Goal: Transaction & Acquisition: Subscribe to service/newsletter

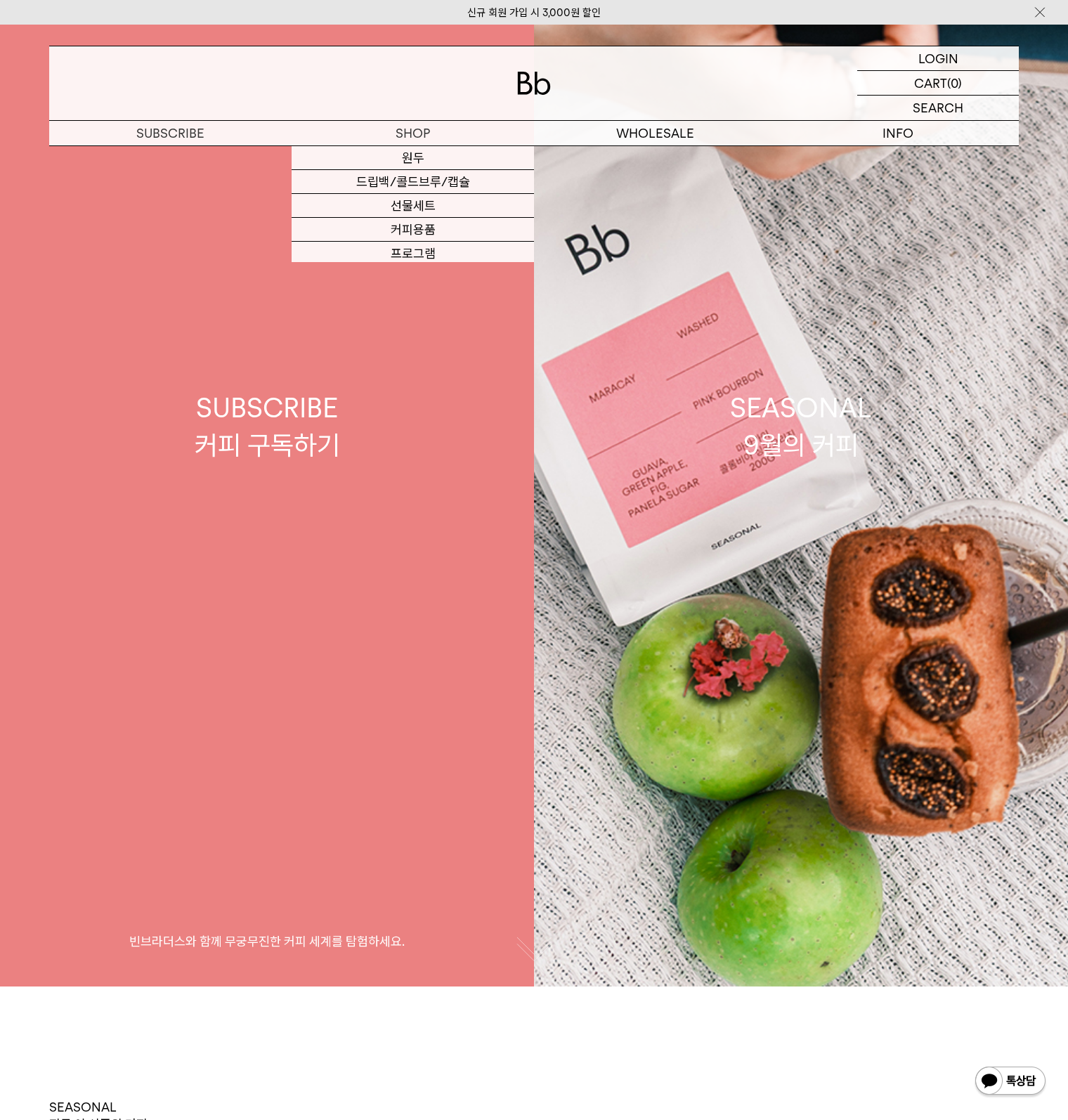
scroll to position [34, 0]
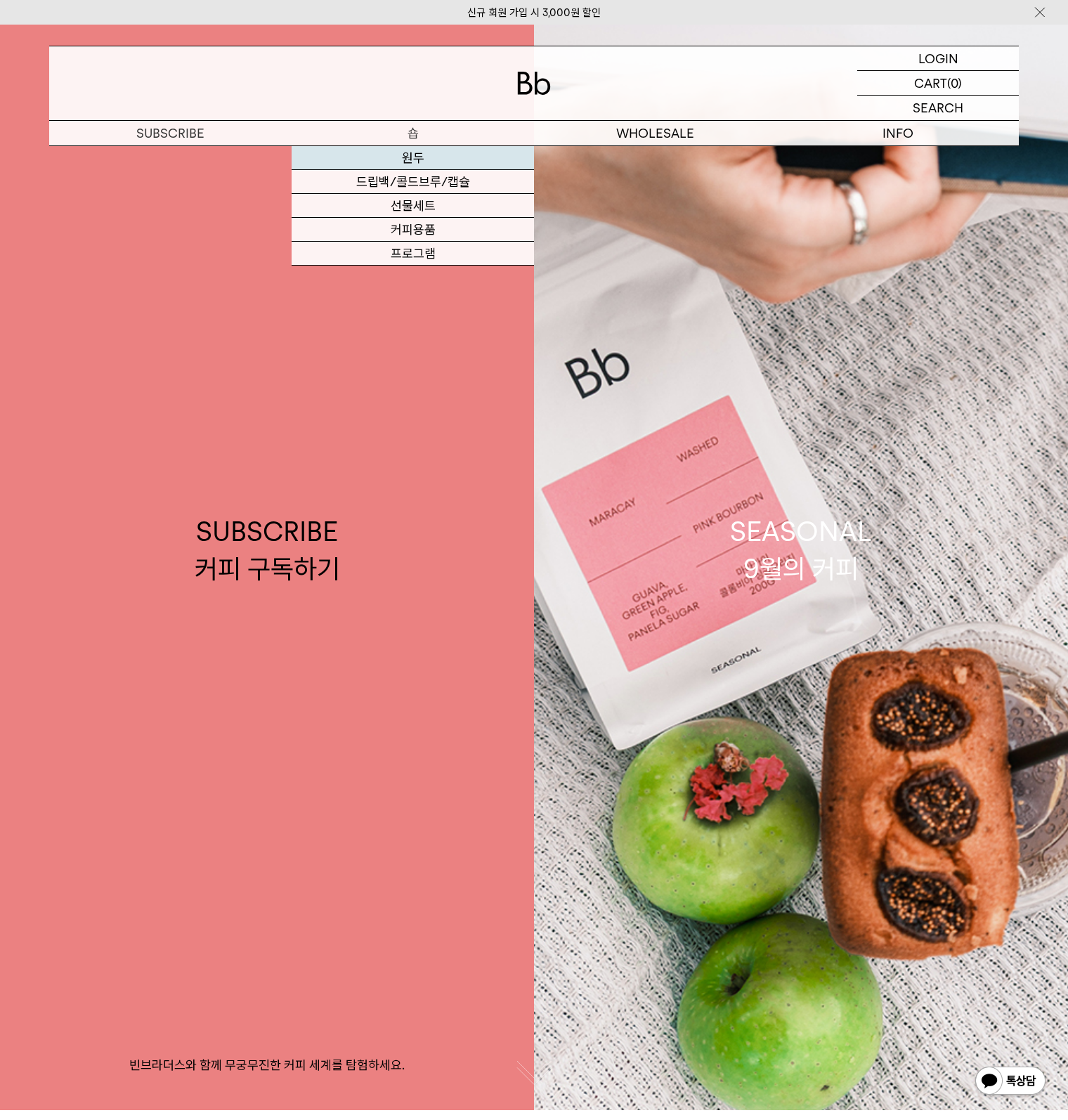
click at [413, 150] on link "원두" at bounding box center [412, 158] width 242 height 24
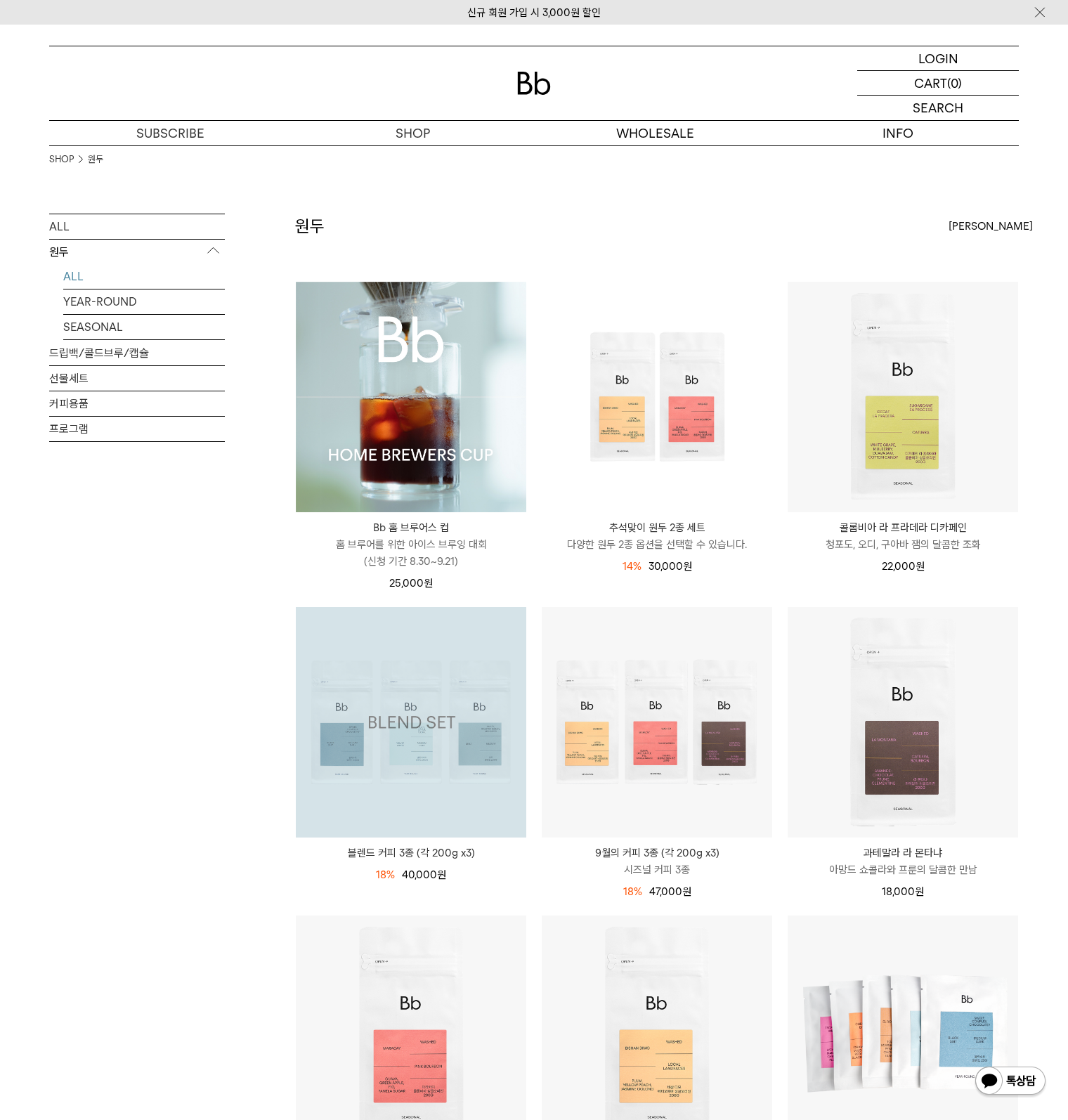
click at [140, 793] on div "ALL 원두 ALL YEAR-ROUND SEASONAL 드립백/콜드브루/캡슐 선물세트 커피용품 프로그램" at bounding box center [137, 1106] width 176 height 1785
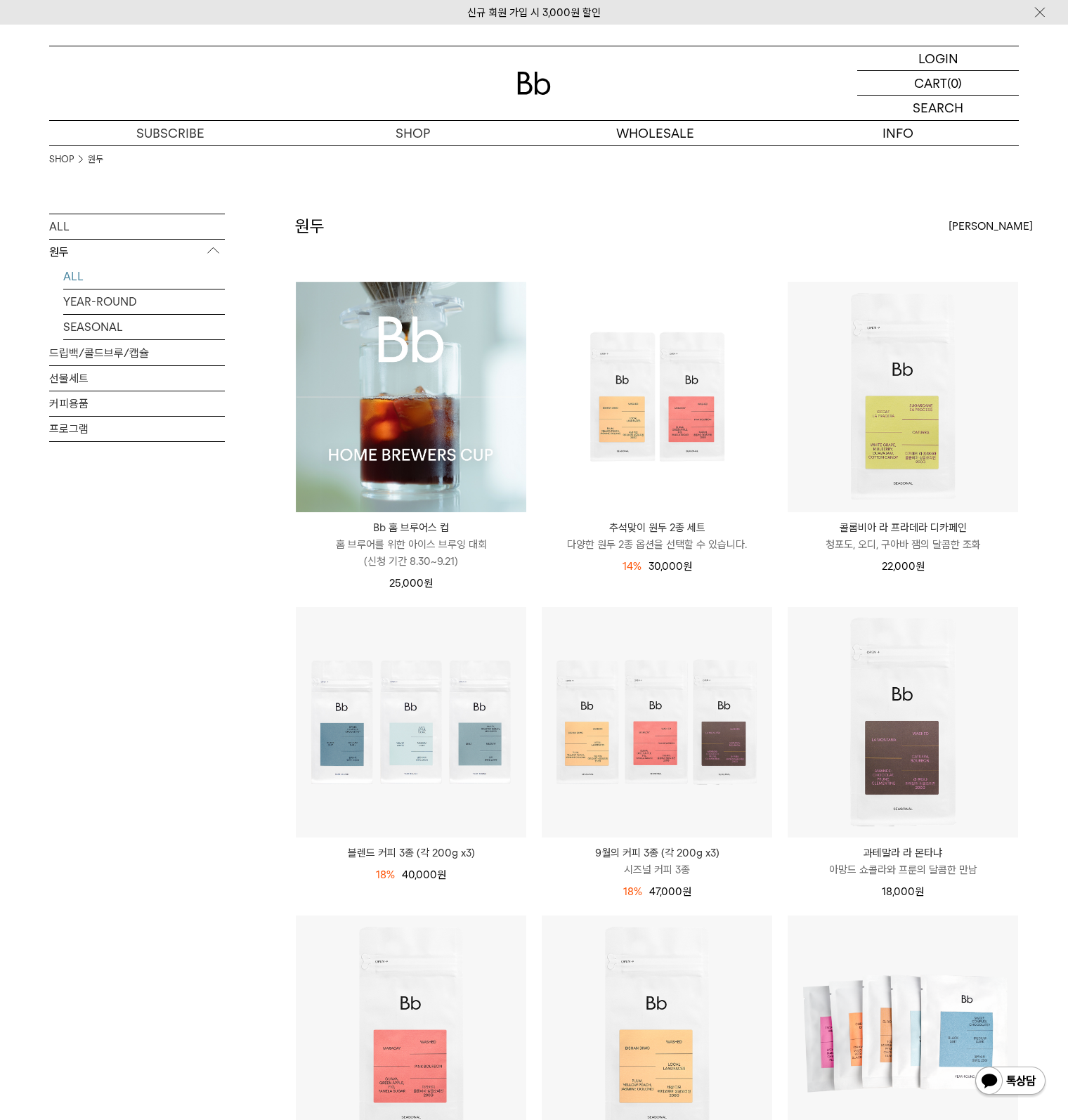
click at [148, 799] on div "ALL 원두 ALL YEAR-ROUND SEASONAL 드립백/콜드브루/캡슐 선물세트 커피용품 프로그램" at bounding box center [137, 1106] width 176 height 1785
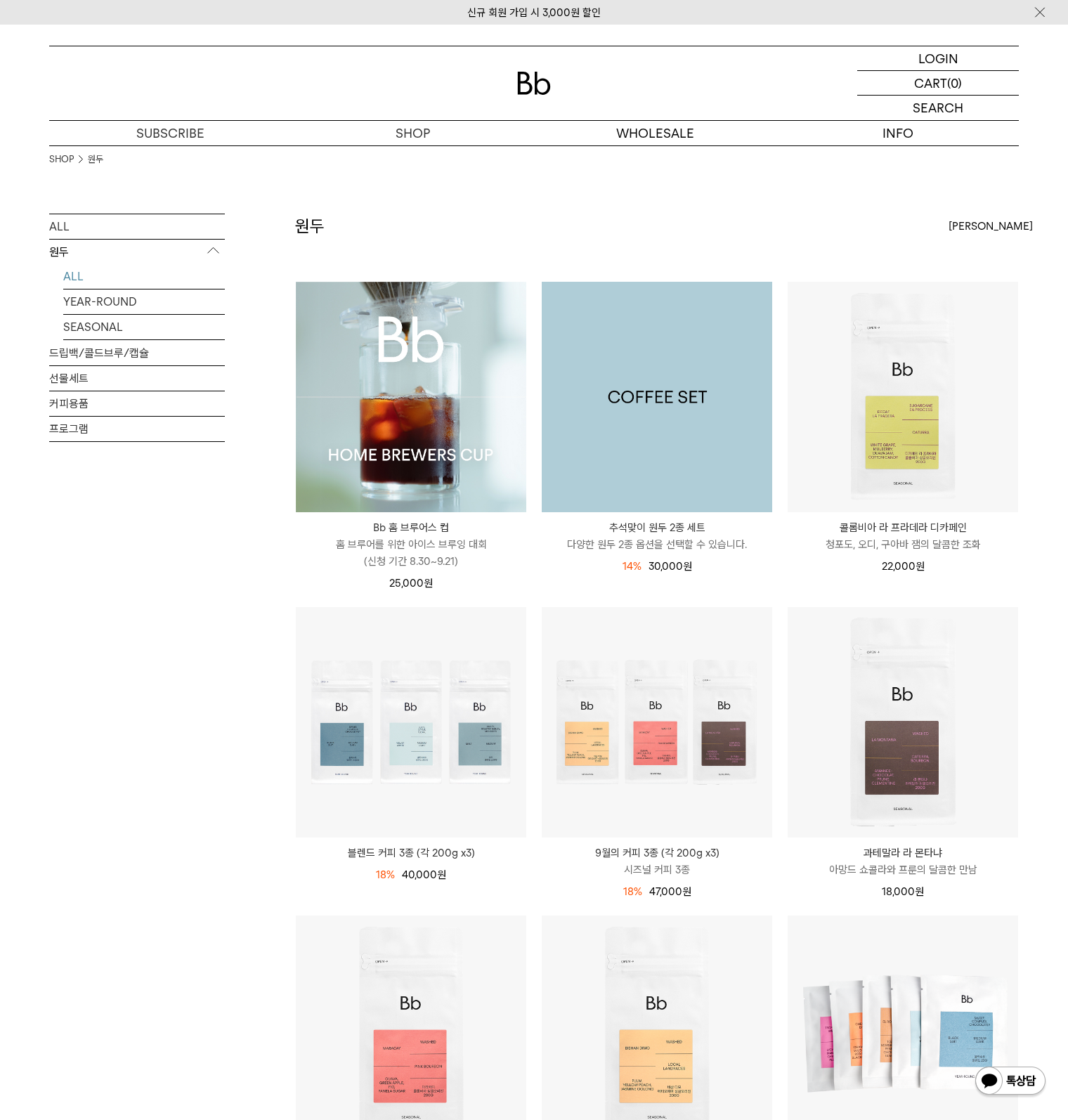
click at [672, 446] on img at bounding box center [656, 396] width 230 height 230
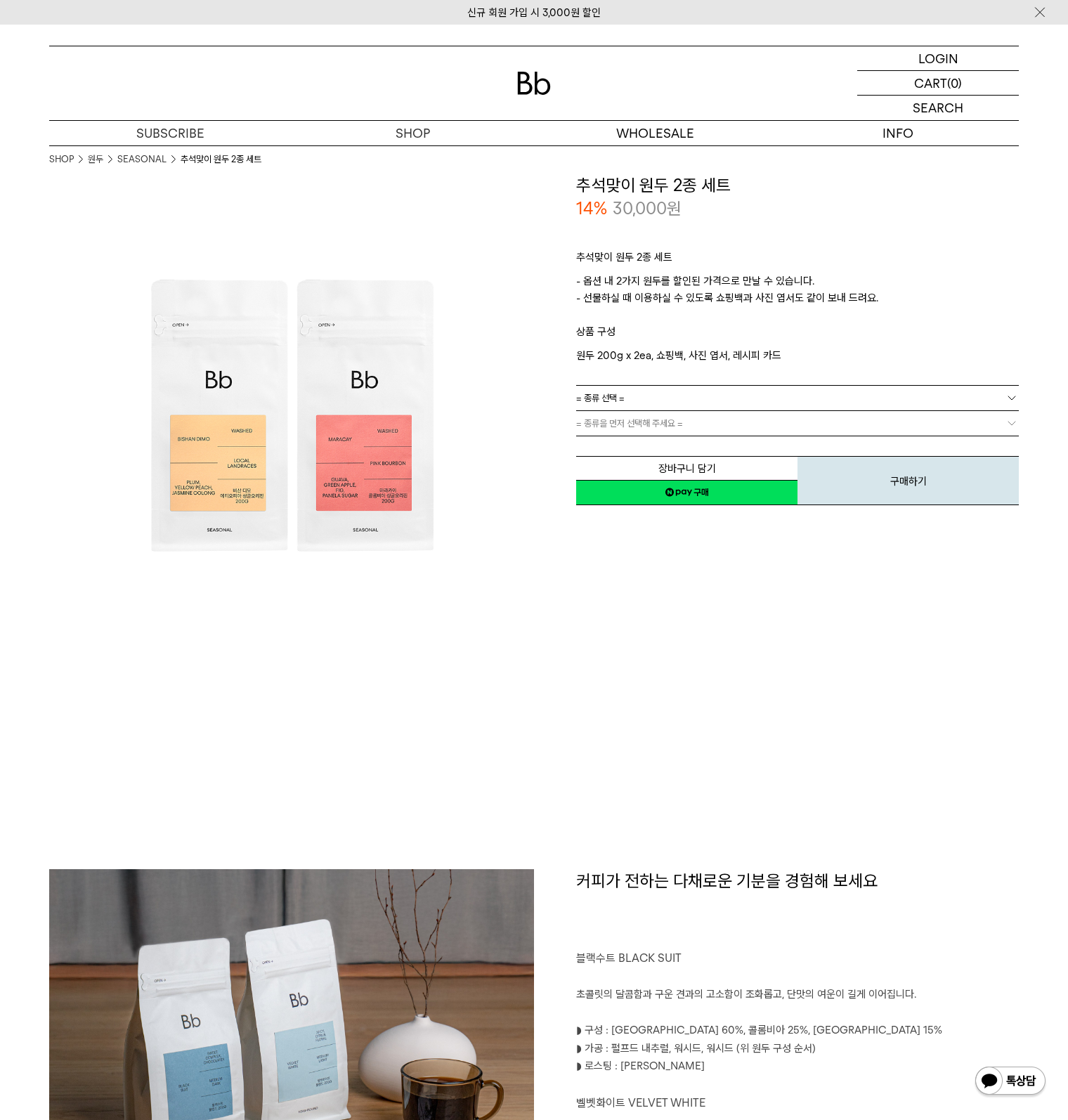
click at [682, 403] on link "= 종류 선택 =" at bounding box center [797, 398] width 443 height 25
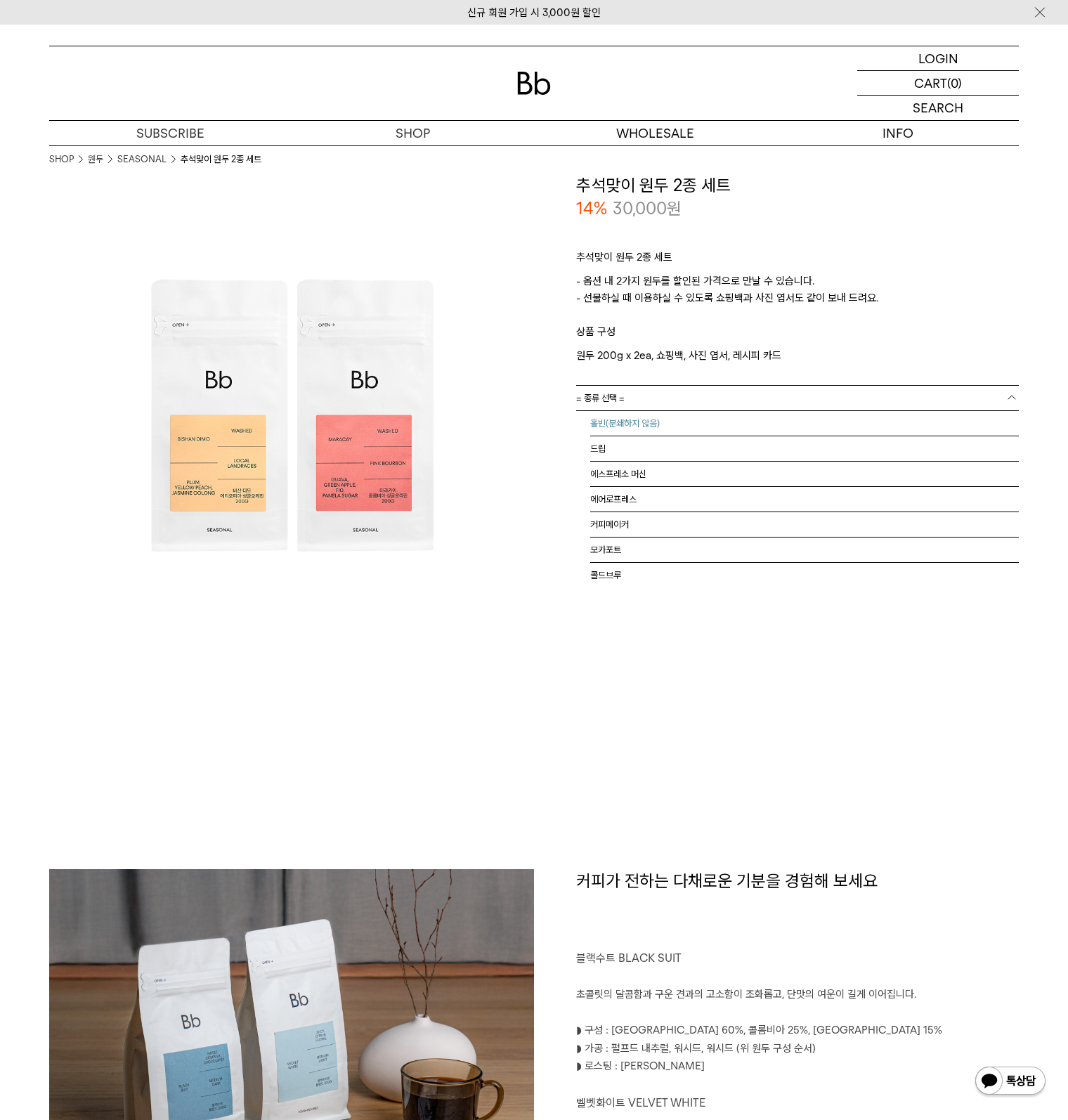
click at [677, 427] on li "홀빈(분쇄하지 않음)" at bounding box center [804, 424] width 429 height 25
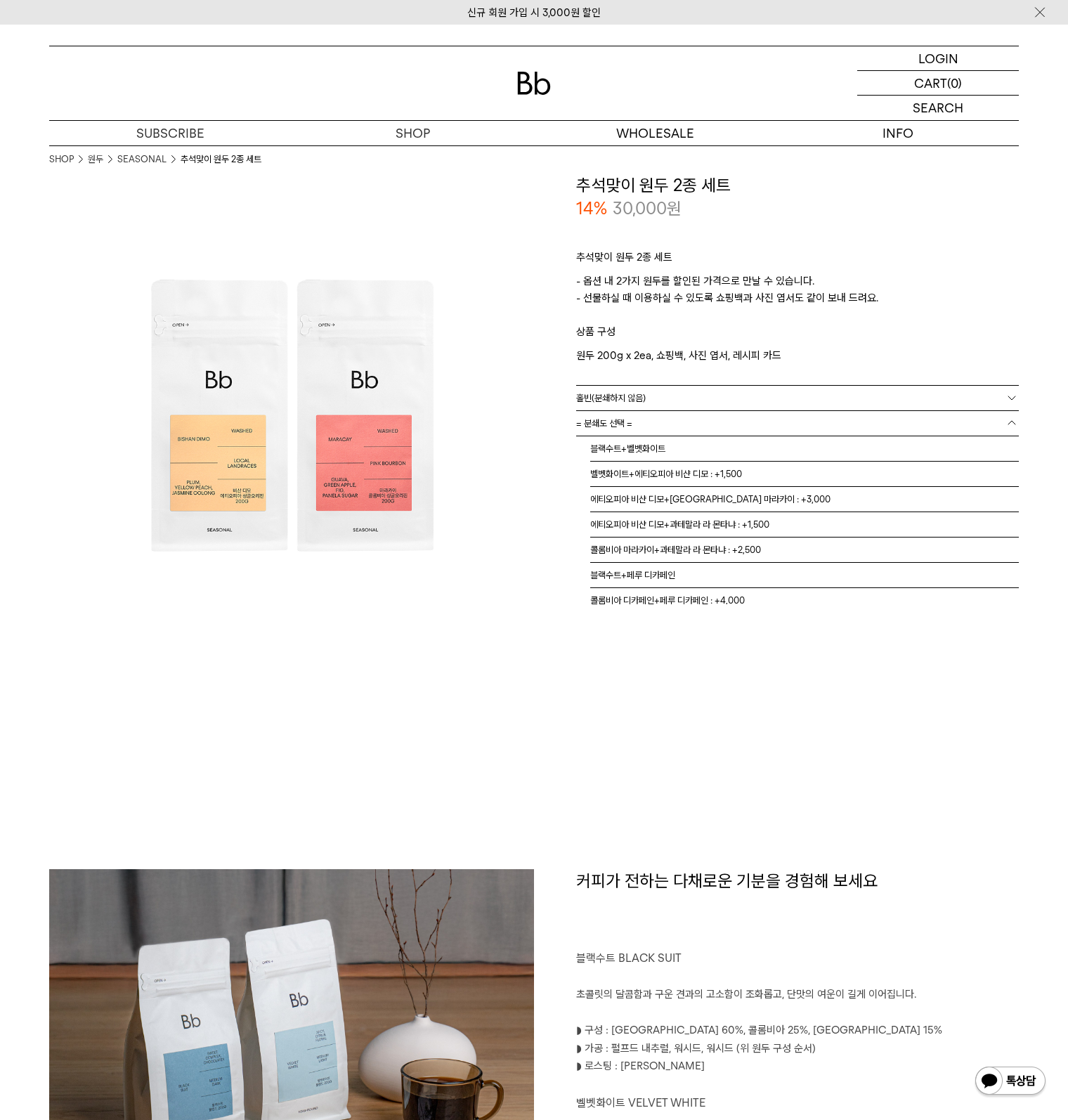
click at [676, 431] on link "= 분쇄도 선택 =" at bounding box center [797, 424] width 443 height 25
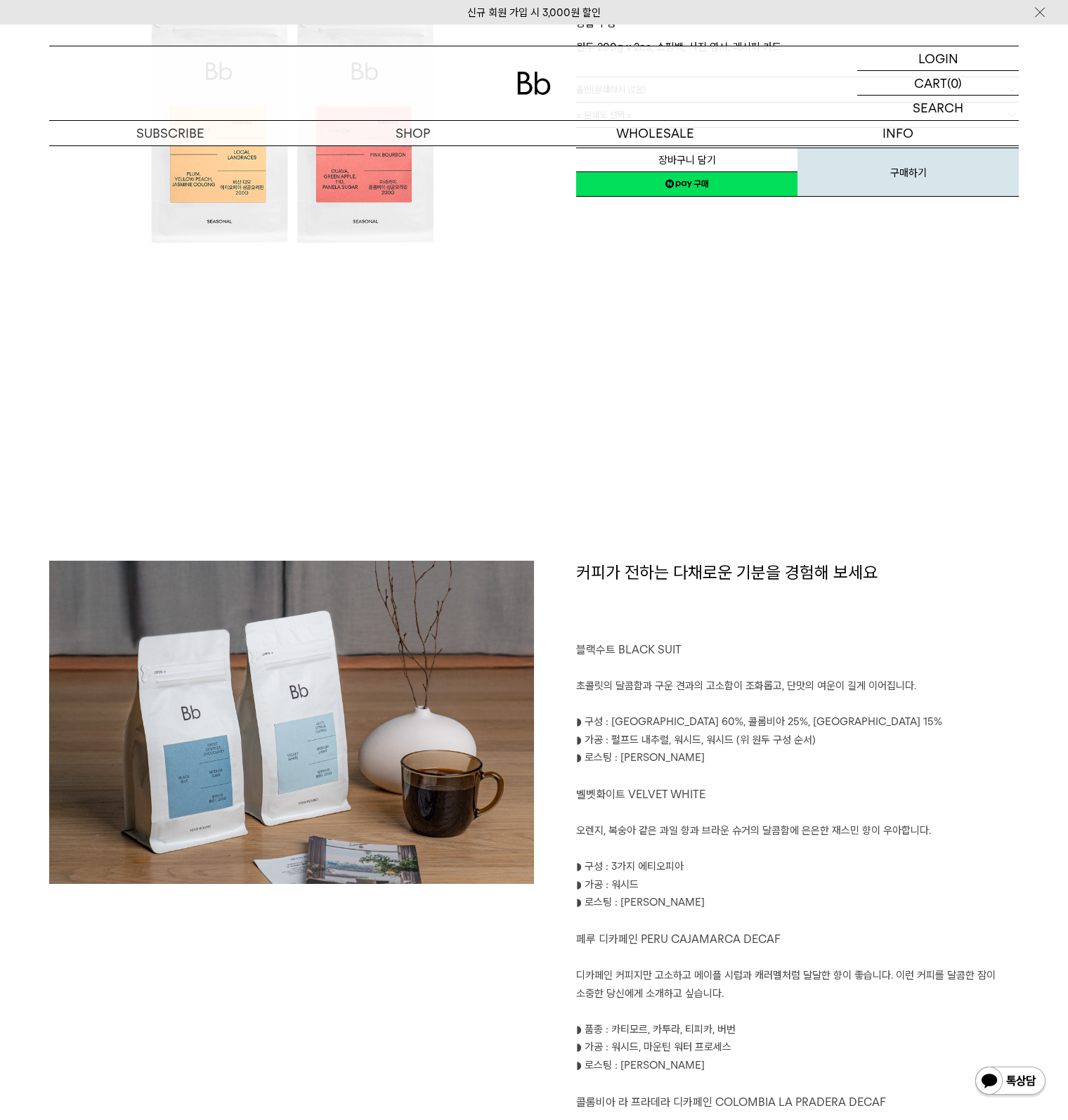
scroll to position [632, 0]
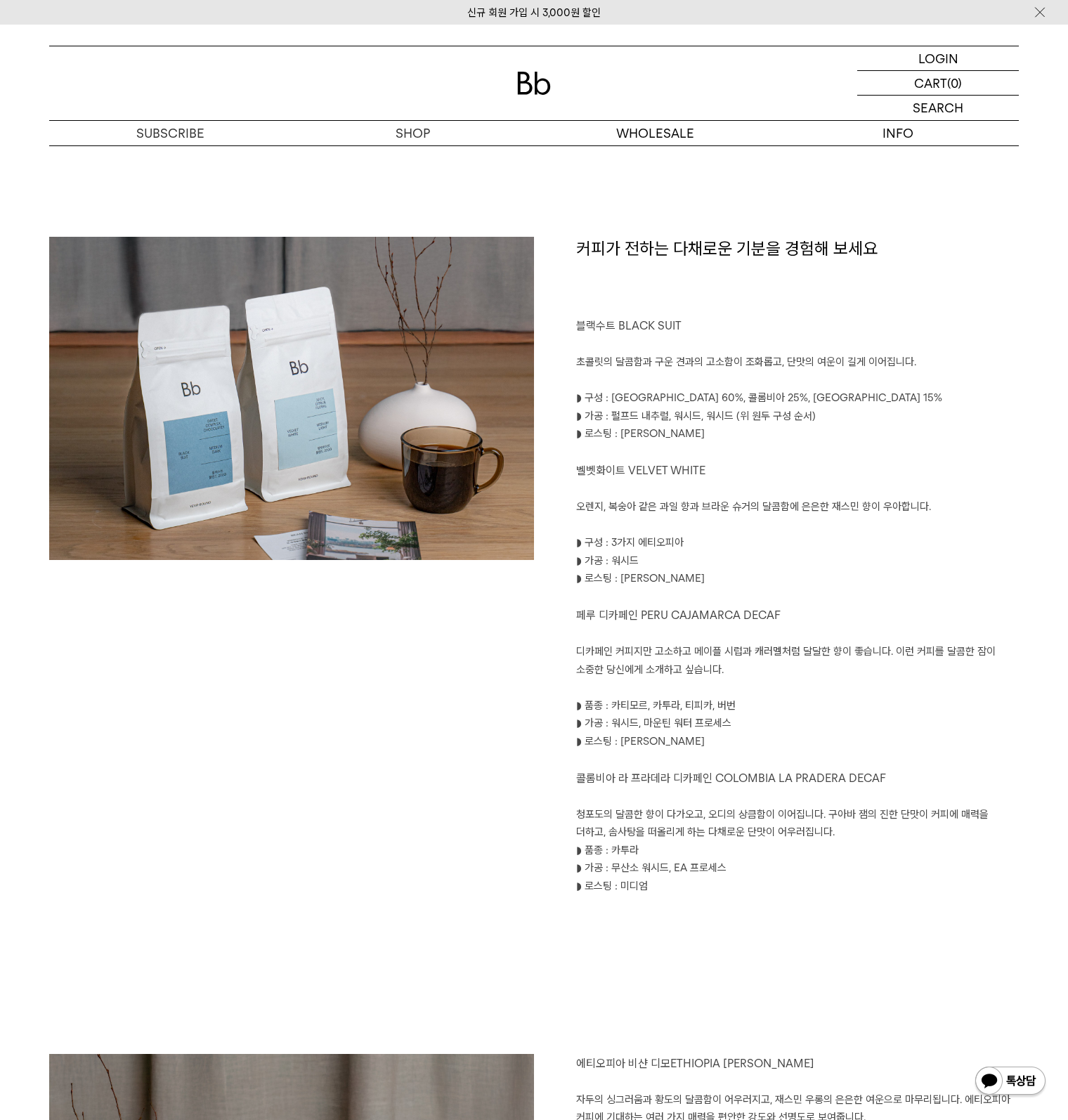
click at [465, 666] on div at bounding box center [292, 575] width 485 height 677
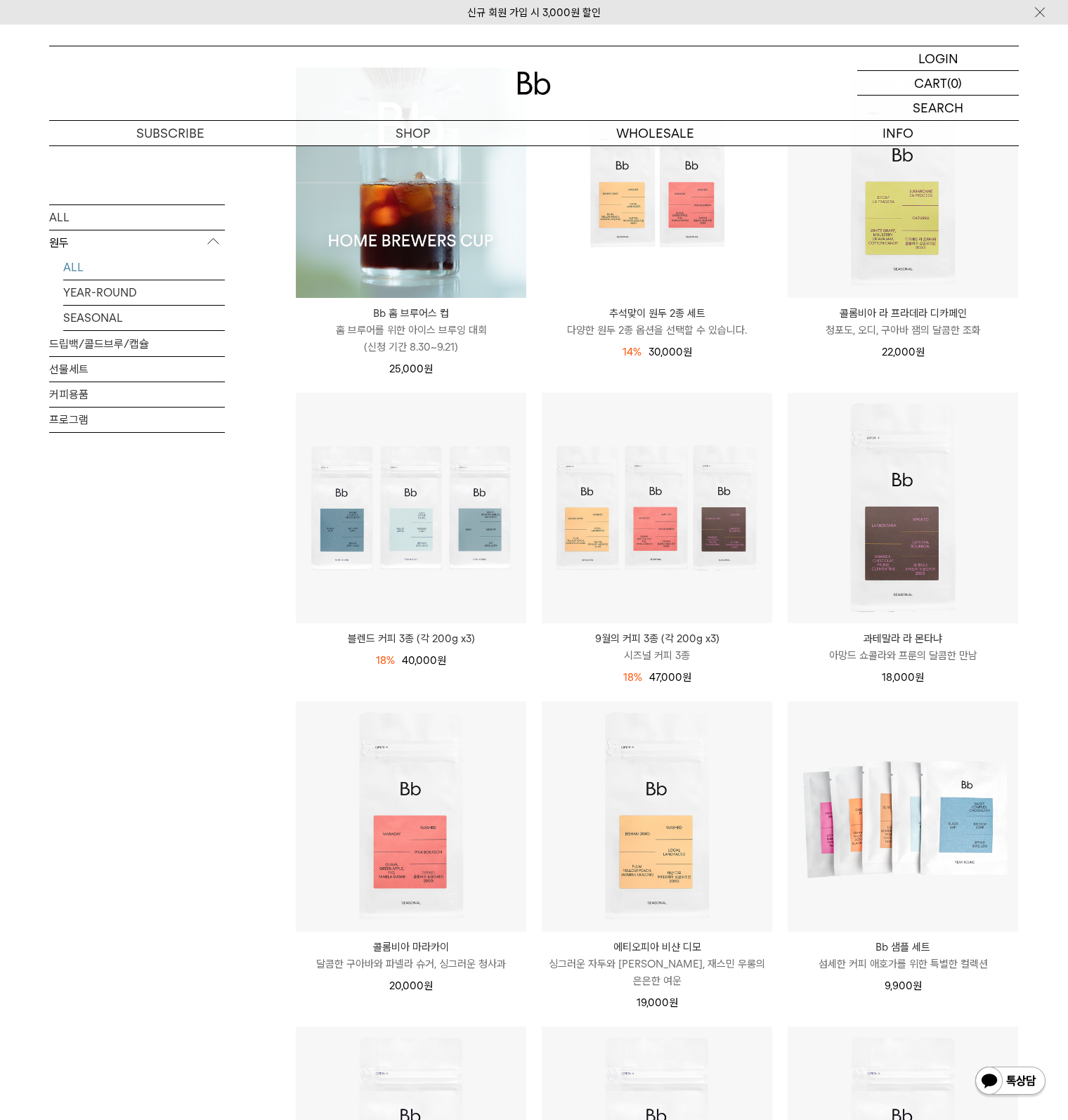
scroll to position [492, 0]
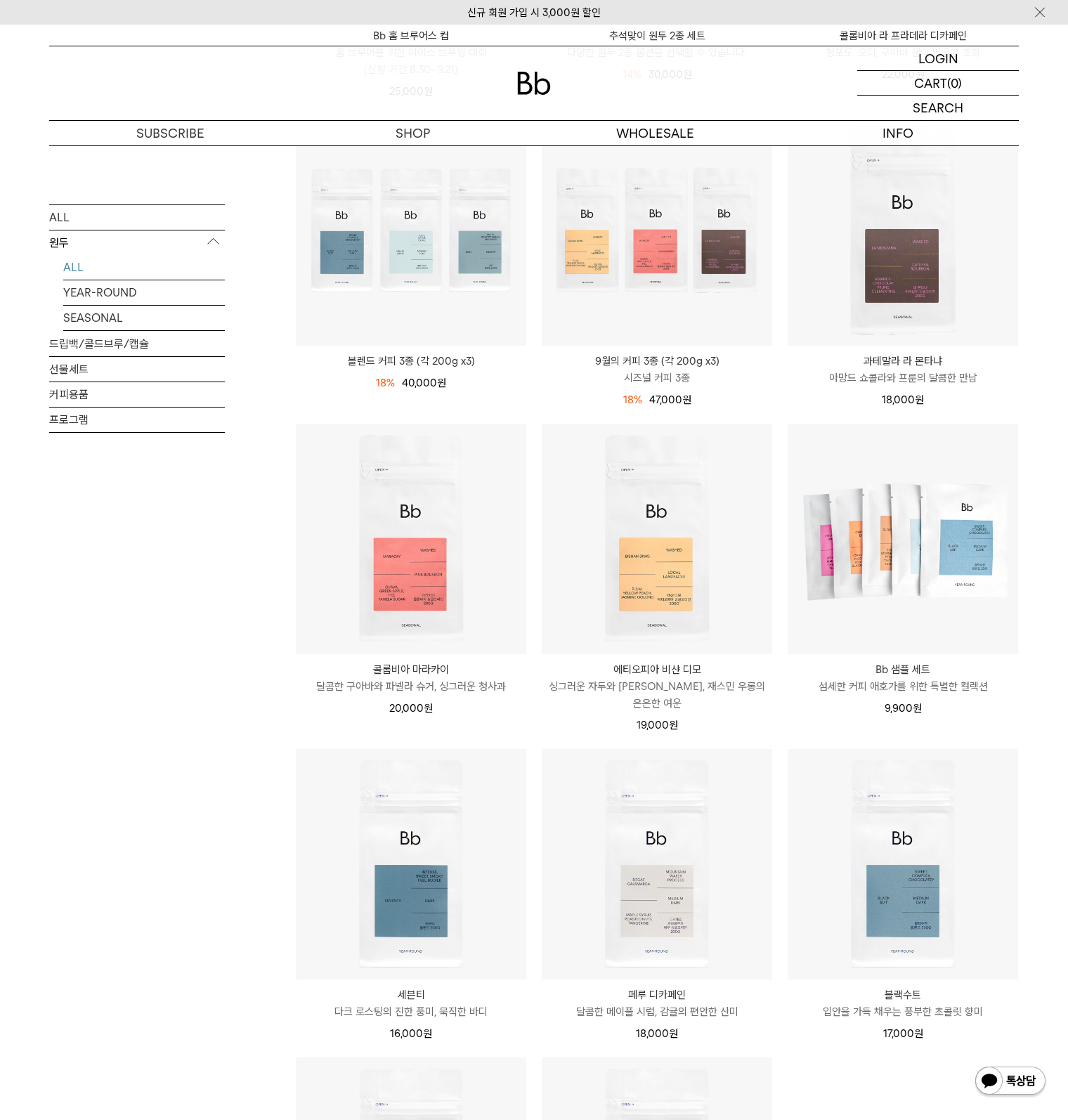
drag, startPoint x: 163, startPoint y: 669, endPoint x: 182, endPoint y: 675, distance: 19.9
click at [163, 669] on div "ALL 원두 ALL YEAR-ROUND SEASONAL 드립백/콜드브루/캡슐 선물세트 커피용품 프로그램" at bounding box center [137, 614] width 176 height 1785
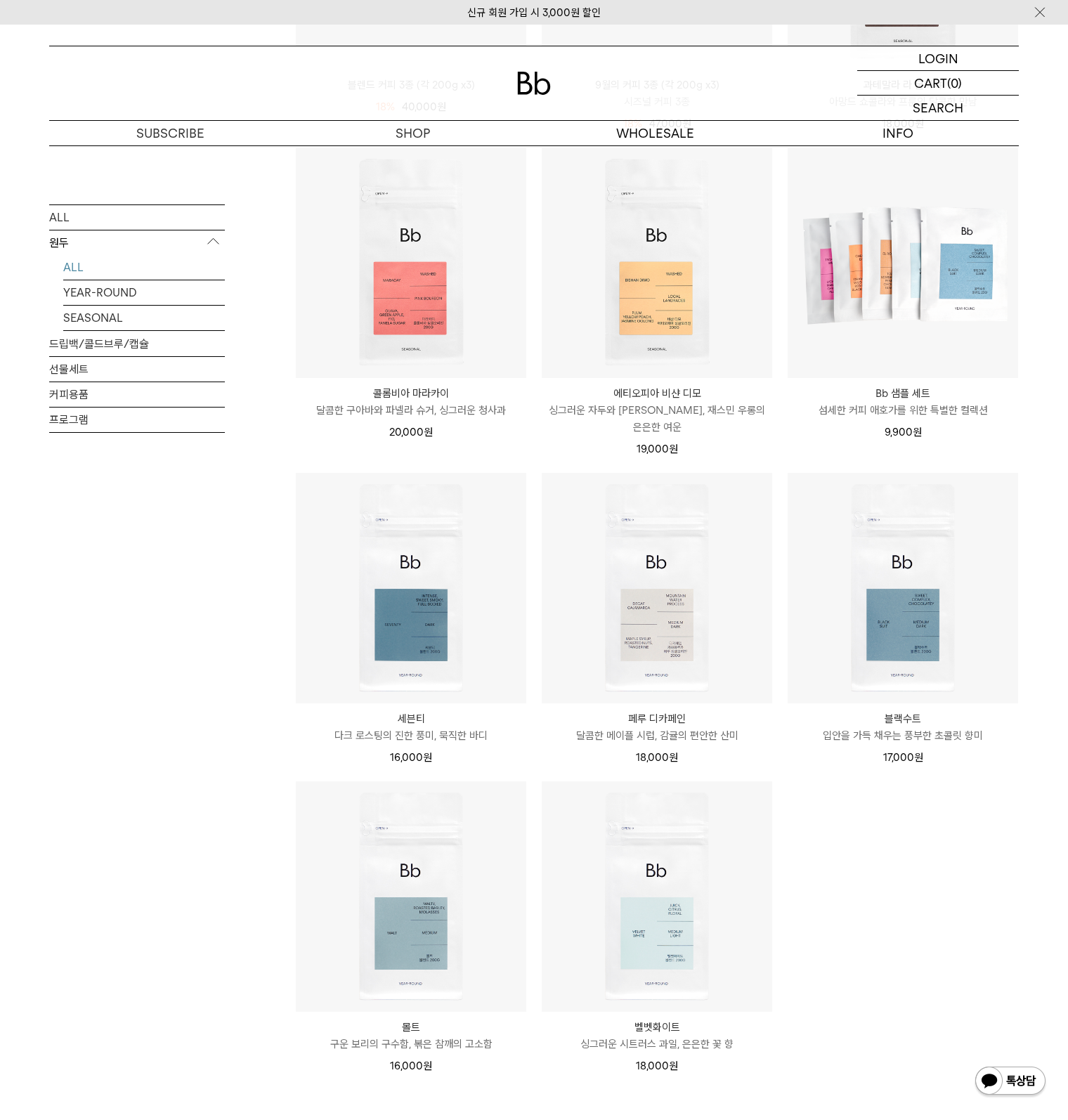
scroll to position [773, 0]
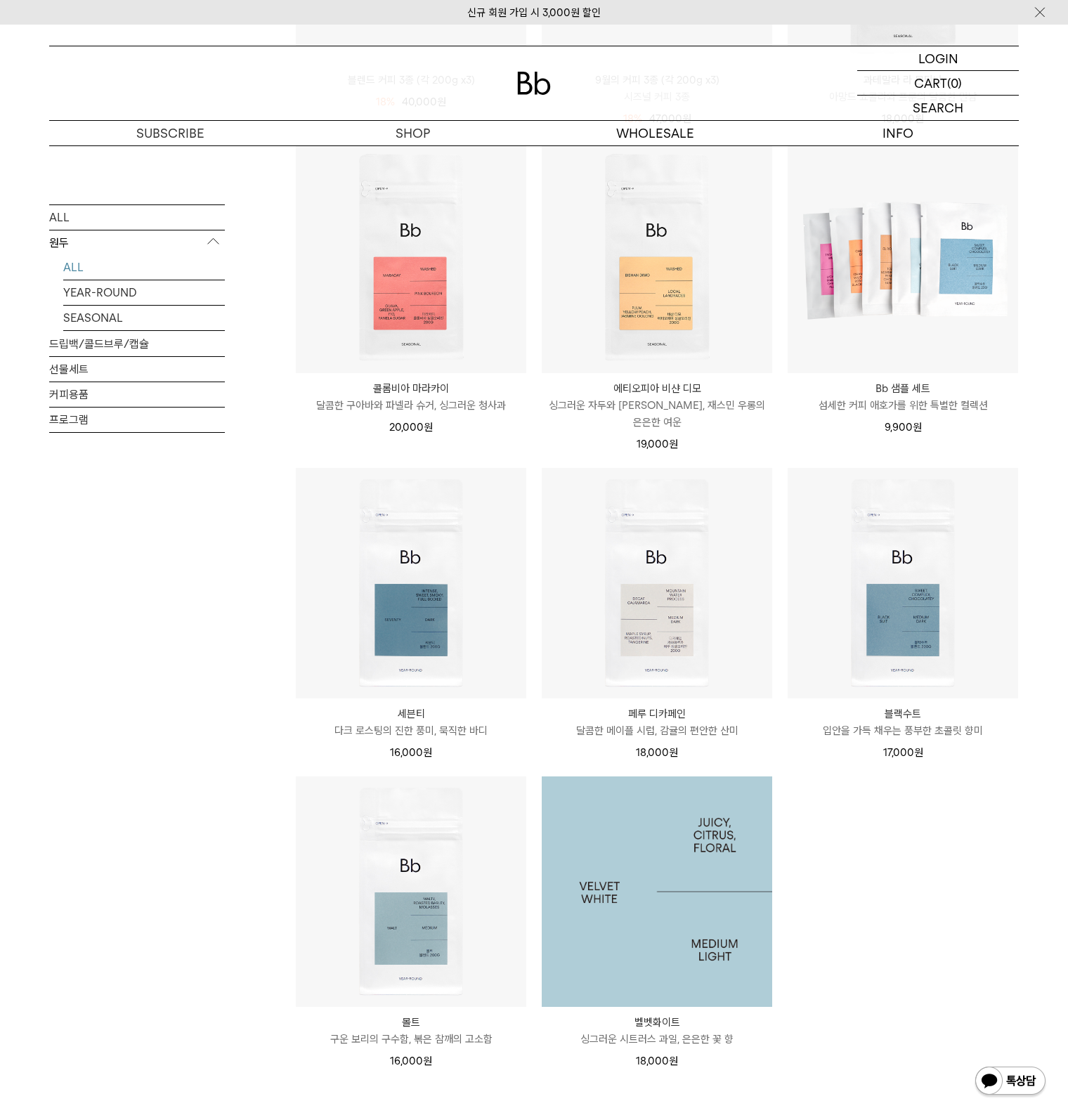
click at [623, 869] on img at bounding box center [656, 891] width 230 height 230
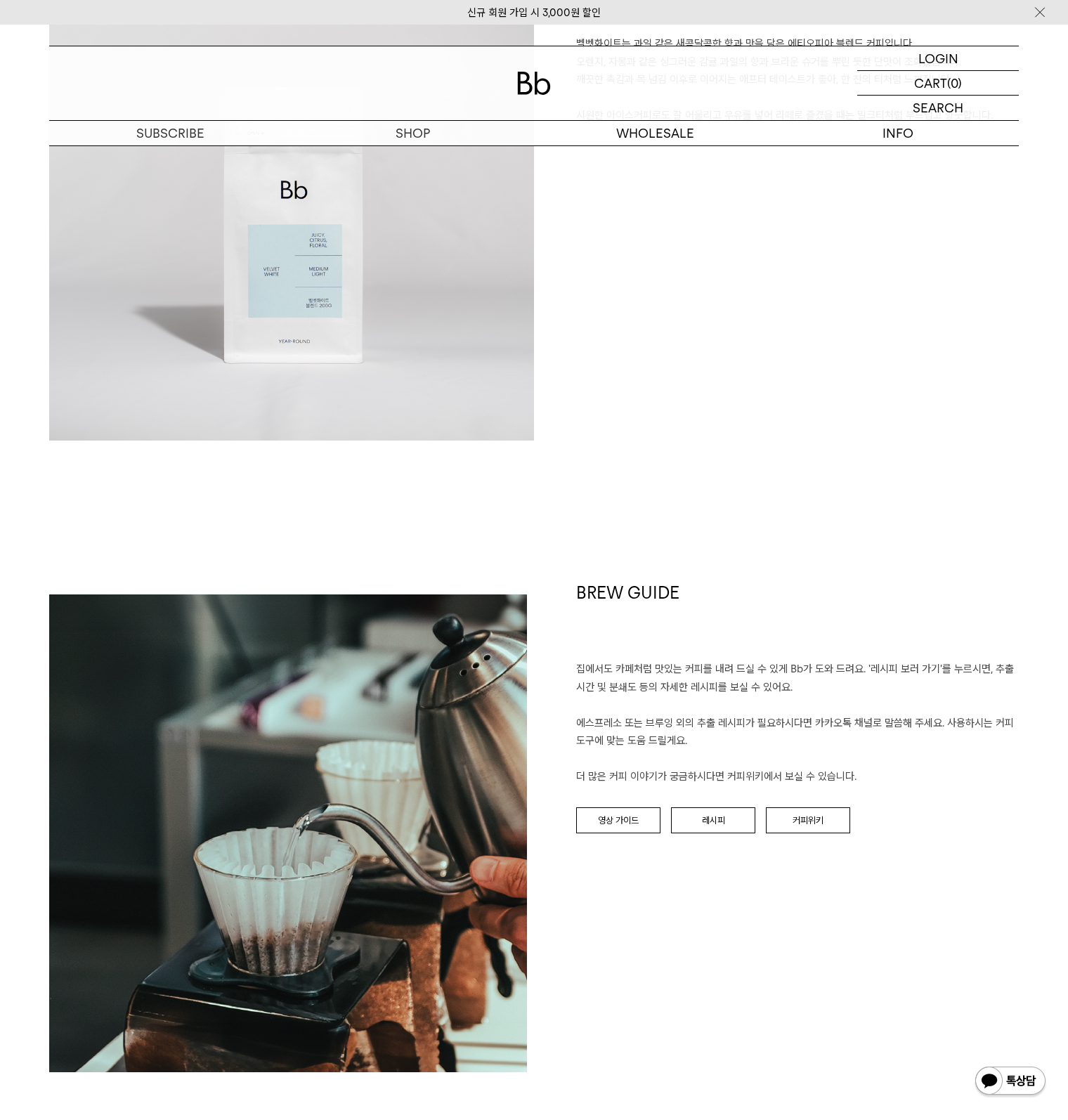
scroll to position [1475, 0]
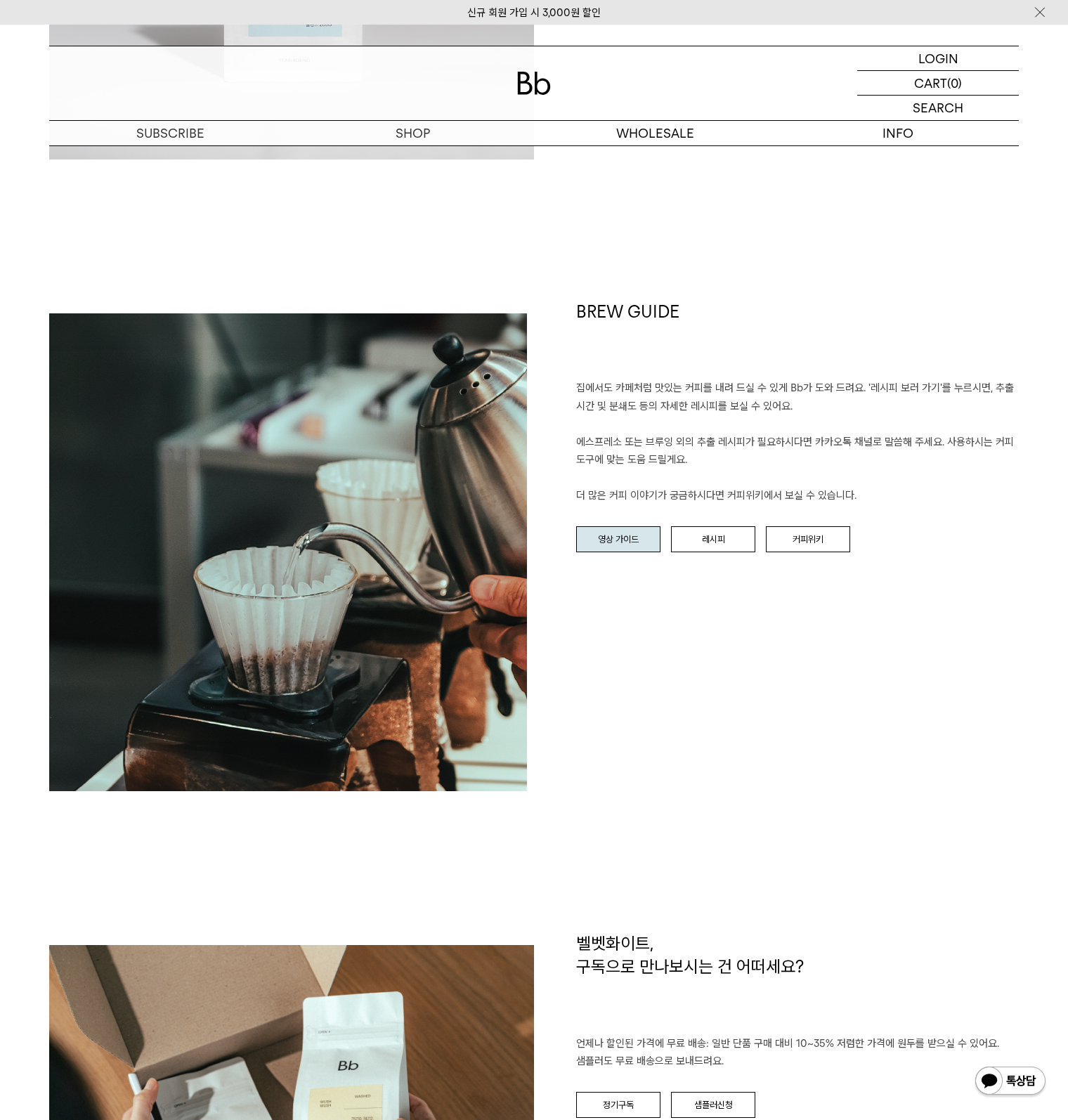
click at [632, 549] on link "영상 가이드" at bounding box center [618, 539] width 84 height 27
click at [720, 658] on div "BREW GUIDE 집에서도 카페처럼 맛있는 커피를 내려 드실 ﻿수 있게 Bb가 도와 드려요. '레시피 보러 가기'를 누르시면, 추출 시간 및…" at bounding box center [776, 545] width 485 height 491
click at [722, 534] on link "레시피" at bounding box center [713, 539] width 84 height 27
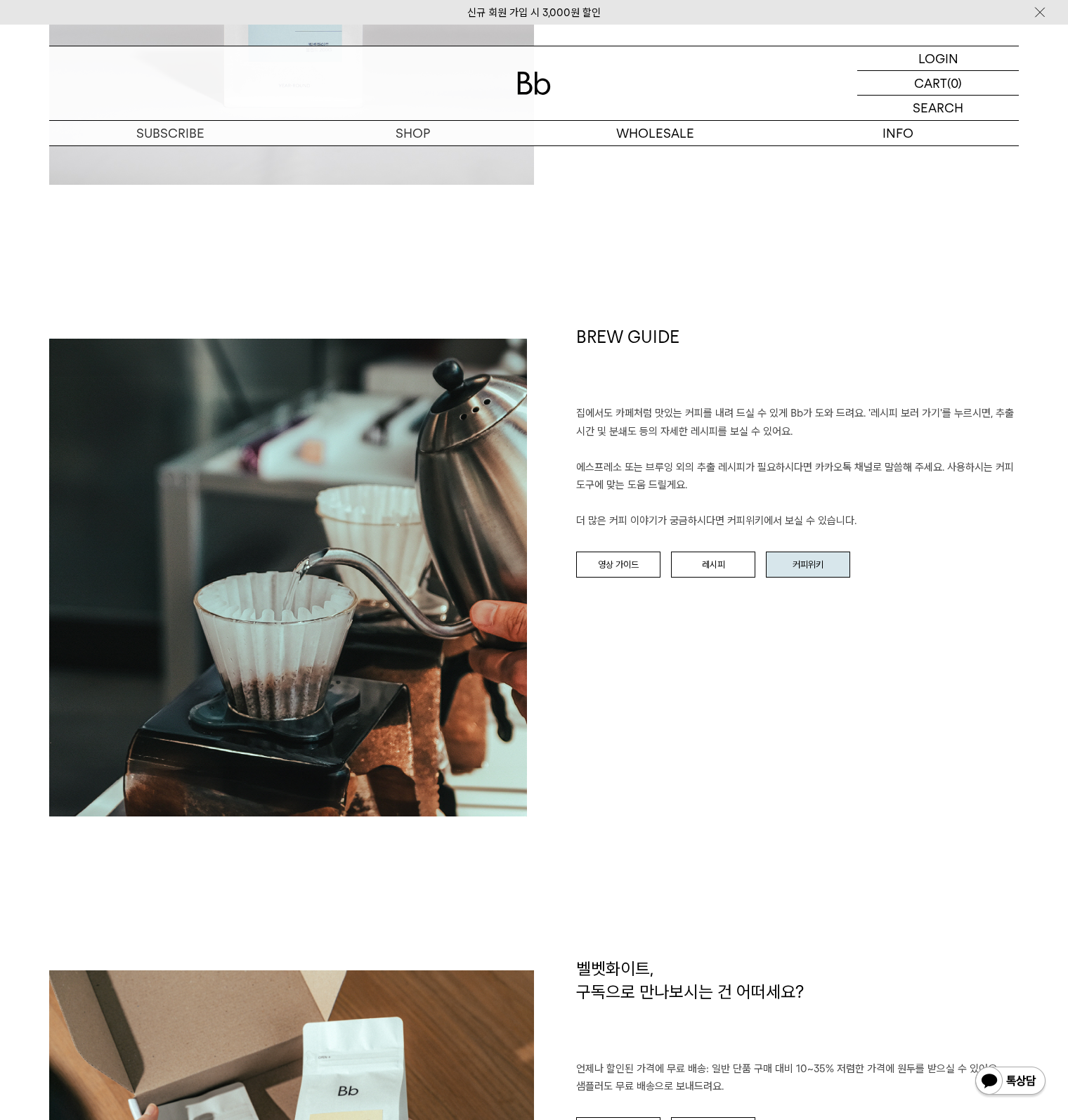
scroll to position [1475, 0]
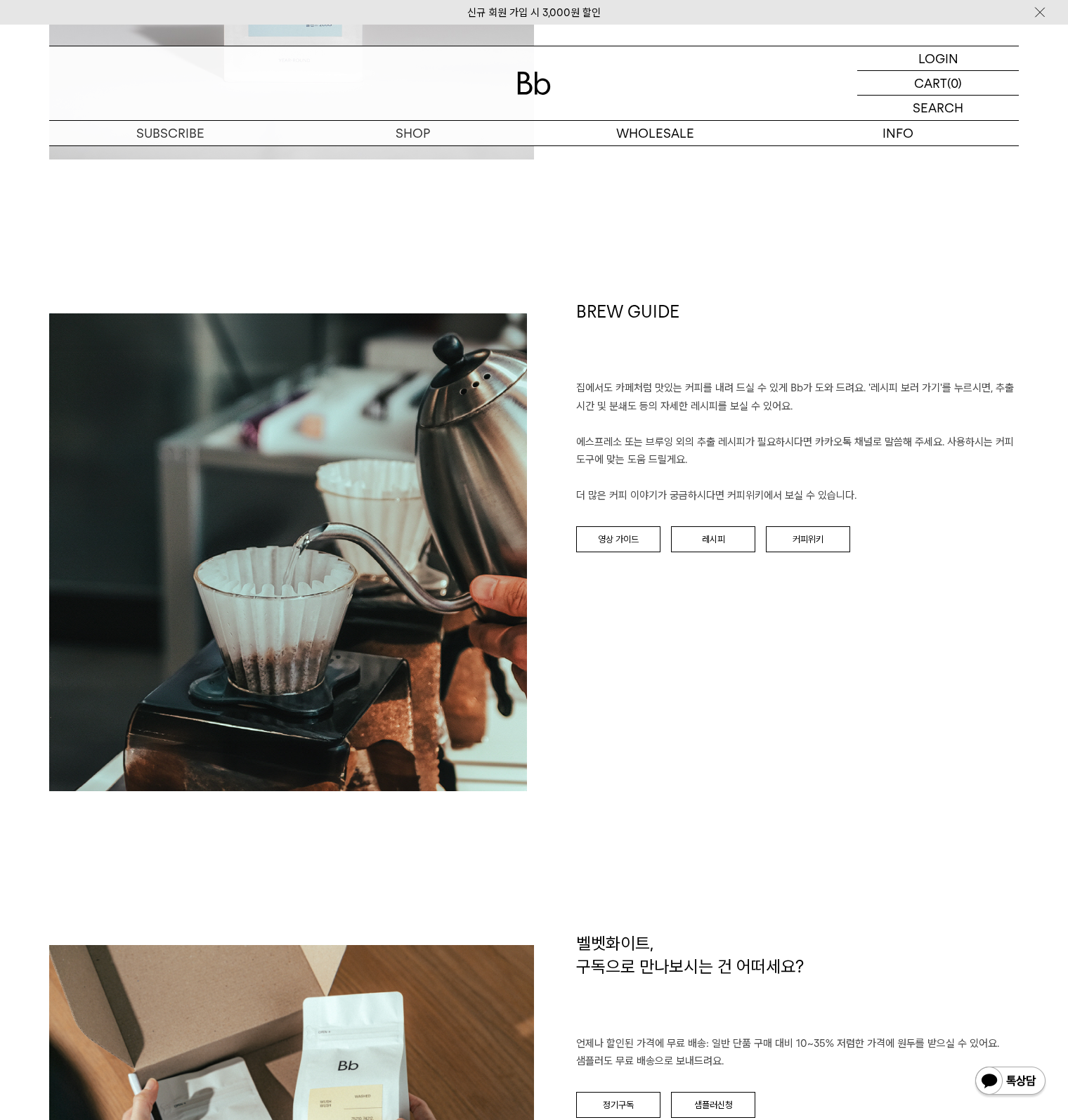
click at [820, 572] on div "BREW GUIDE 집에서도 카페처럼 맛있는 커피를 내려 드실 ﻿수 있게 Bb가 도와 드려요. '레시피 보러 가기'를 누르시면, 추출 시간 및…" at bounding box center [776, 545] width 485 height 491
click at [807, 544] on link "커피위키" at bounding box center [807, 539] width 84 height 27
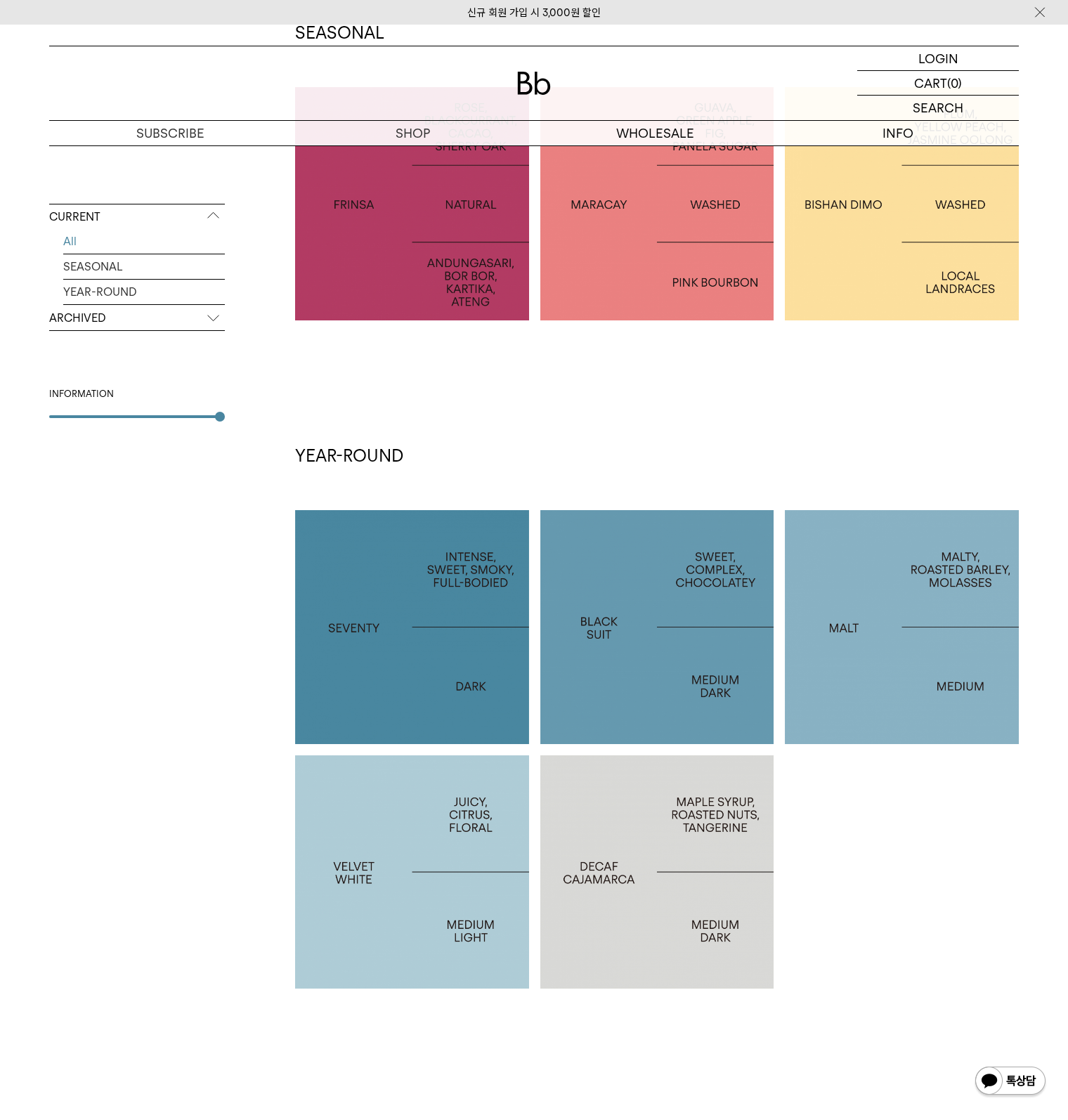
scroll to position [351, 0]
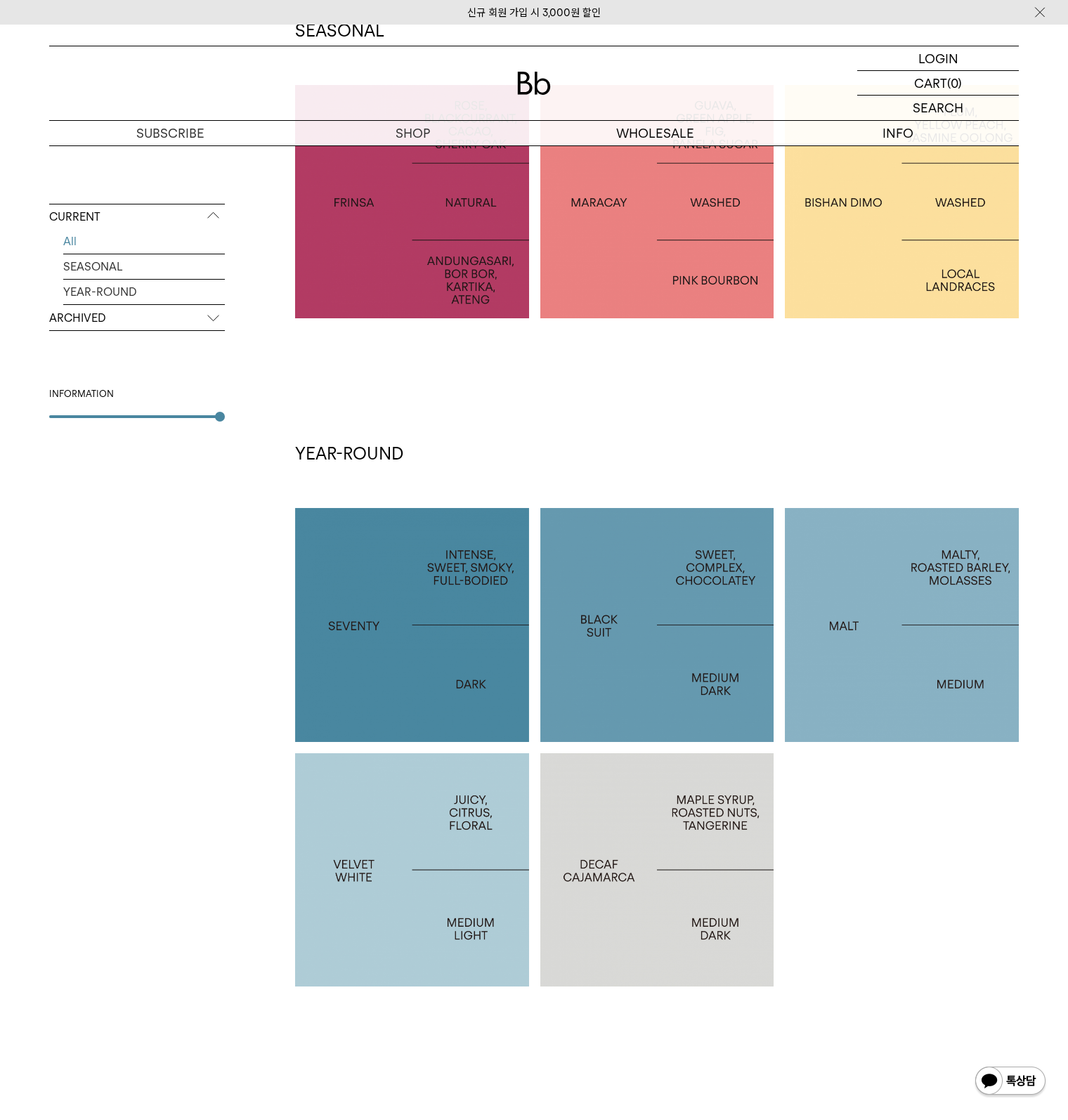
drag, startPoint x: 84, startPoint y: 839, endPoint x: 244, endPoint y: 835, distance: 160.0
click at [84, 838] on div "CURRENT All SEASONAL YEAR-ROUND ARCHIVED 2025 2024 2023 2022 2021 2020 2019 201…" at bounding box center [137, 564] width 176 height 1091
click at [415, 845] on div at bounding box center [411, 870] width 234 height 234
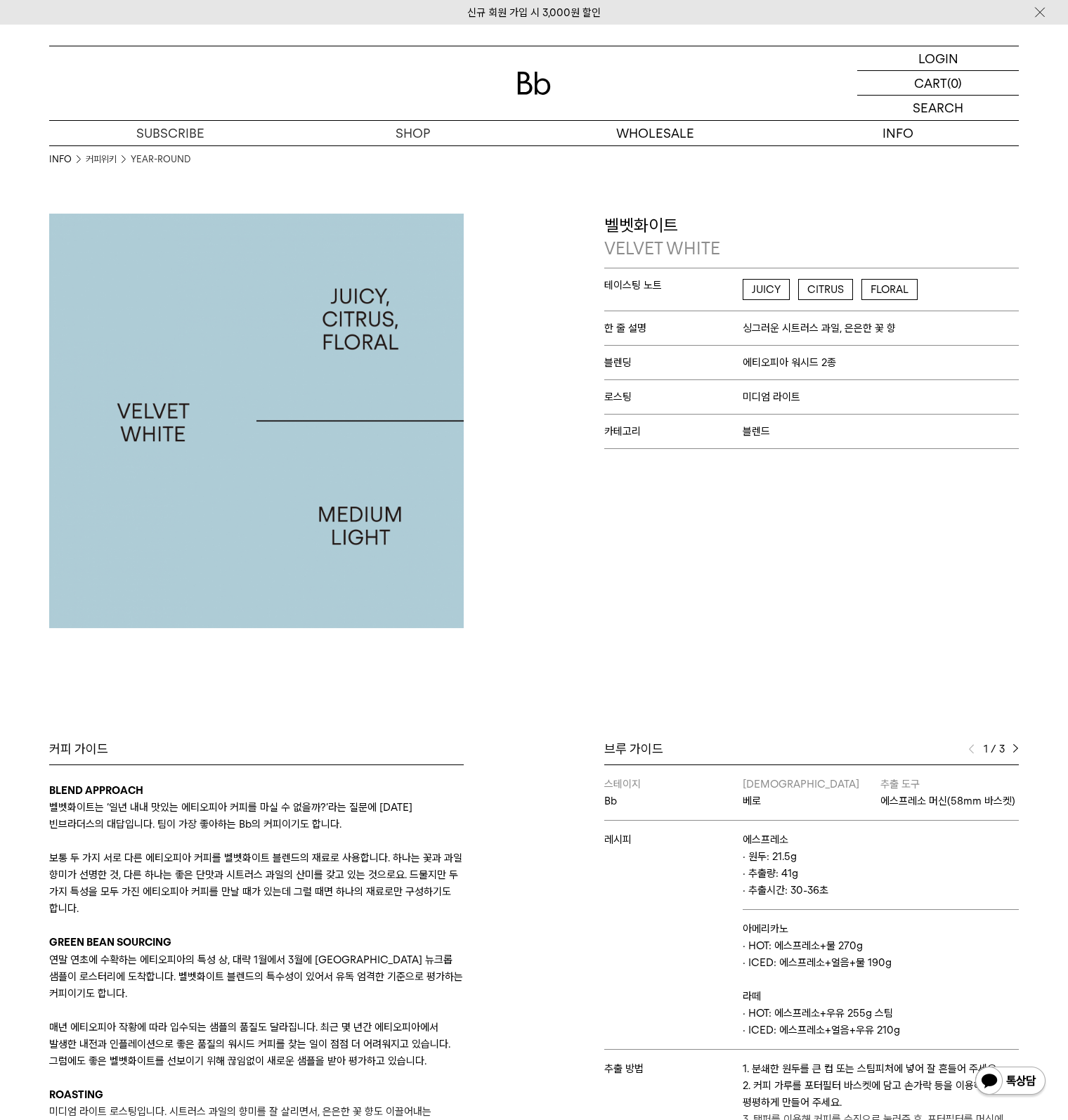
click at [646, 633] on div "Bb의 커피 ALL SEASONAL YEAR-ROUND AUCTION SERIES ARCHIVE 2023 2022 2021 2020 2019 …" at bounding box center [534, 719] width 1068 height 1011
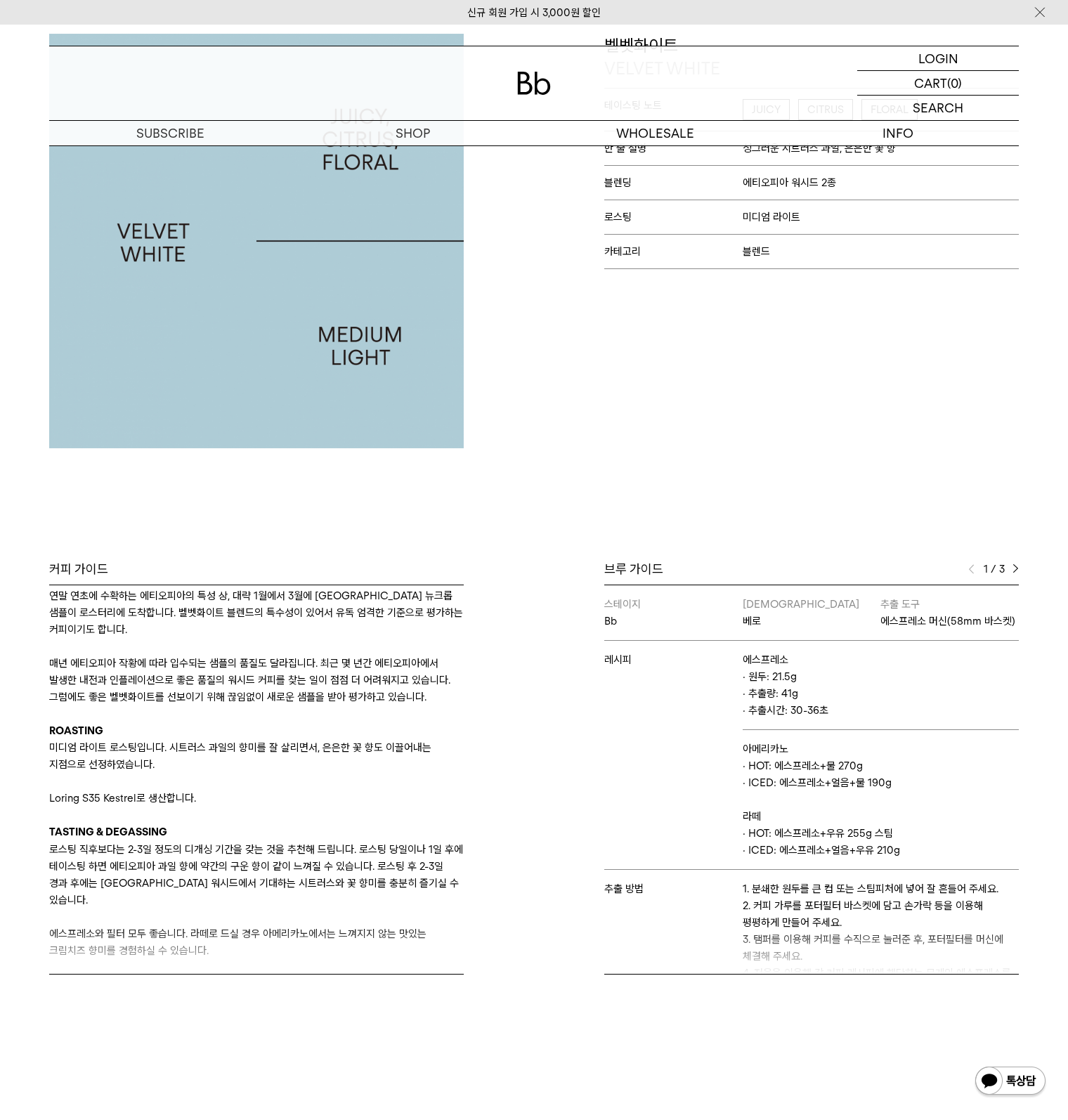
scroll to position [351, 0]
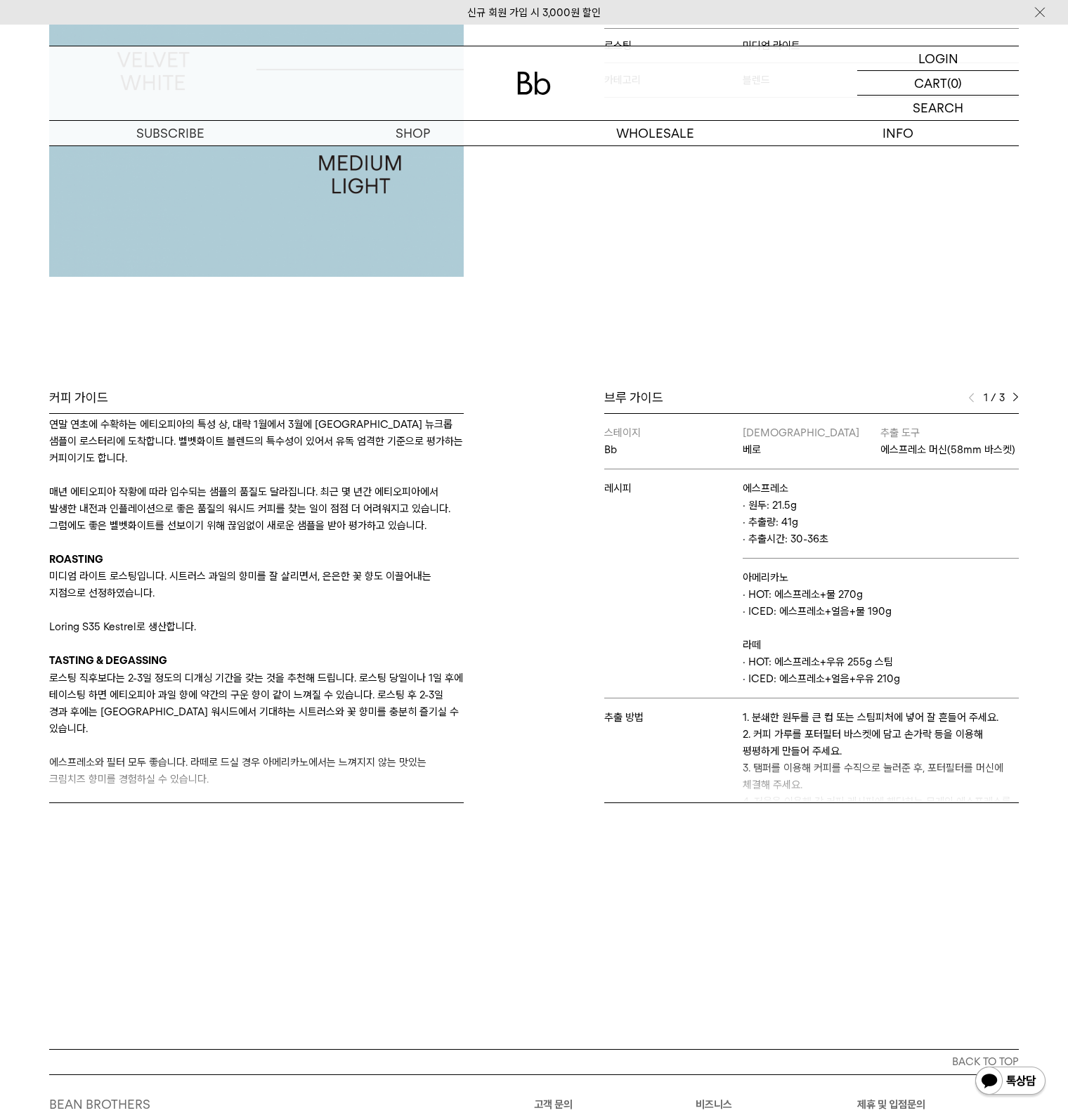
click at [1013, 398] on img at bounding box center [1015, 397] width 7 height 10
click at [1019, 399] on div "브루 가이드 2 / 3 스테이지 Bb 바리스타 베로 추출 도구 에스프레소 머신(58mm 바스켓) 레시피 에스프레소 · 원두: 21.5g · 추…" at bounding box center [779, 596] width 492 height 413
click at [1015, 395] on img at bounding box center [1015, 397] width 7 height 10
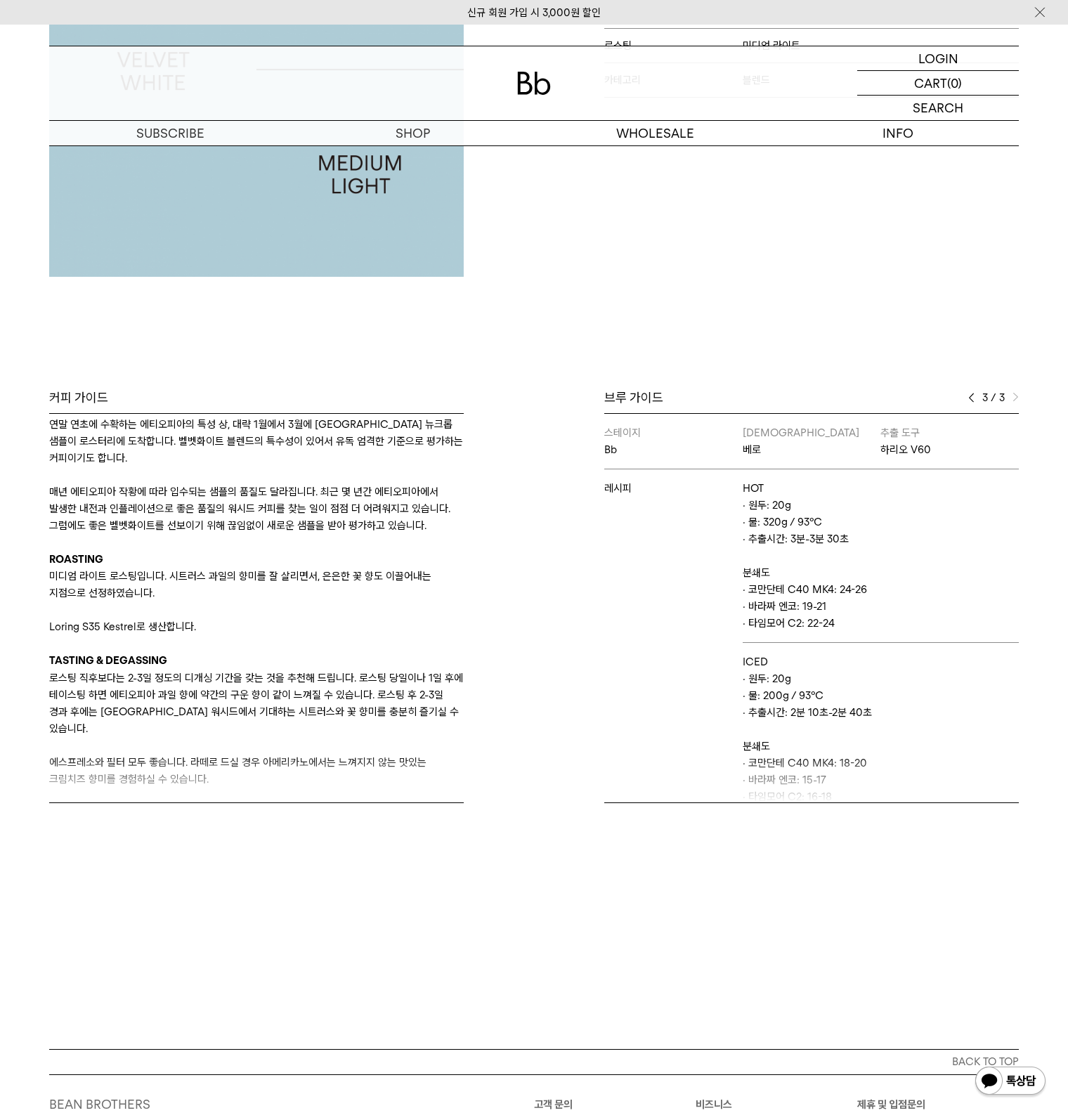
click at [821, 594] on p "· 코만단테 C40 MK4: 24-26" at bounding box center [880, 590] width 276 height 17
drag, startPoint x: 775, startPoint y: 593, endPoint x: 819, endPoint y: 593, distance: 44.0
click at [819, 593] on p "· 코만단테 C40 MK4: 24-26" at bounding box center [880, 590] width 276 height 17
click at [815, 604] on p "· 바라짜 엔코: 19-21" at bounding box center [880, 606] width 276 height 17
click at [788, 617] on p "· 타임모어 C2: 22-24" at bounding box center [880, 623] width 276 height 17
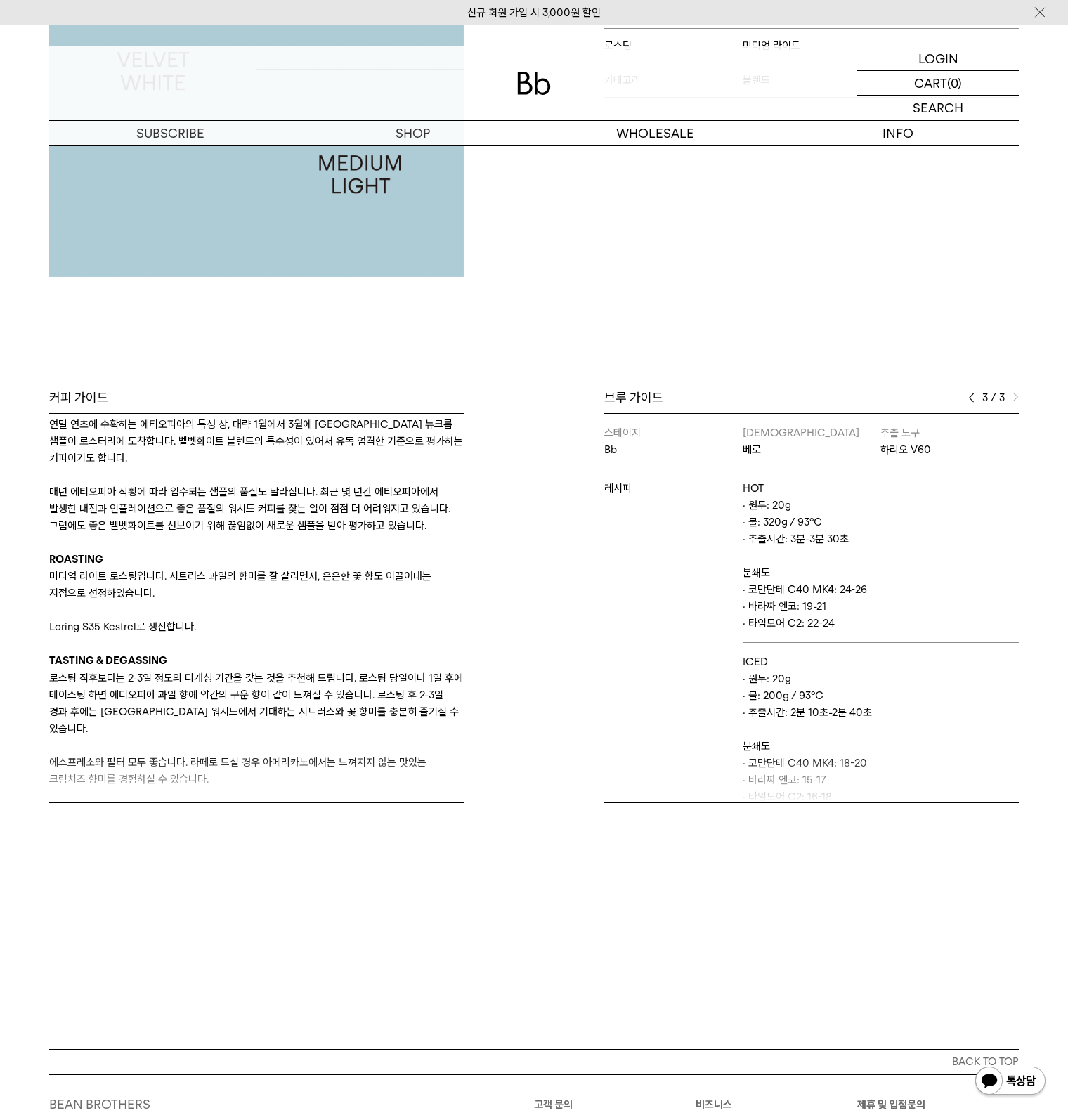
click at [784, 623] on p "· 타임모어 C2: 22-24" at bounding box center [880, 623] width 276 height 17
click at [714, 712] on td "레시피" at bounding box center [673, 644] width 138 height 348
drag, startPoint x: 765, startPoint y: 694, endPoint x: 800, endPoint y: 693, distance: 35.0
click at [800, 693] on p "· 물: 200g / 93℃" at bounding box center [880, 696] width 276 height 17
click at [801, 695] on p "· 물: 200g / 93℃" at bounding box center [880, 696] width 276 height 17
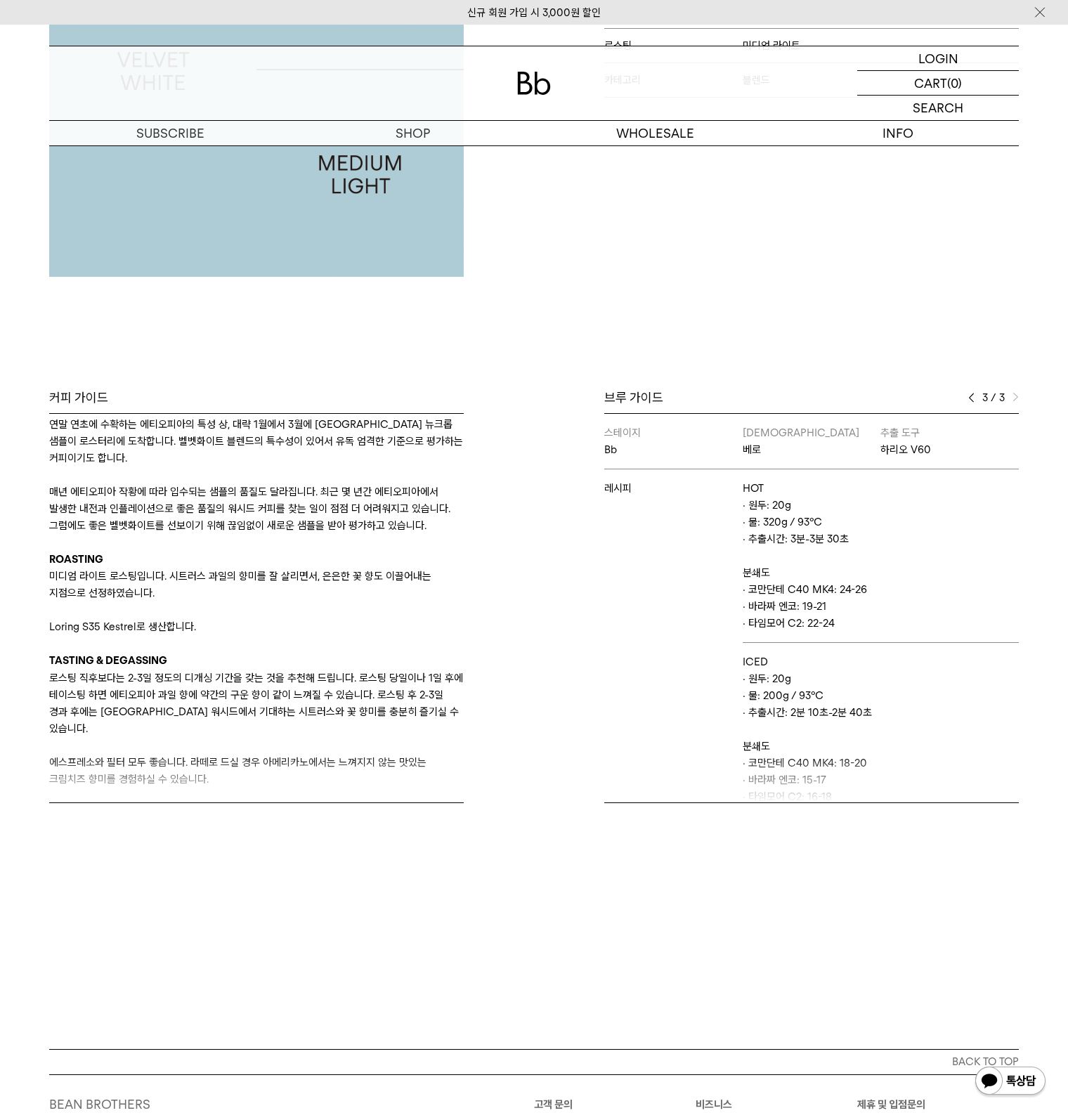
click at [805, 694] on p "· 물: 200g / 93℃" at bounding box center [880, 696] width 276 height 17
click at [786, 711] on td "ICED · 원두: 20g · 물: 200g / 93℃ · 추출시간: 2분 10초-2분 40초 분쇄도 · 코만단테 C40 MK4: 18-20 …" at bounding box center [880, 729] width 276 height 174
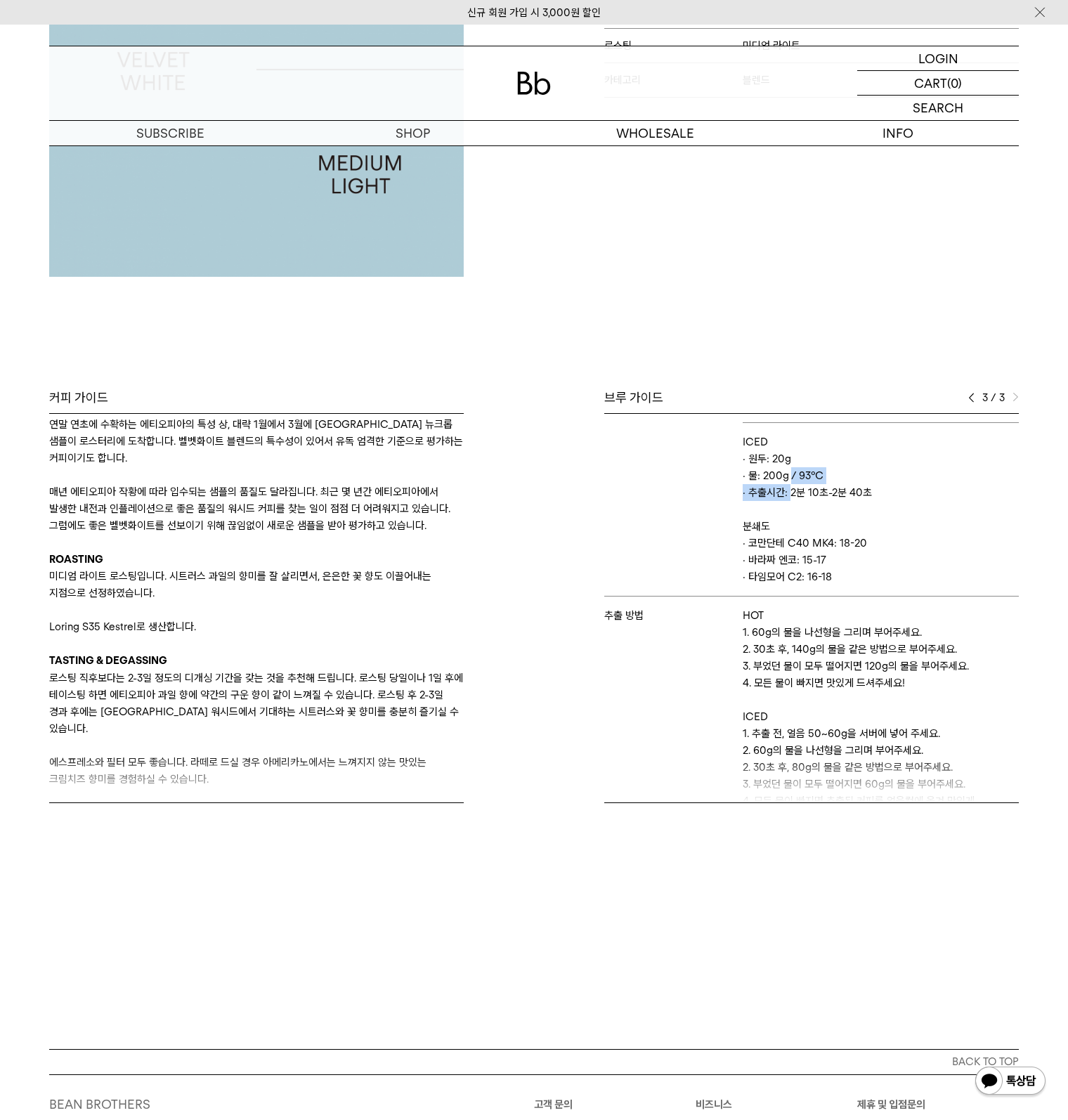
scroll to position [270, 0]
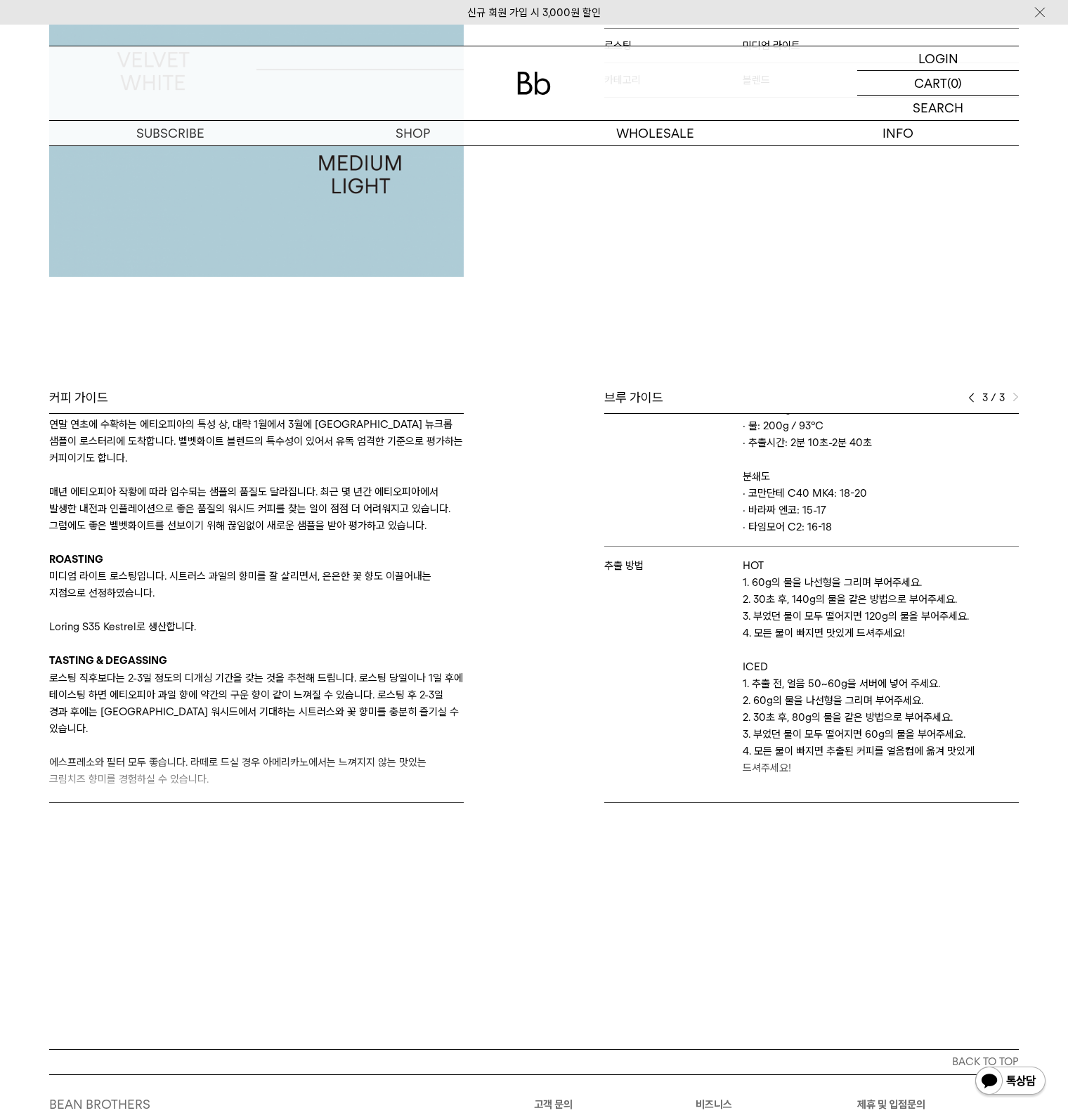
click at [764, 622] on p "3. 부었던 물이 모두 떨어지면 120g의 물을 부어주세요." at bounding box center [880, 617] width 276 height 17
drag, startPoint x: 770, startPoint y: 598, endPoint x: 846, endPoint y: 600, distance: 76.0
click at [846, 600] on p "2. 30초 후, 140g의 물을 같은 방법으로 부어주세요." at bounding box center [880, 600] width 276 height 17
click at [818, 617] on p "3. 부었던 물이 모두 떨어지면 120g의 물을 부어주세요." at bounding box center [880, 617] width 276 height 17
drag, startPoint x: 747, startPoint y: 683, endPoint x: 817, endPoint y: 698, distance: 71.6
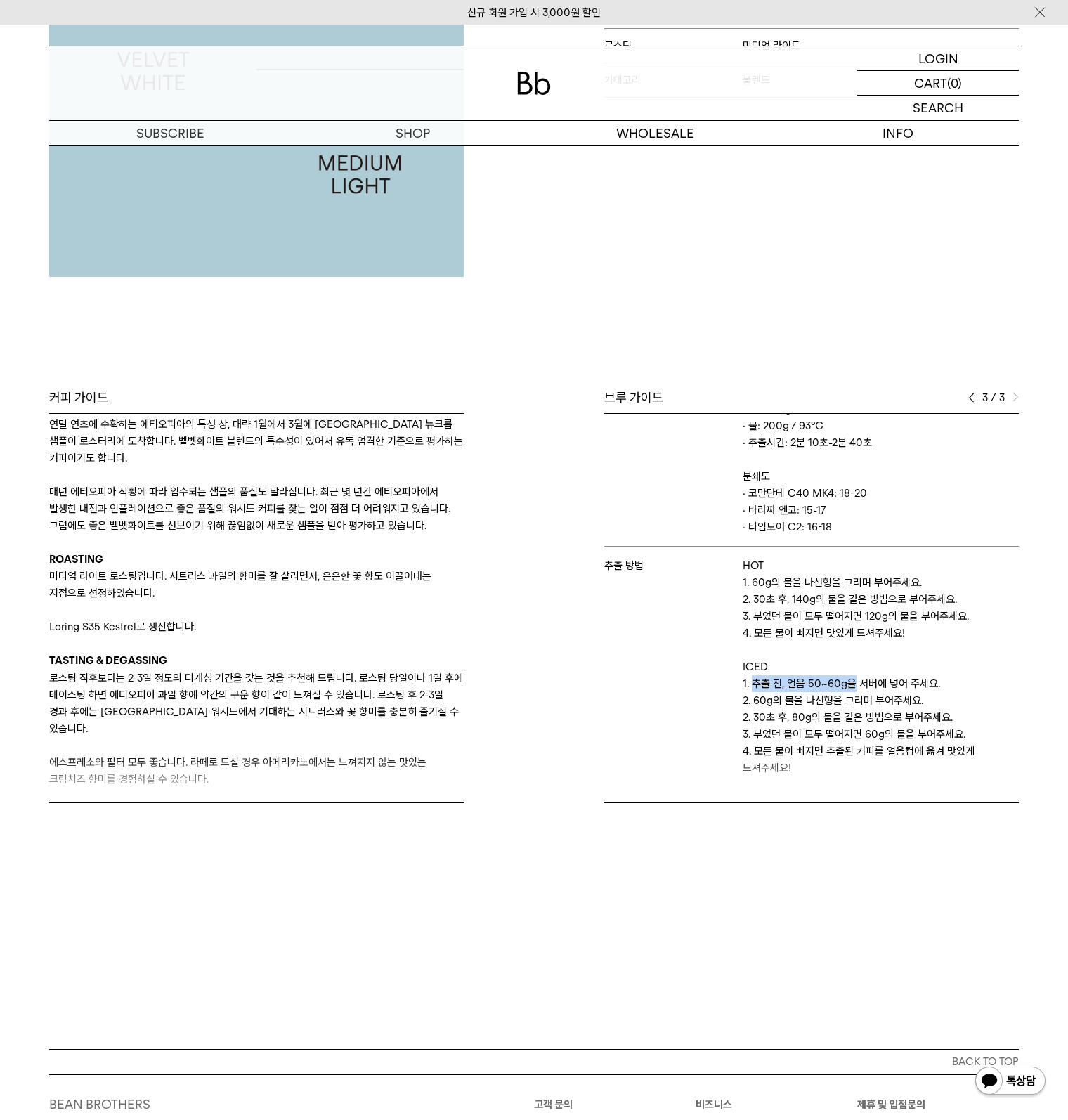
click at [848, 682] on p "1. 추출 전, 얼음 50~60g을 서버에 넣어 주세요." at bounding box center [880, 684] width 276 height 17
click at [801, 704] on p "2. 60g의 물을 나선형을 그리며 부어주세요." at bounding box center [880, 701] width 276 height 17
drag, startPoint x: 795, startPoint y: 712, endPoint x: 799, endPoint y: 723, distance: 11.7
click at [798, 716] on p "2. 30초 후, 80g의 물을 같은 방법으로 부어주세요." at bounding box center [880, 718] width 276 height 17
drag, startPoint x: 883, startPoint y: 729, endPoint x: 956, endPoint y: 723, distance: 73.2
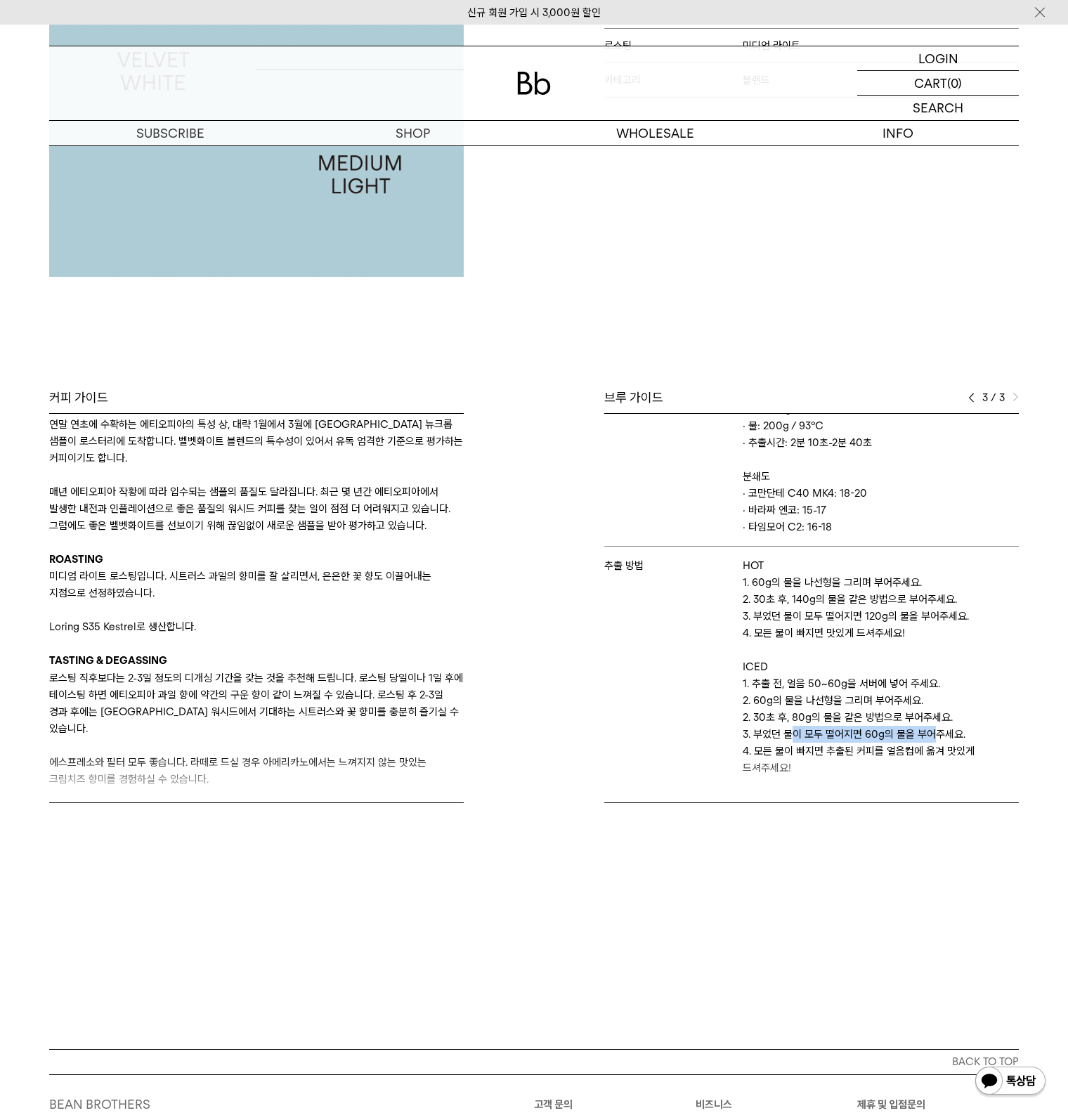
click at [973, 723] on td "HOT 1. 60g의 물을 나선형을 그리며 부어주세요. 2. 30초 후, 140g의 물을 같은 방법으로 부어주세요. 3. 부었던 물이 모두 떨…" at bounding box center [880, 667] width 276 height 241
click at [768, 714] on p "2. 30초 후, 80g의 물을 같은 방법으로 부어주세요." at bounding box center [880, 718] width 276 height 17
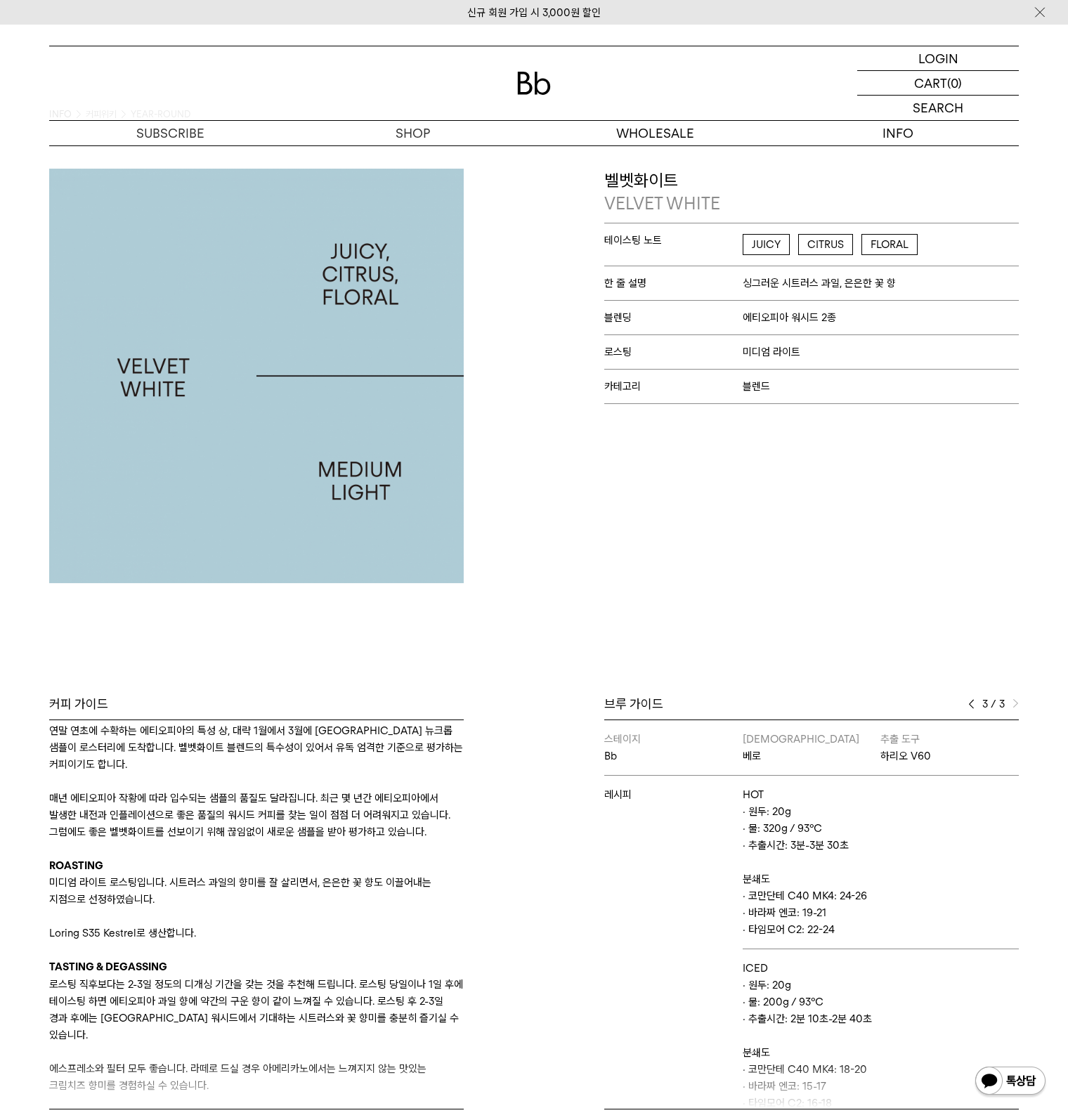
scroll to position [0, 0]
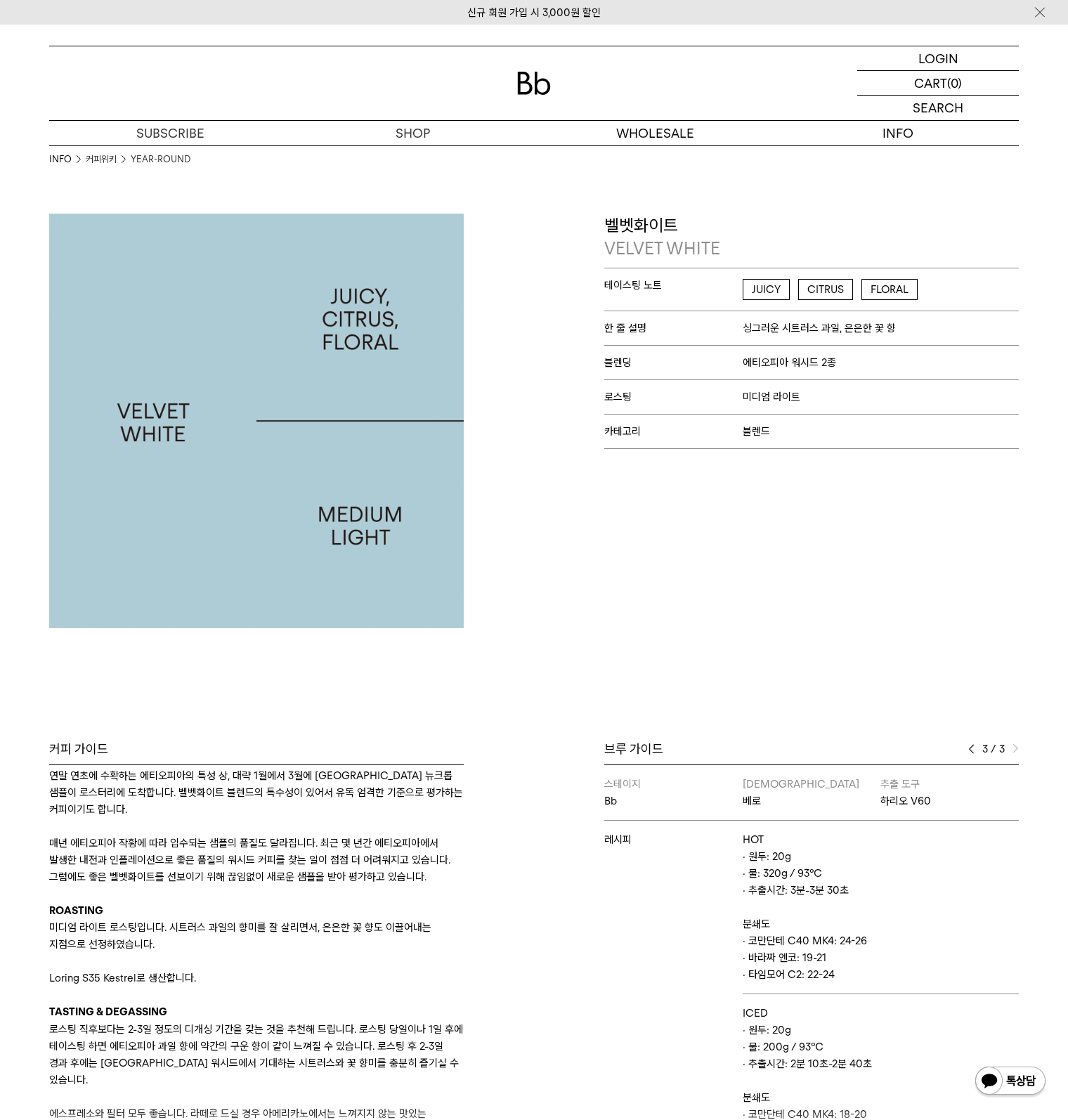
click at [748, 664] on div "Bb의 커피 ALL SEASONAL YEAR-ROUND AUCTION SERIES ARCHIVE 2023 2022 2021 2020 2019 …" at bounding box center [534, 719] width 1068 height 1011
drag, startPoint x: 570, startPoint y: 698, endPoint x: 565, endPoint y: 684, distance: 14.9
click at [565, 687] on div "Bb의 커피 ALL SEASONAL YEAR-ROUND AUCTION SERIES ARCHIVE 2023 2022 2021 2020 2019 …" at bounding box center [534, 719] width 1068 height 1011
drag, startPoint x: 578, startPoint y: 722, endPoint x: 575, endPoint y: 743, distance: 21.2
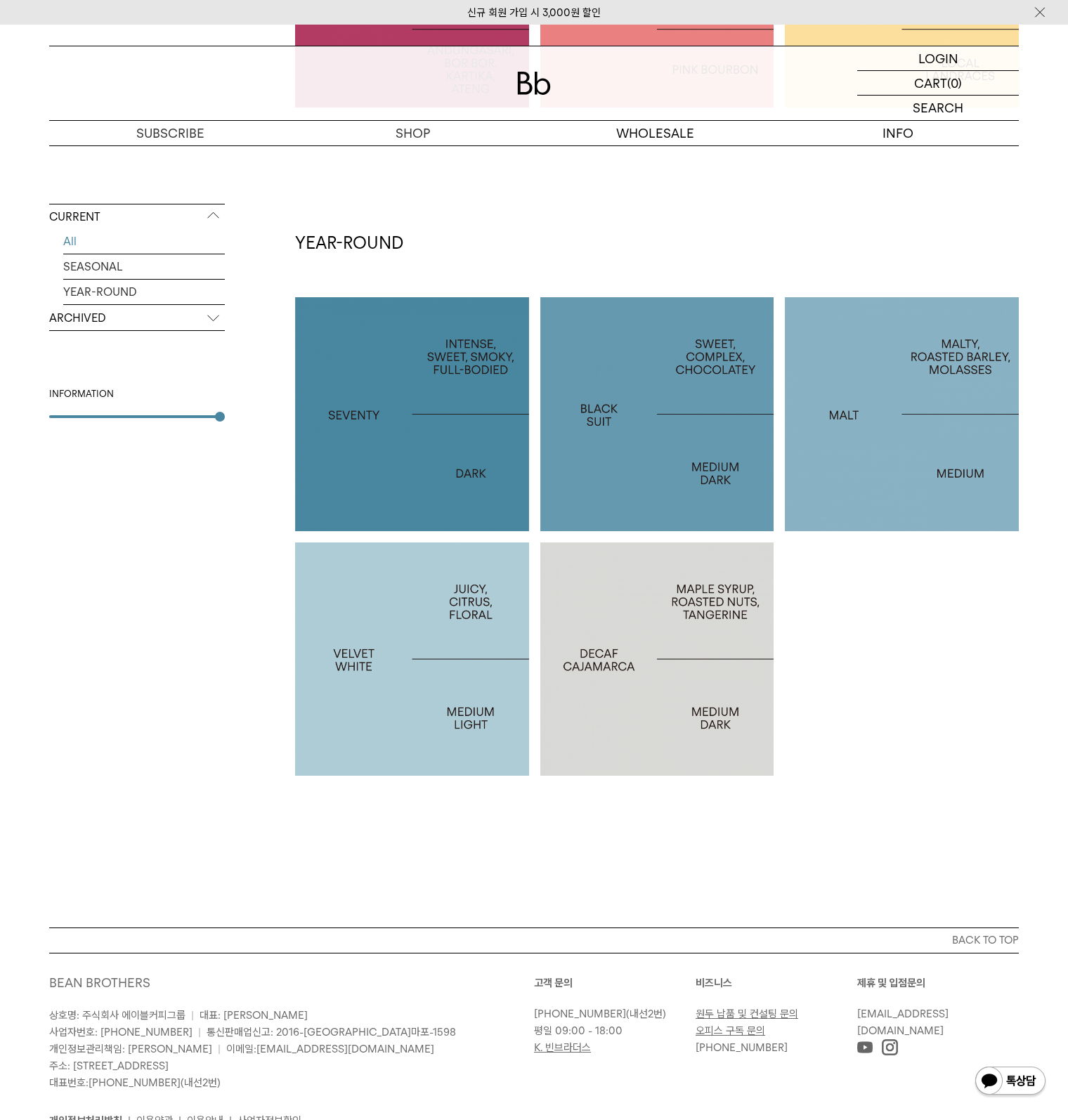
scroll to position [598, 0]
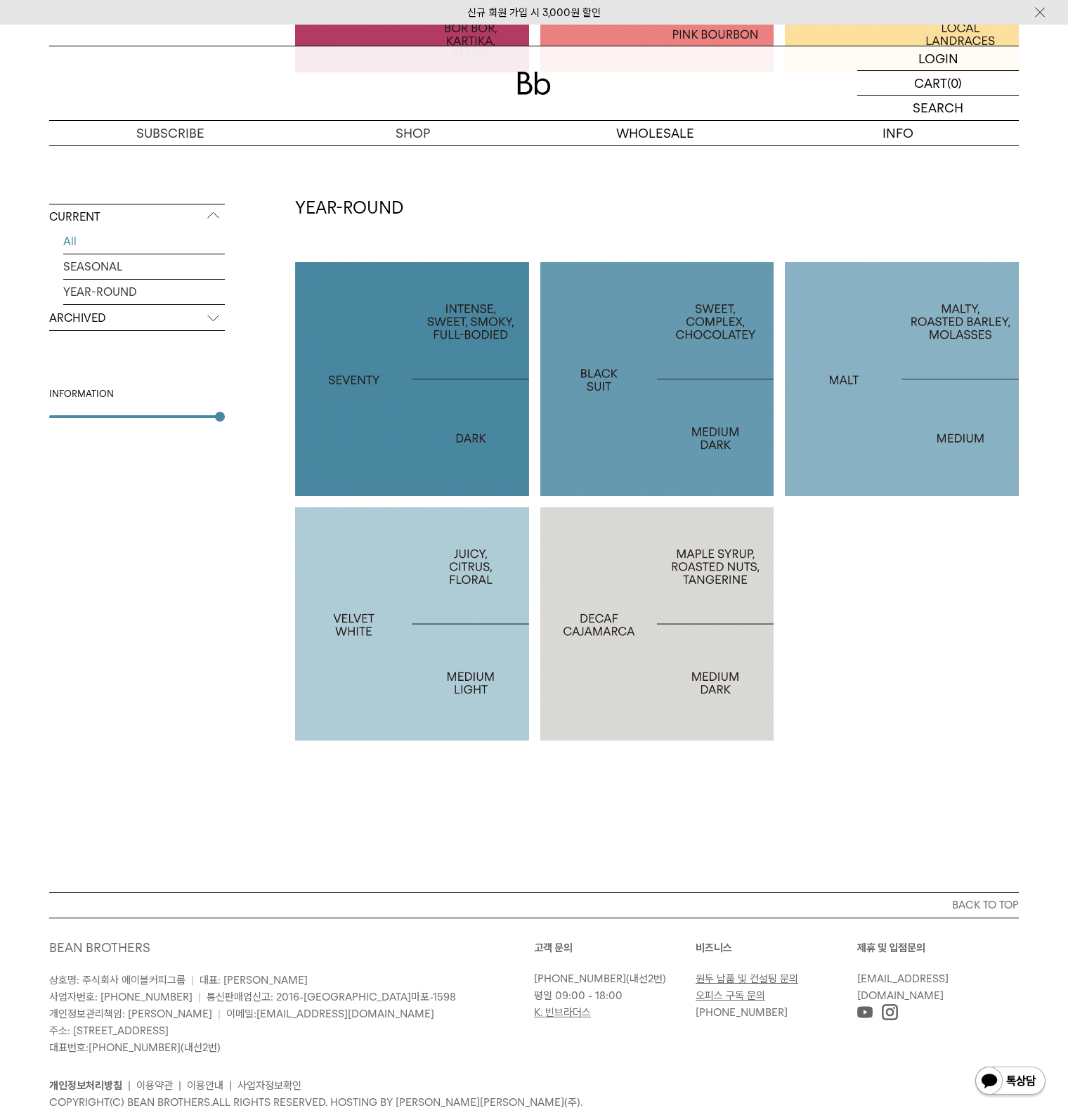
drag, startPoint x: 188, startPoint y: 759, endPoint x: 188, endPoint y: 769, distance: 10.0
click at [188, 764] on div "CURRENT All SEASONAL YEAR-ROUND ARCHIVED 2025 2024 2023 2022 2021 2020 2019 201…" at bounding box center [137, 318] width 176 height 1091
click at [187, 774] on div "CURRENT All SEASONAL YEAR-ROUND ARCHIVED 2025 2024 2023 2022 2021 2020 2019 201…" at bounding box center [137, 318] width 176 height 1091
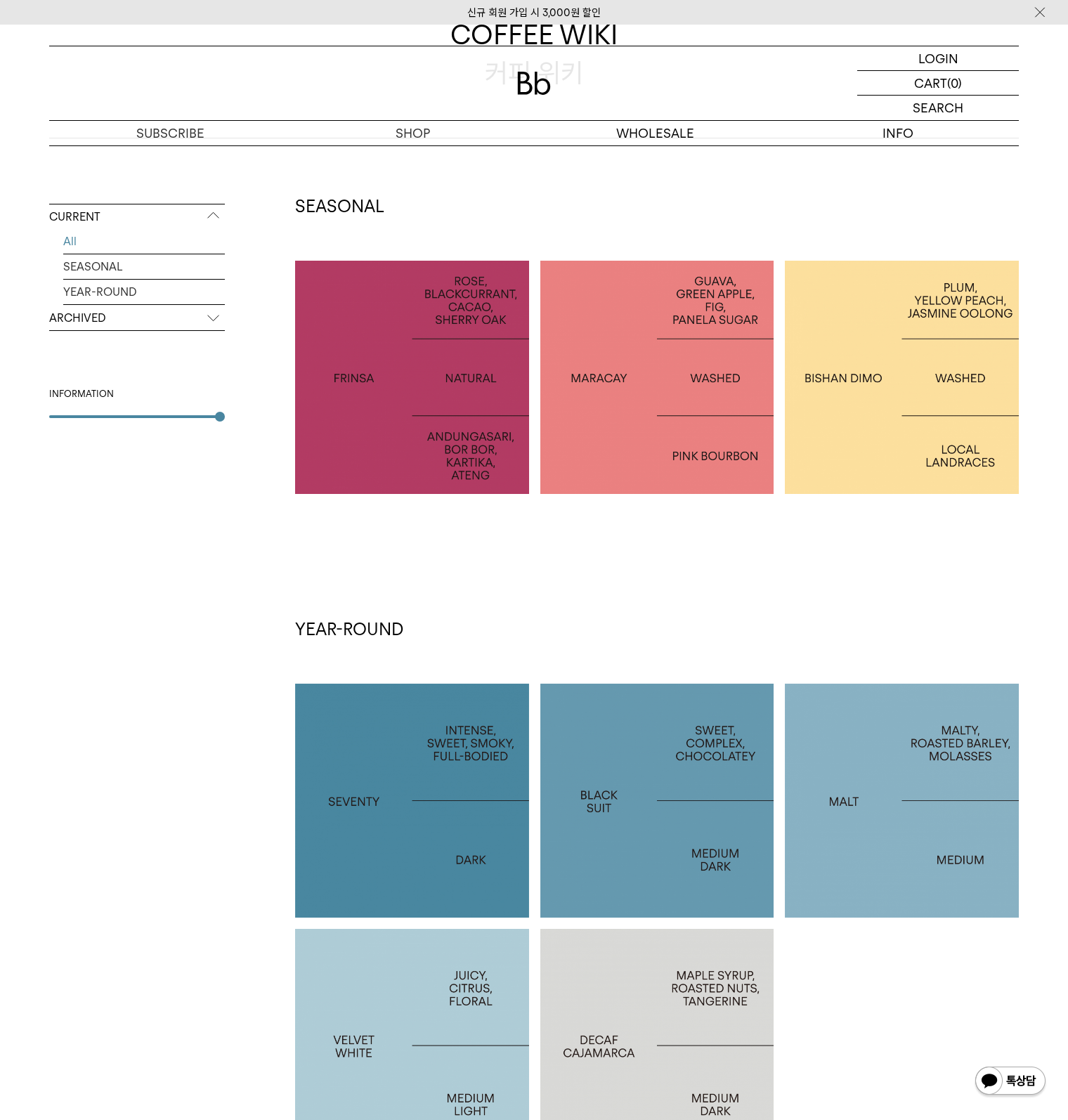
click at [190, 788] on div "CURRENT All SEASONAL YEAR-ROUND ARCHIVED 2025 2024 2023 2022 2021 2020 2019 201…" at bounding box center [137, 740] width 176 height 1091
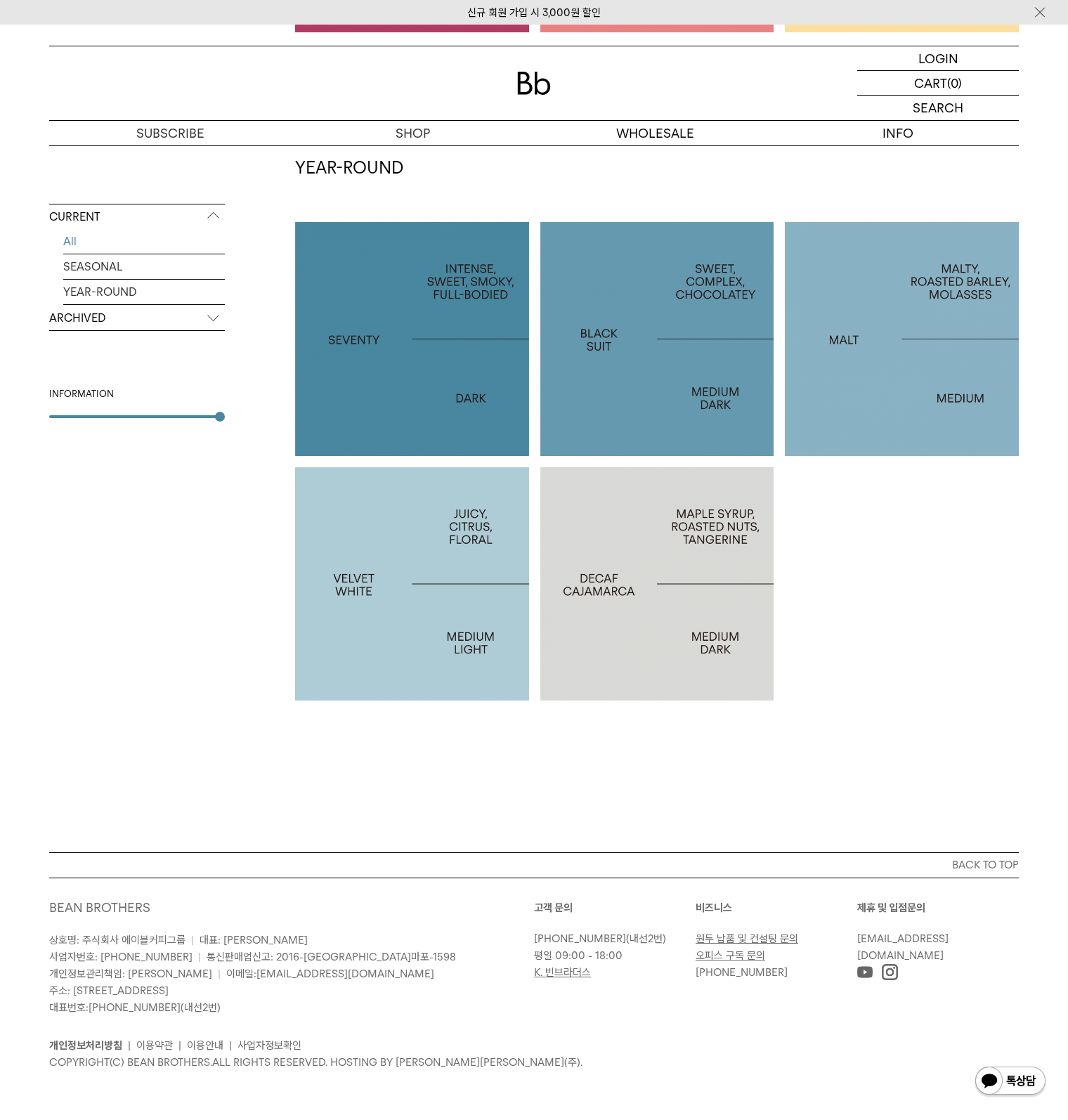
click at [194, 774] on div "CURRENT All SEASONAL YEAR-ROUND ARCHIVED 2025 2024 2023 2022 2021 2020 2019 201…" at bounding box center [137, 278] width 176 height 1091
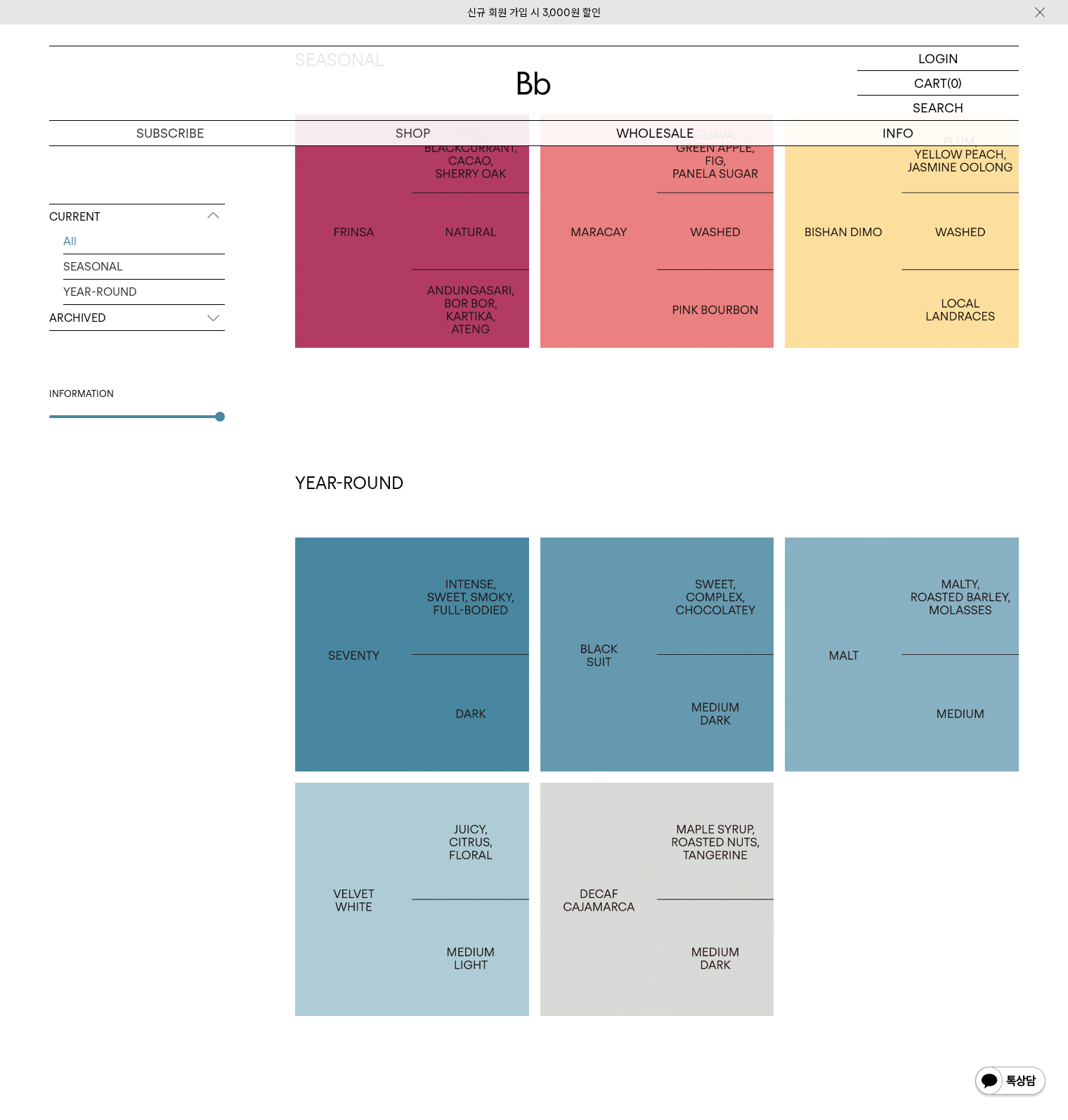
scroll to position [216, 0]
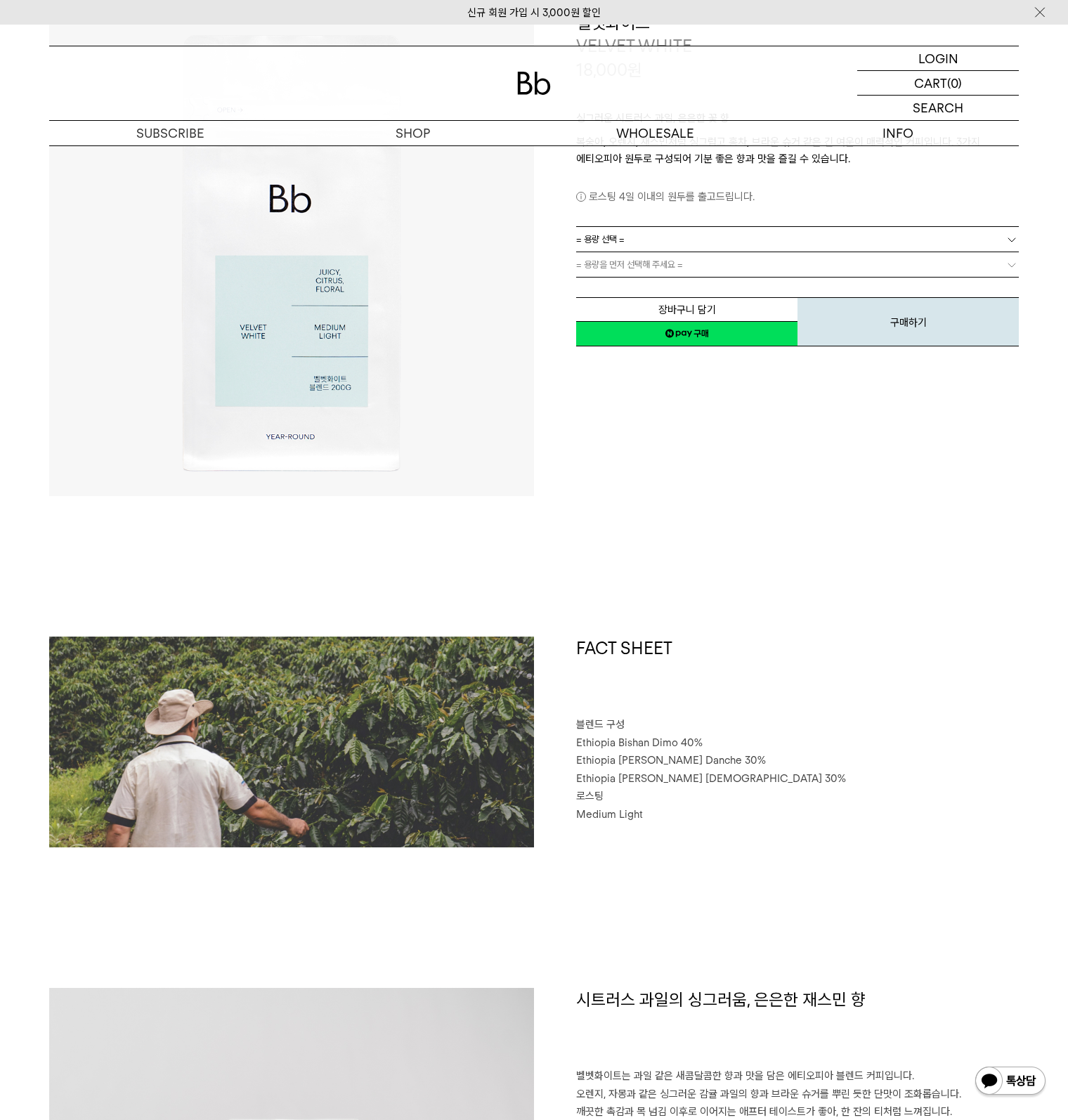
scroll to position [422, 0]
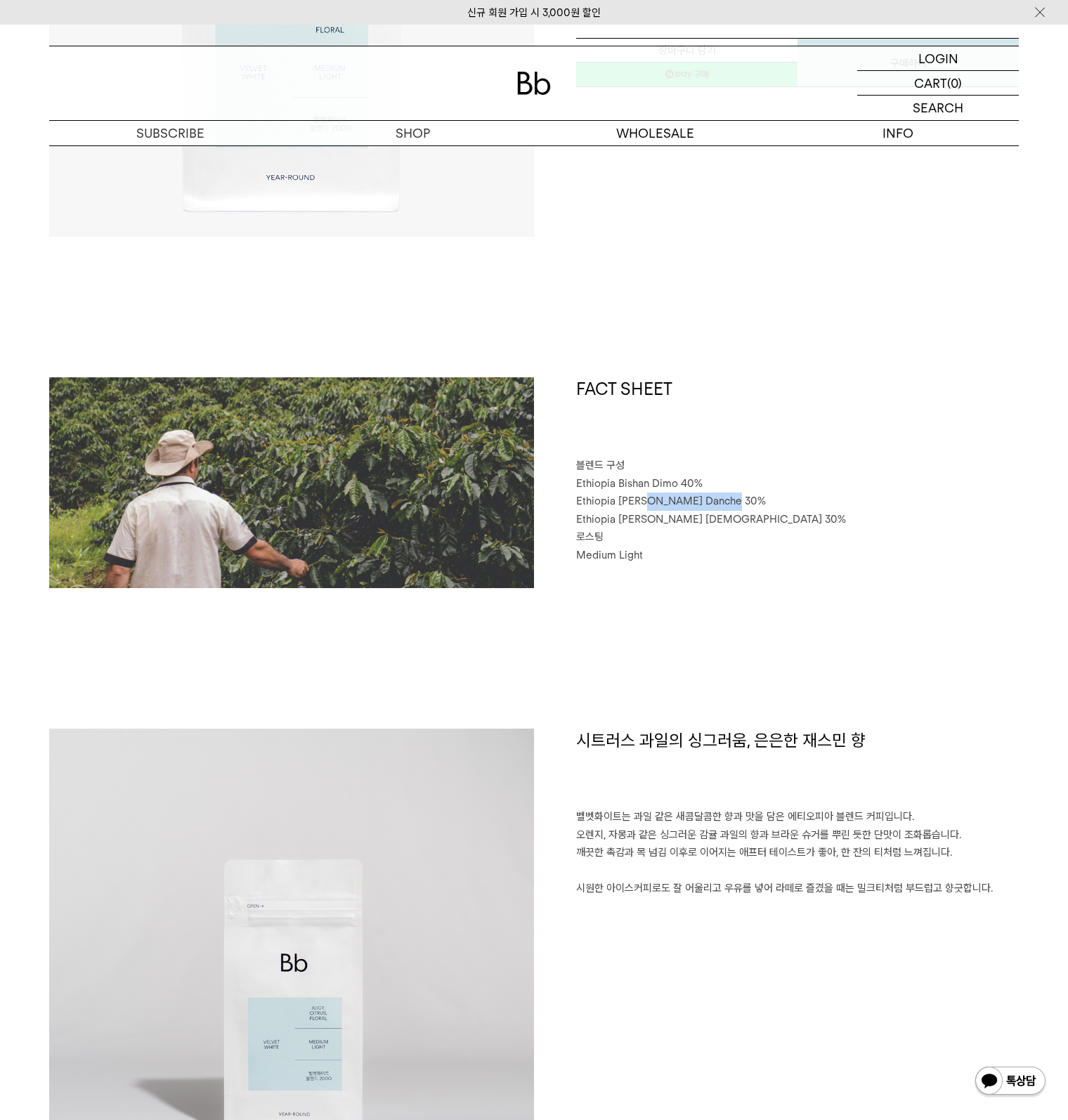
drag, startPoint x: 648, startPoint y: 507, endPoint x: 721, endPoint y: 510, distance: 73.1
click at [721, 510] on p "Ethiopia [PERSON_NAME] Danche 30%" at bounding box center [797, 501] width 443 height 18
click at [770, 518] on p "Ethiopia [PERSON_NAME] [DEMOGRAPHIC_DATA] 30%" at bounding box center [797, 519] width 443 height 18
click at [815, 520] on p "Ethiopia [PERSON_NAME] [DEMOGRAPHIC_DATA] 30%" at bounding box center [797, 519] width 443 height 18
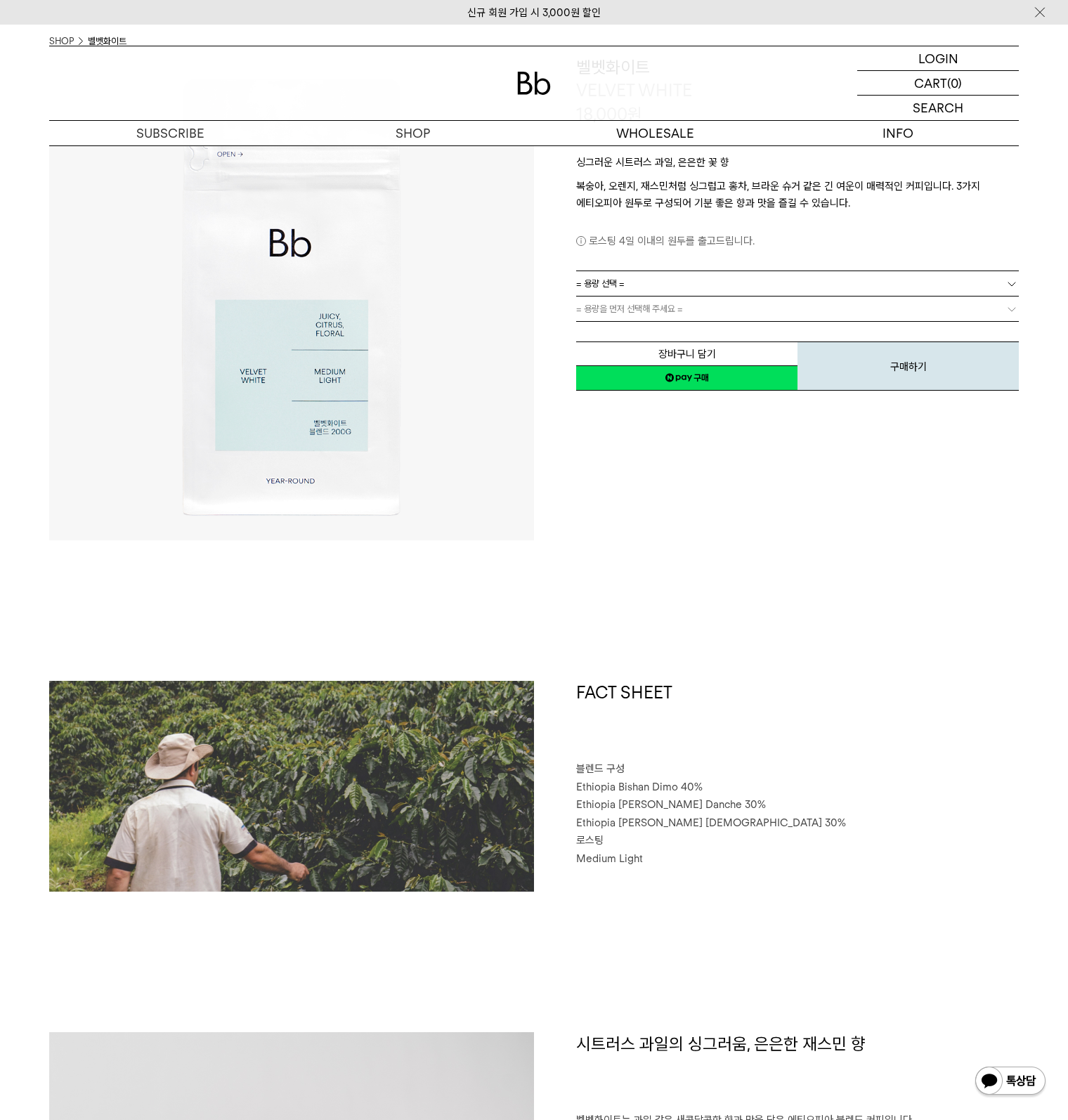
scroll to position [0, 0]
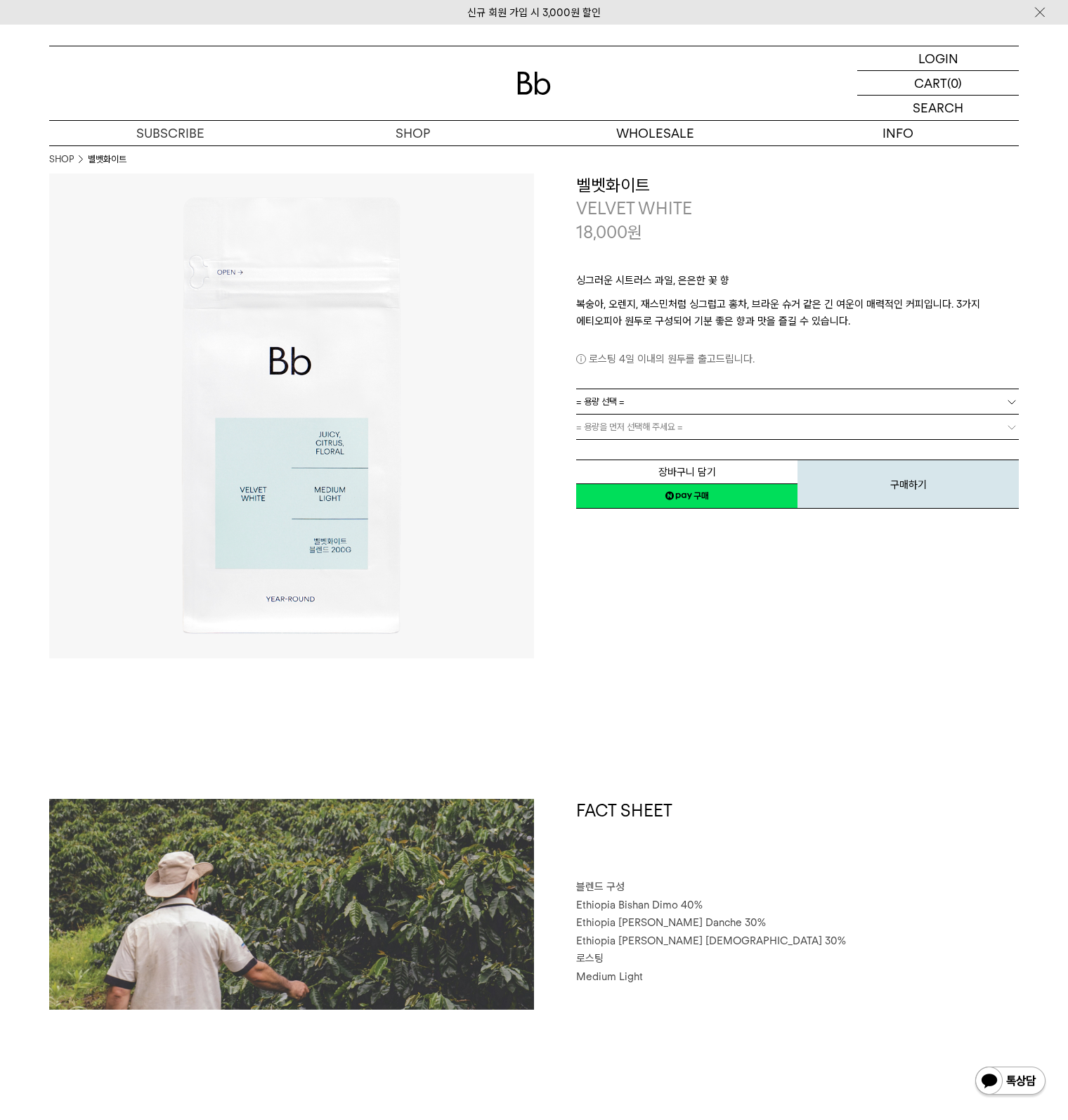
click at [724, 418] on link "= 용량을 먼저 선택해 주세요 =" at bounding box center [797, 427] width 443 height 25
click at [709, 425] on link "= 용량을 먼저 선택해 주세요 =" at bounding box center [797, 427] width 443 height 25
click at [624, 400] on span "= 용량 선택 =" at bounding box center [599, 402] width 49 height 25
click at [619, 427] on li "200g" at bounding box center [804, 427] width 429 height 25
click at [618, 403] on link "200g" at bounding box center [797, 402] width 443 height 25
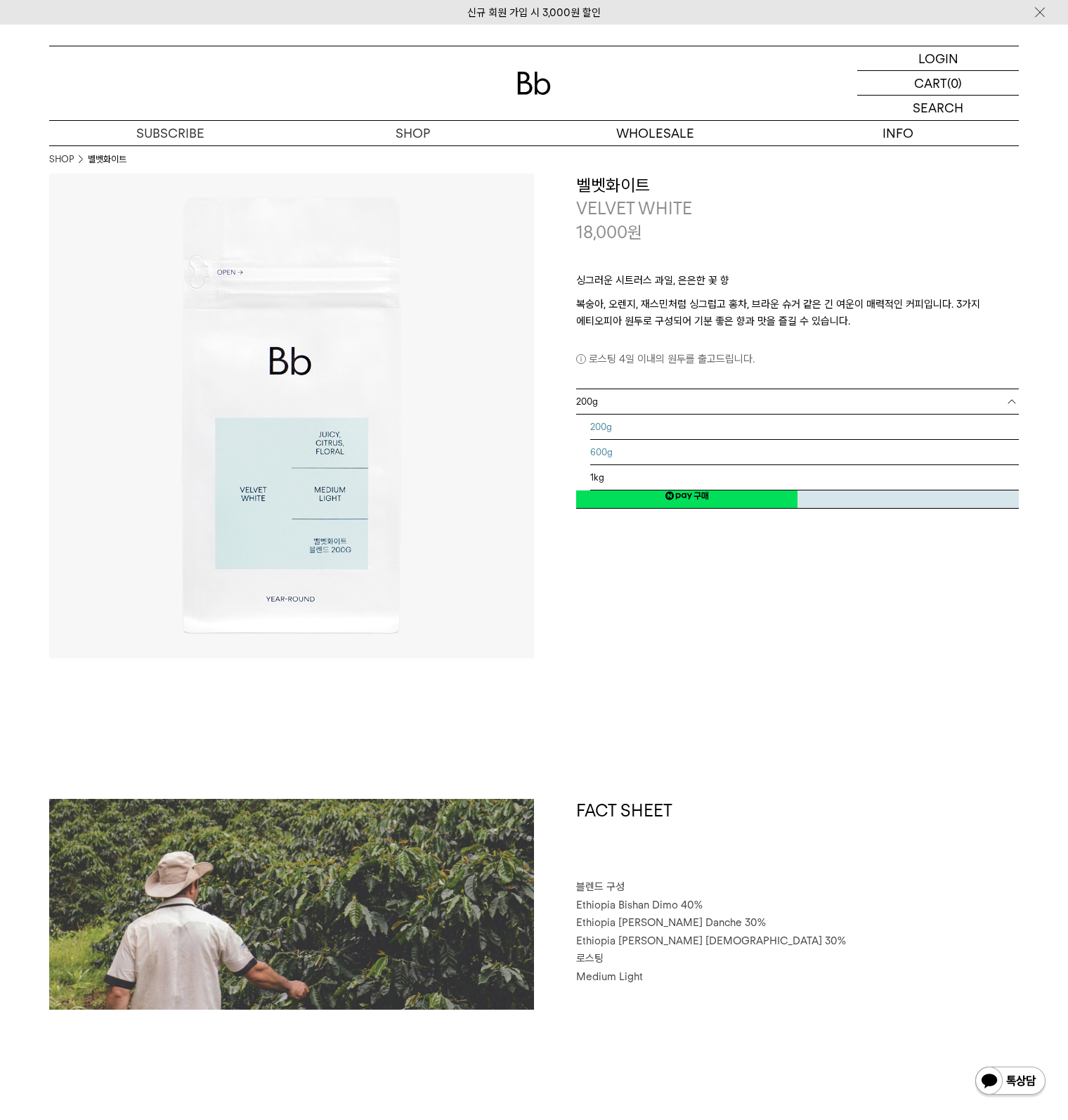
click at [614, 454] on li "600g" at bounding box center [804, 453] width 429 height 25
click at [621, 425] on span "= 분쇄도 선택 =" at bounding box center [603, 427] width 56 height 25
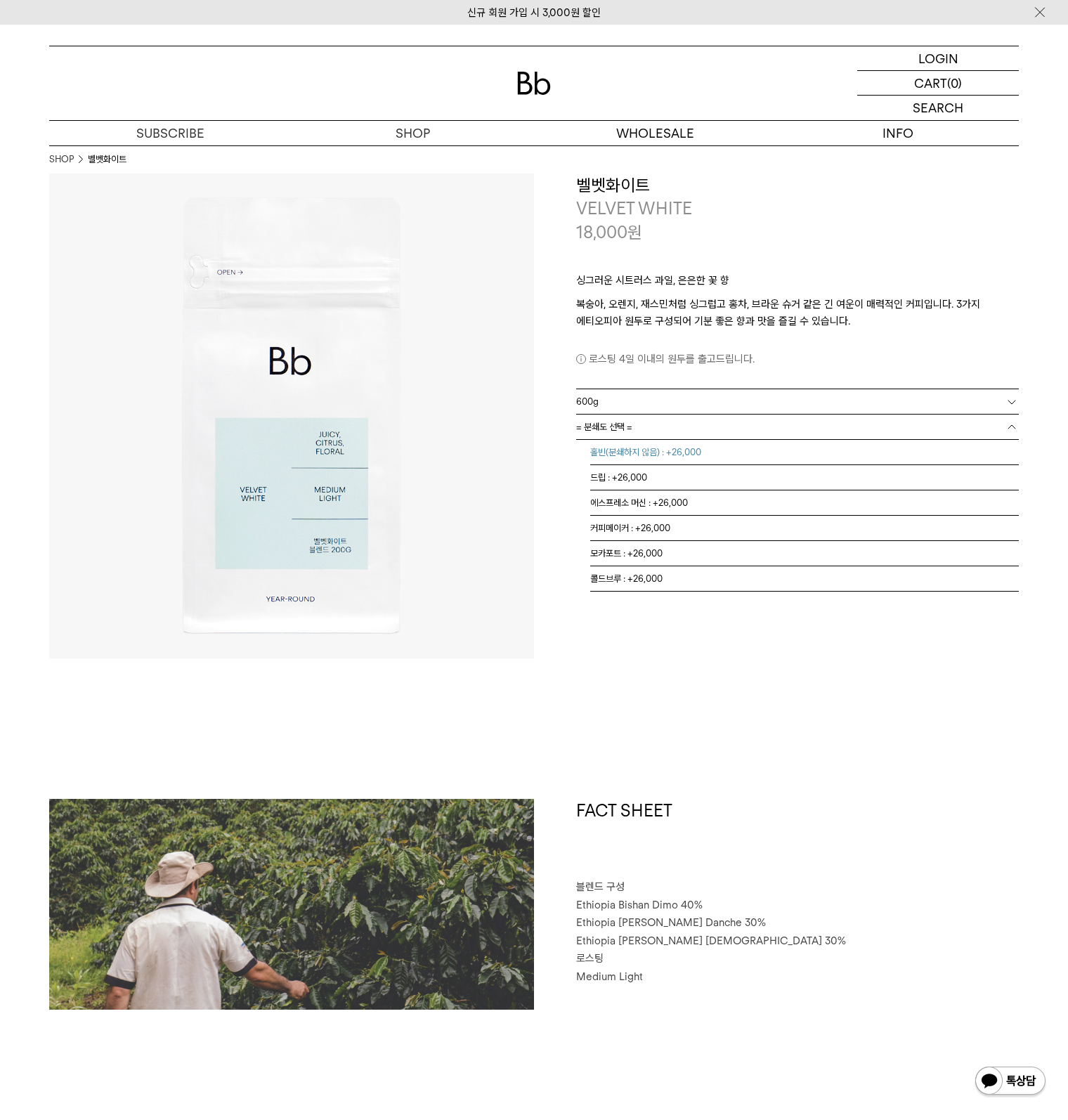
click at [616, 451] on li "홀빈(분쇄하지 않음) : +26,000" at bounding box center [804, 453] width 429 height 25
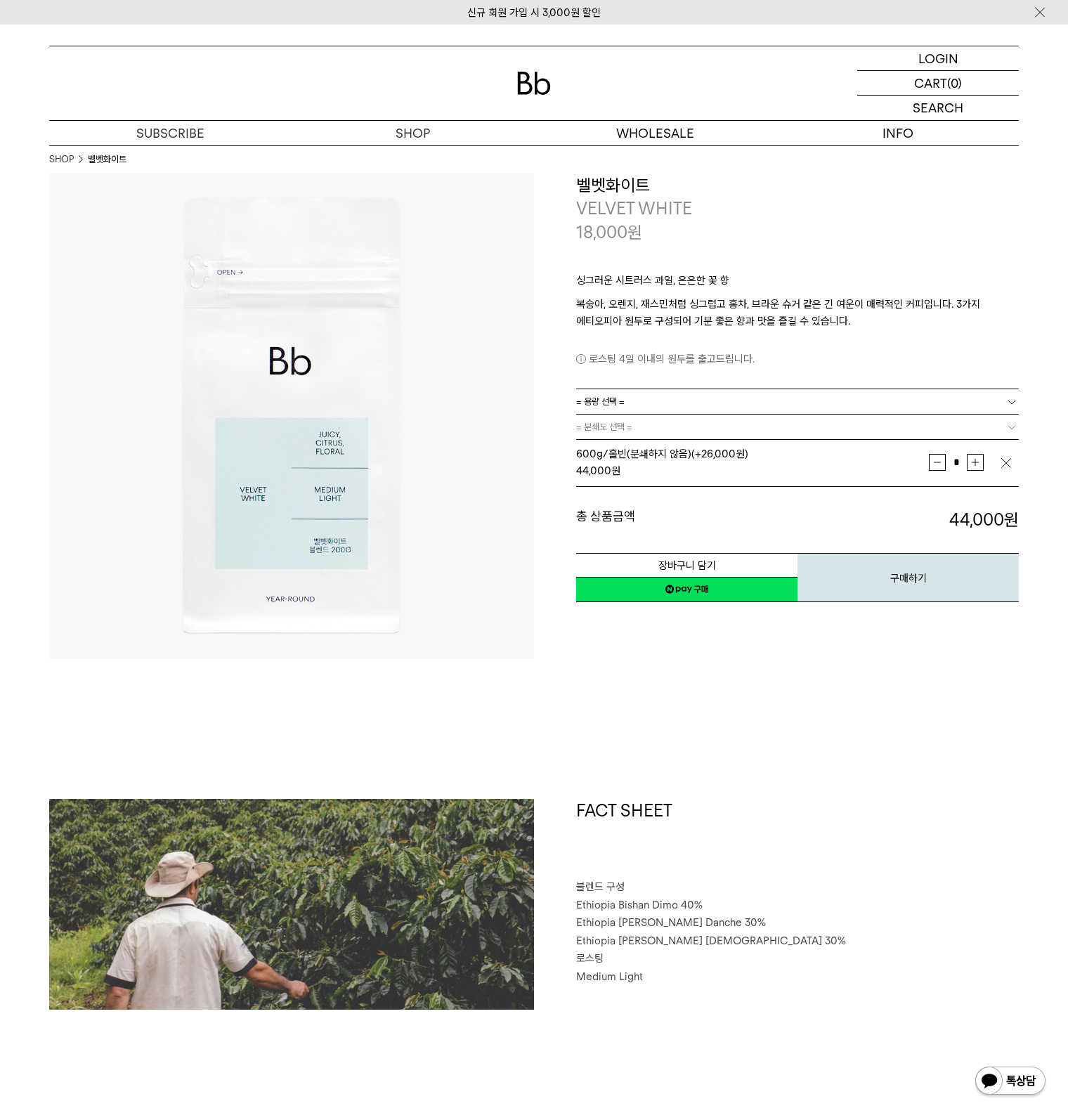
click at [612, 400] on span "= 용량 선택 =" at bounding box center [599, 402] width 49 height 25
click at [624, 482] on li "1kg" at bounding box center [804, 477] width 429 height 25
click at [614, 436] on span "= 분쇄도 선택 =" at bounding box center [603, 427] width 56 height 25
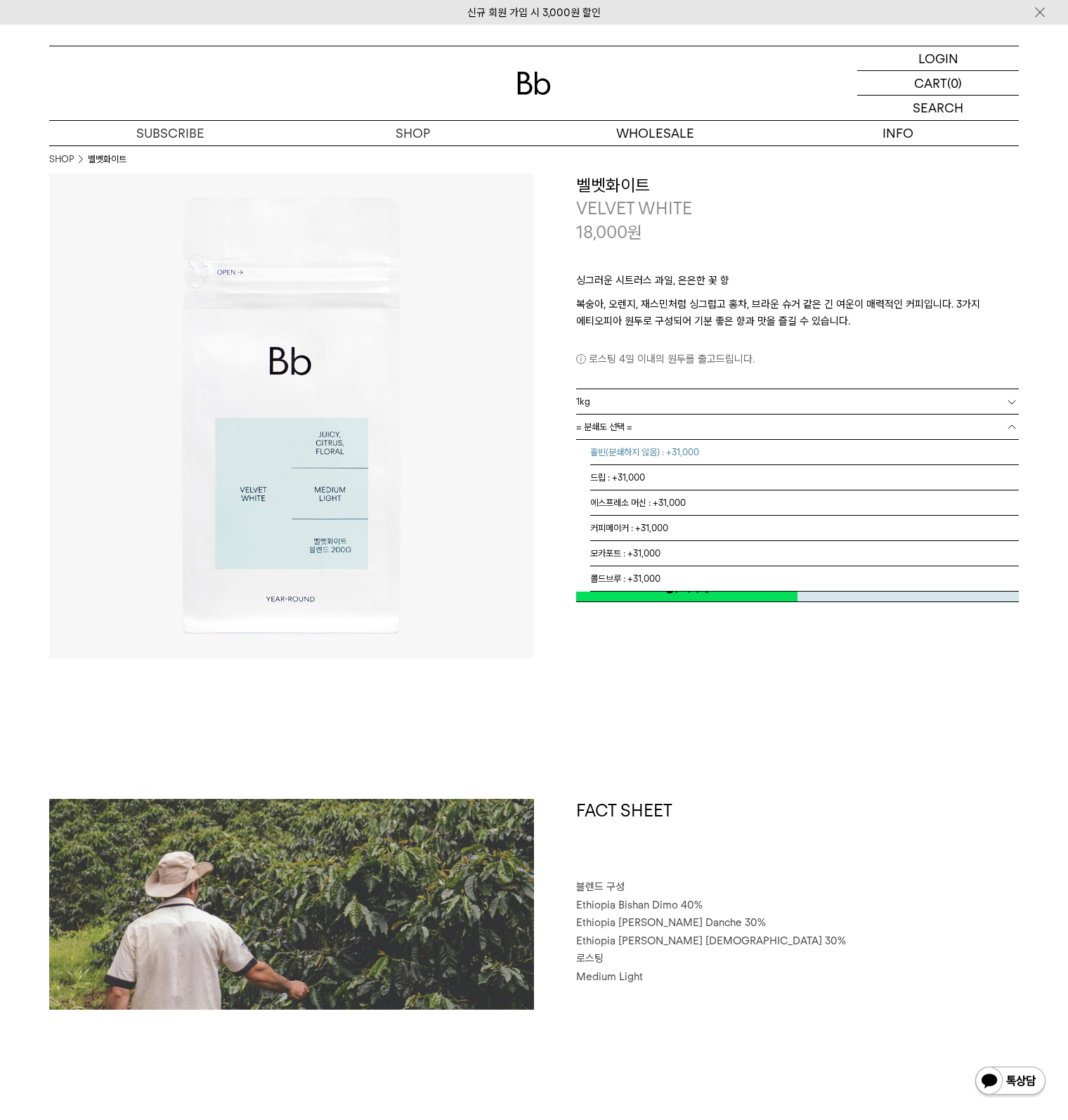
click at [614, 451] on li "홀빈(분쇄하지 않음) : +31,000" at bounding box center [804, 453] width 429 height 25
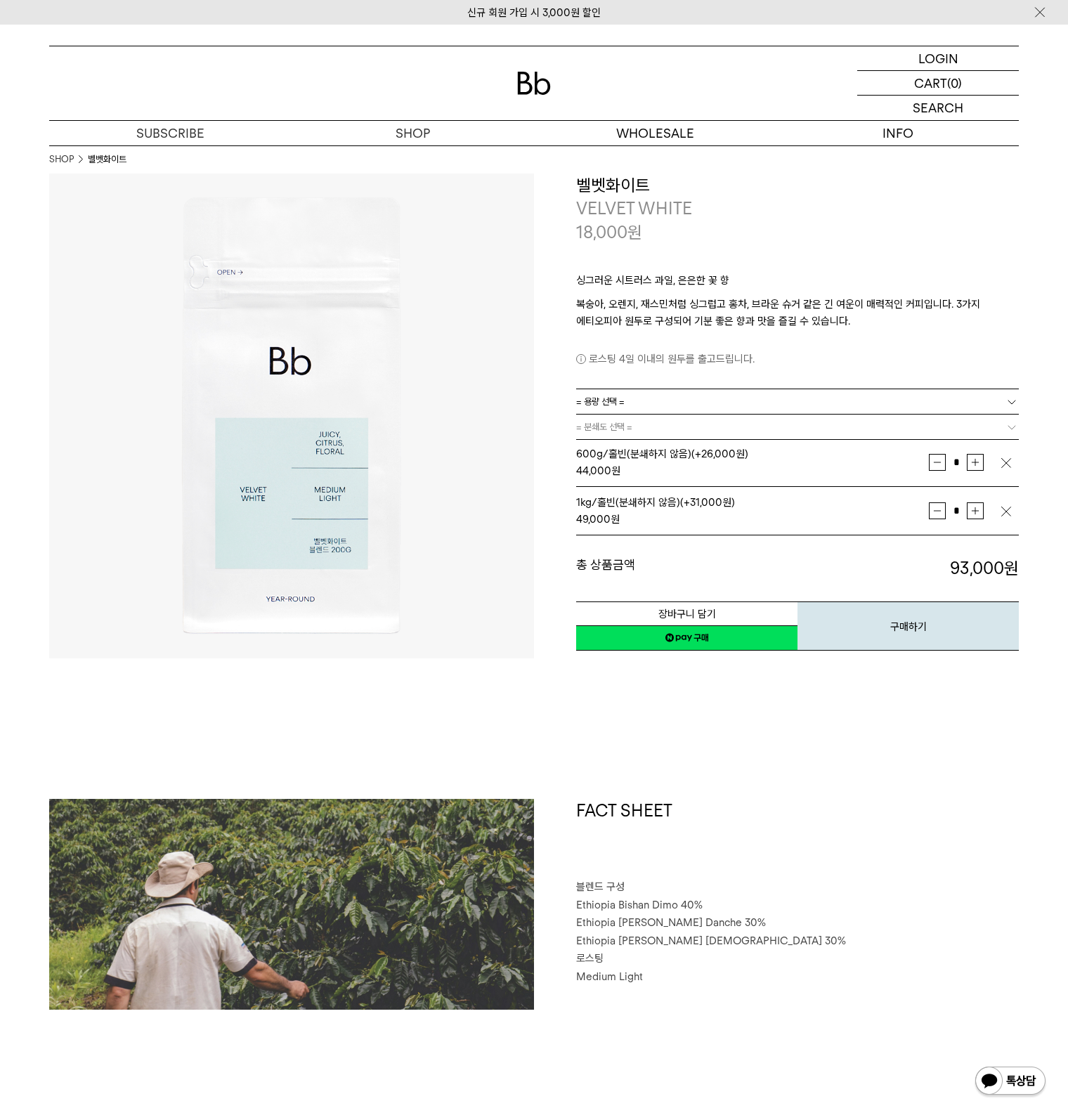
click at [711, 818] on h1 "FACT SHEET" at bounding box center [797, 839] width 443 height 80
click at [538, 60] on div at bounding box center [534, 83] width 970 height 74
click at [539, 84] on img at bounding box center [534, 83] width 33 height 23
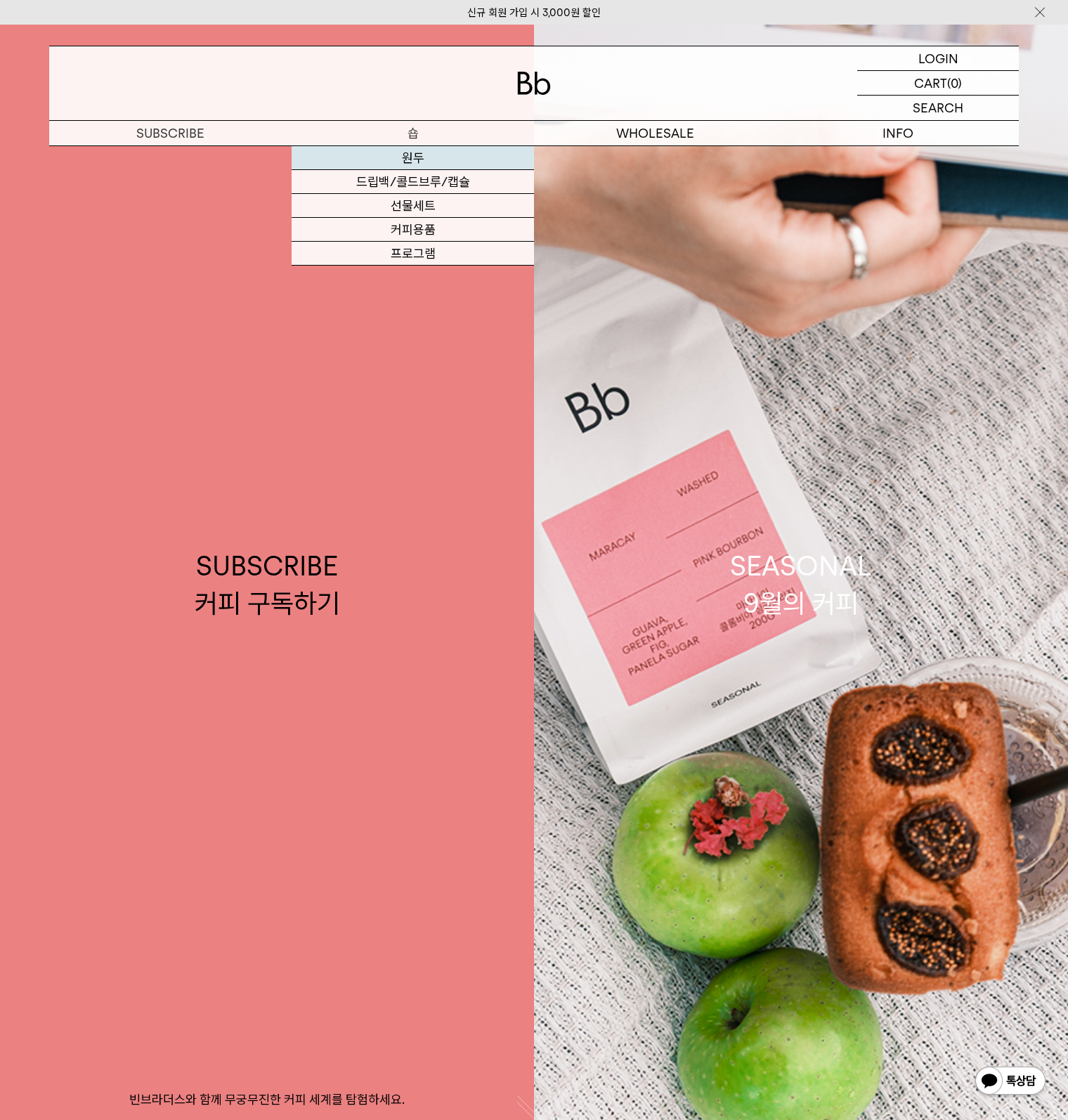
click at [408, 158] on link "원두" at bounding box center [412, 158] width 242 height 24
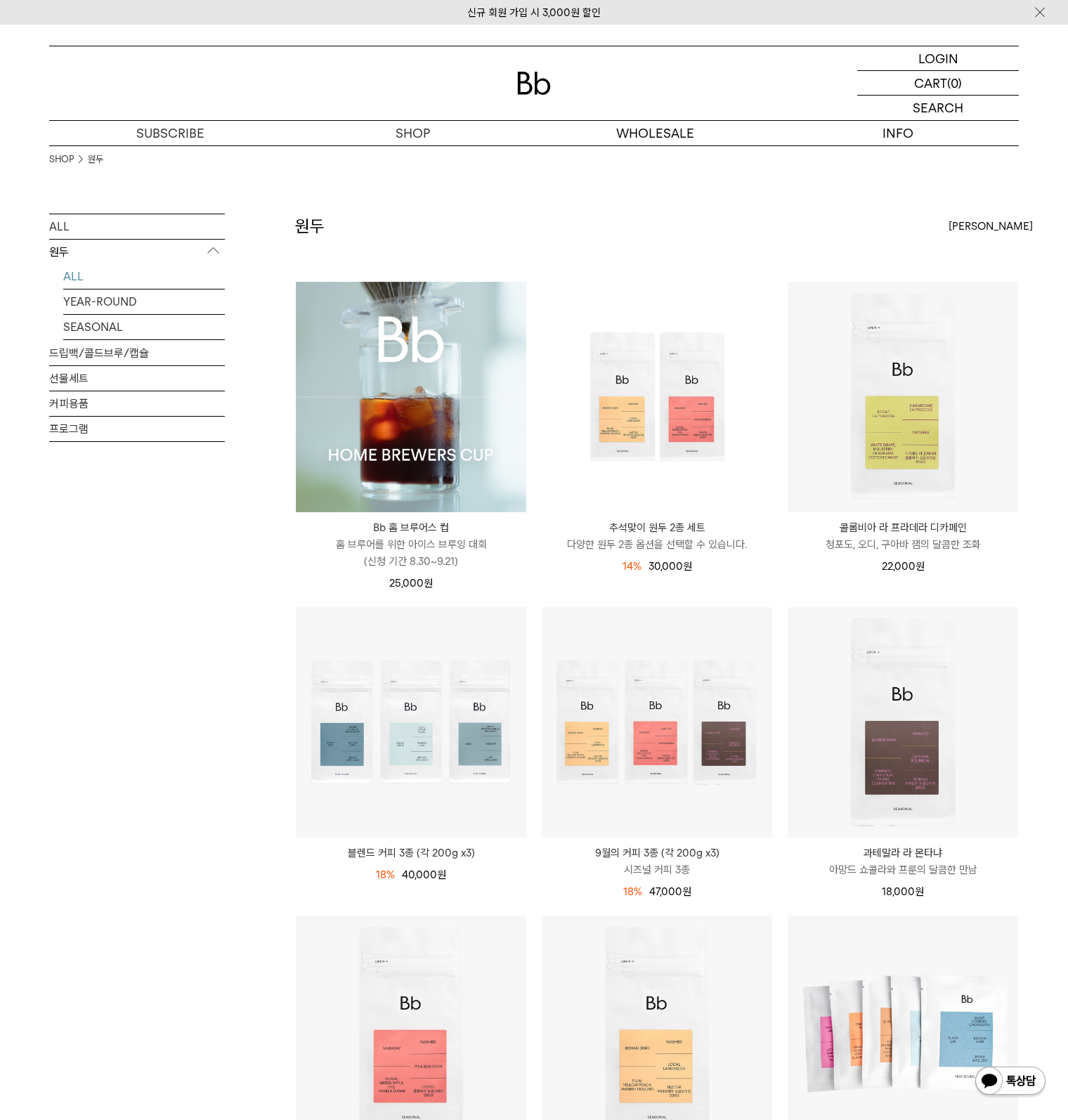
click at [10, 857] on div "SHOP 원두 ALL 원두 ALL YEAR-ROUND SEASONAL 드립백/콜드브루/캡슐 선물세트 커피용품 프로그램 원두 [PERSON_NA…" at bounding box center [534, 1071] width 1068 height 1852
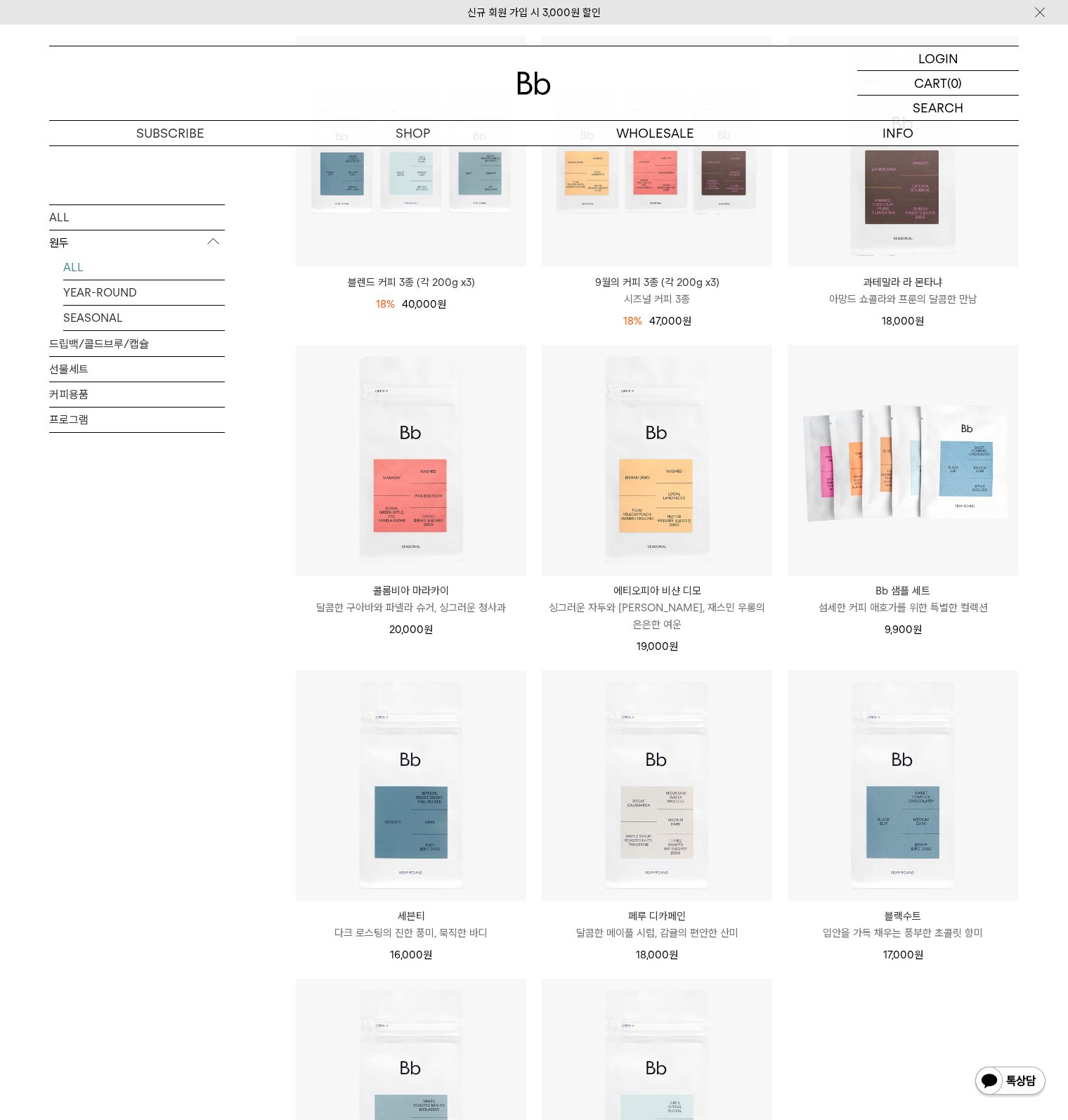
scroll to position [773, 0]
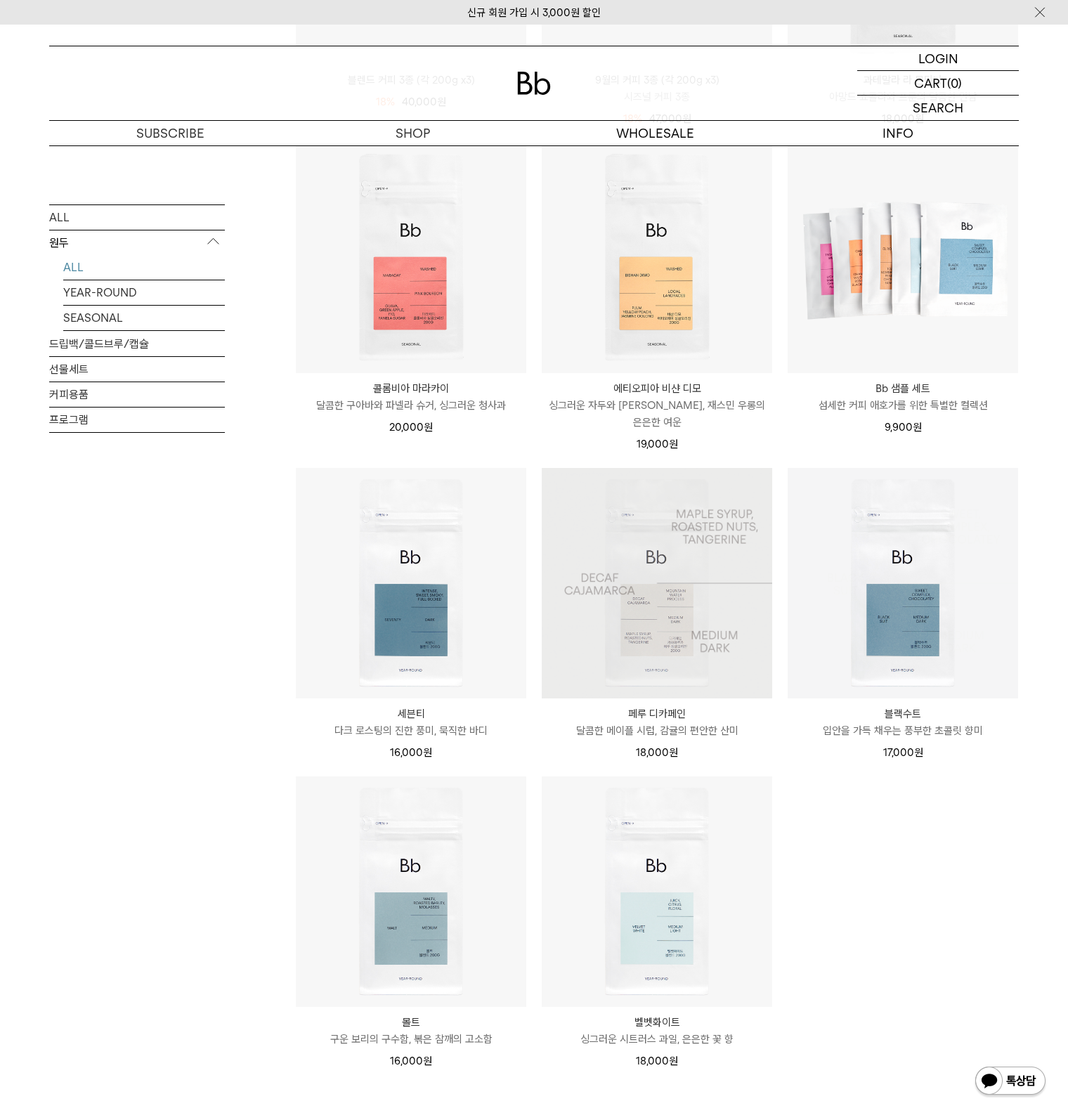
click at [922, 613] on img at bounding box center [902, 582] width 230 height 230
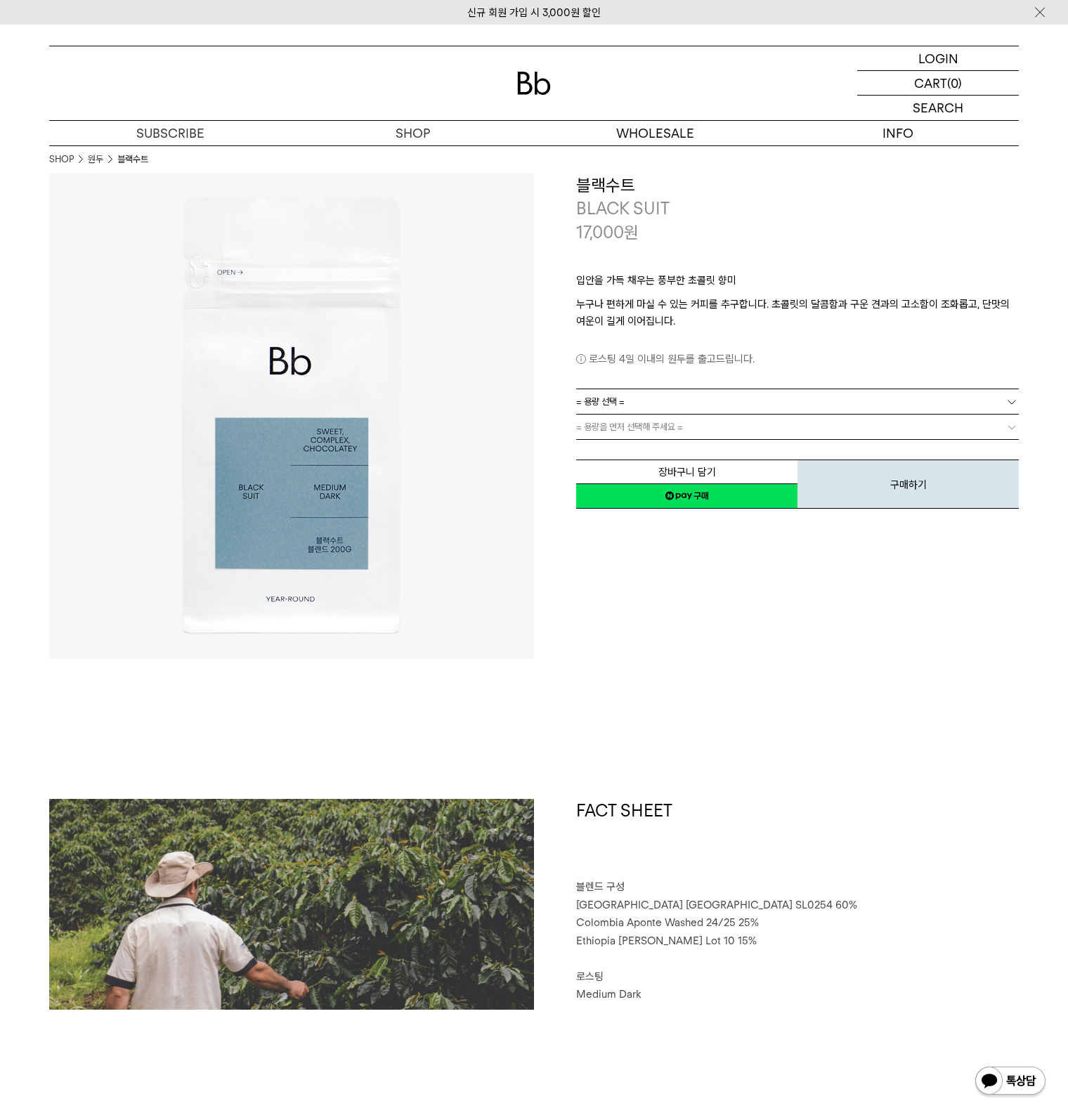
click at [689, 404] on link "= 용량 선택 =" at bounding box center [797, 402] width 443 height 25
click at [645, 475] on li "1kg" at bounding box center [804, 477] width 429 height 25
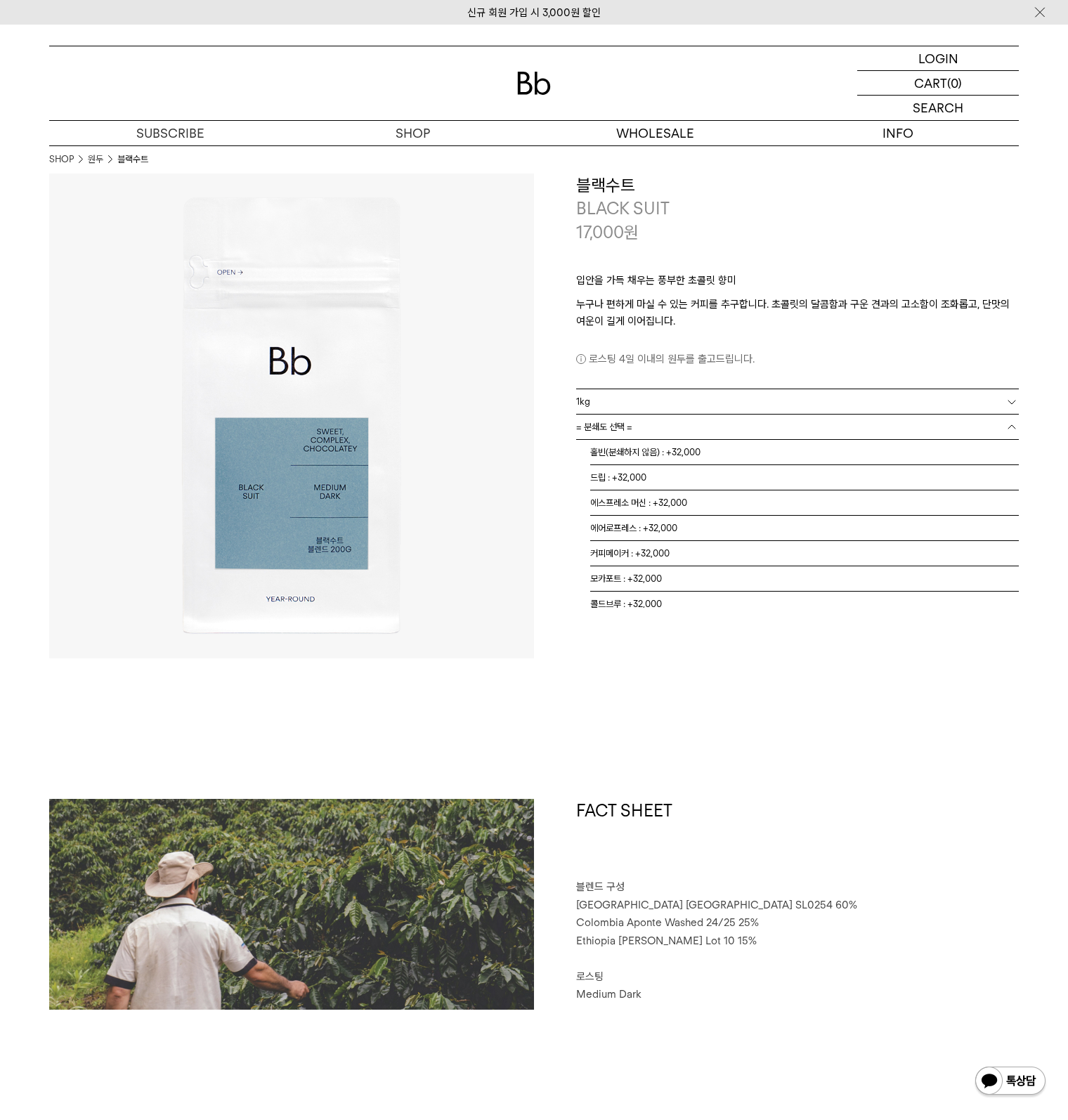
click at [638, 426] on link "= 분쇄도 선택 =" at bounding box center [797, 427] width 443 height 25
click at [626, 459] on li "홀빈(분쇄하지 않음) : +32,000" at bounding box center [804, 453] width 429 height 25
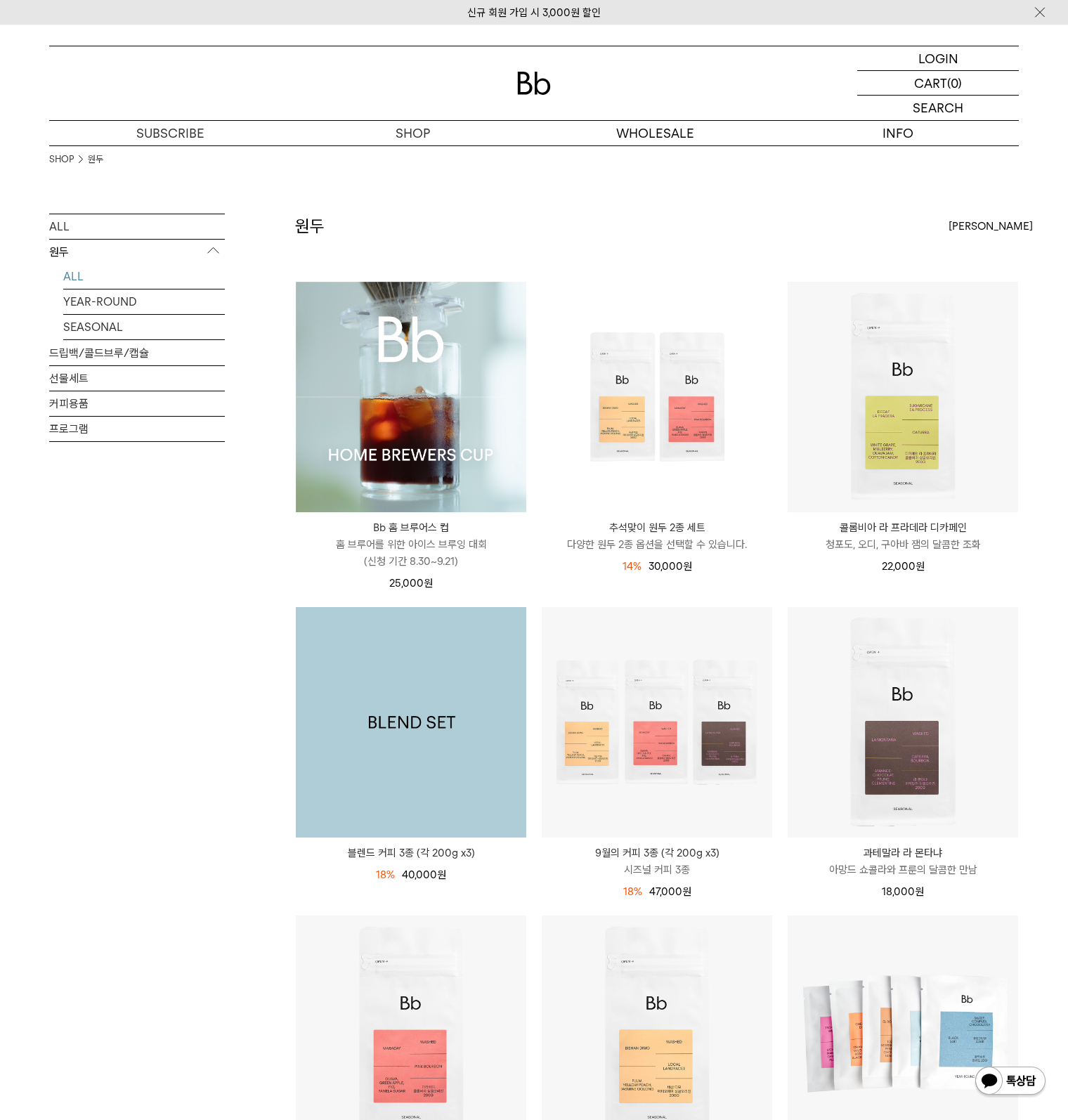
click at [467, 748] on img at bounding box center [410, 722] width 230 height 230
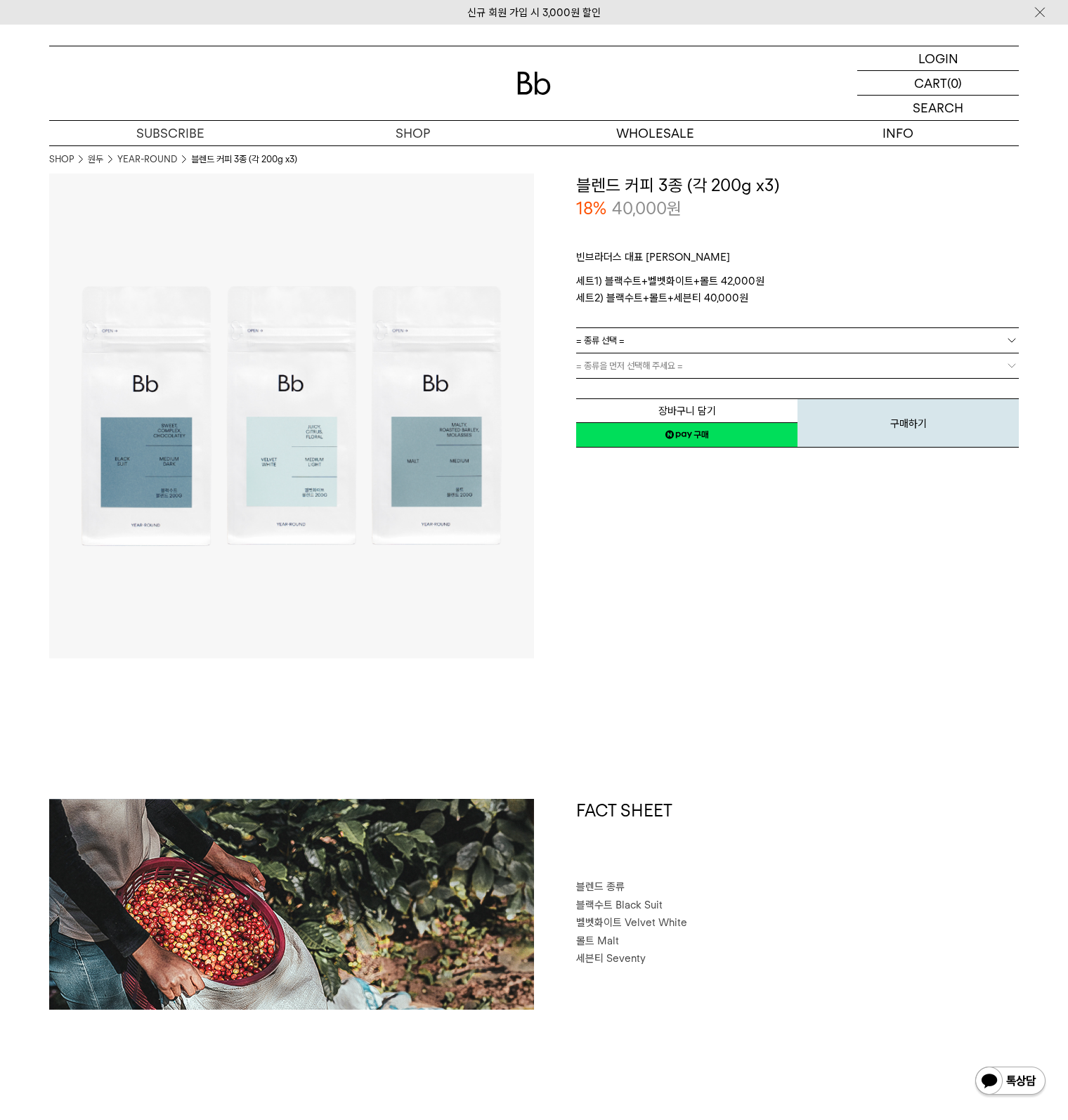
click at [677, 331] on link "= 종류 선택 =" at bounding box center [797, 341] width 443 height 25
click at [740, 278] on p "세트1) 블랙수트+벨벳화이트+몰트 42,000원 세트2) 블랙수트+몰트+세븐티 40,000원" at bounding box center [797, 289] width 443 height 33
click at [809, 574] on div "**********" at bounding box center [776, 416] width 485 height 485
drag, startPoint x: 795, startPoint y: 656, endPoint x: 618, endPoint y: 534, distance: 215.0
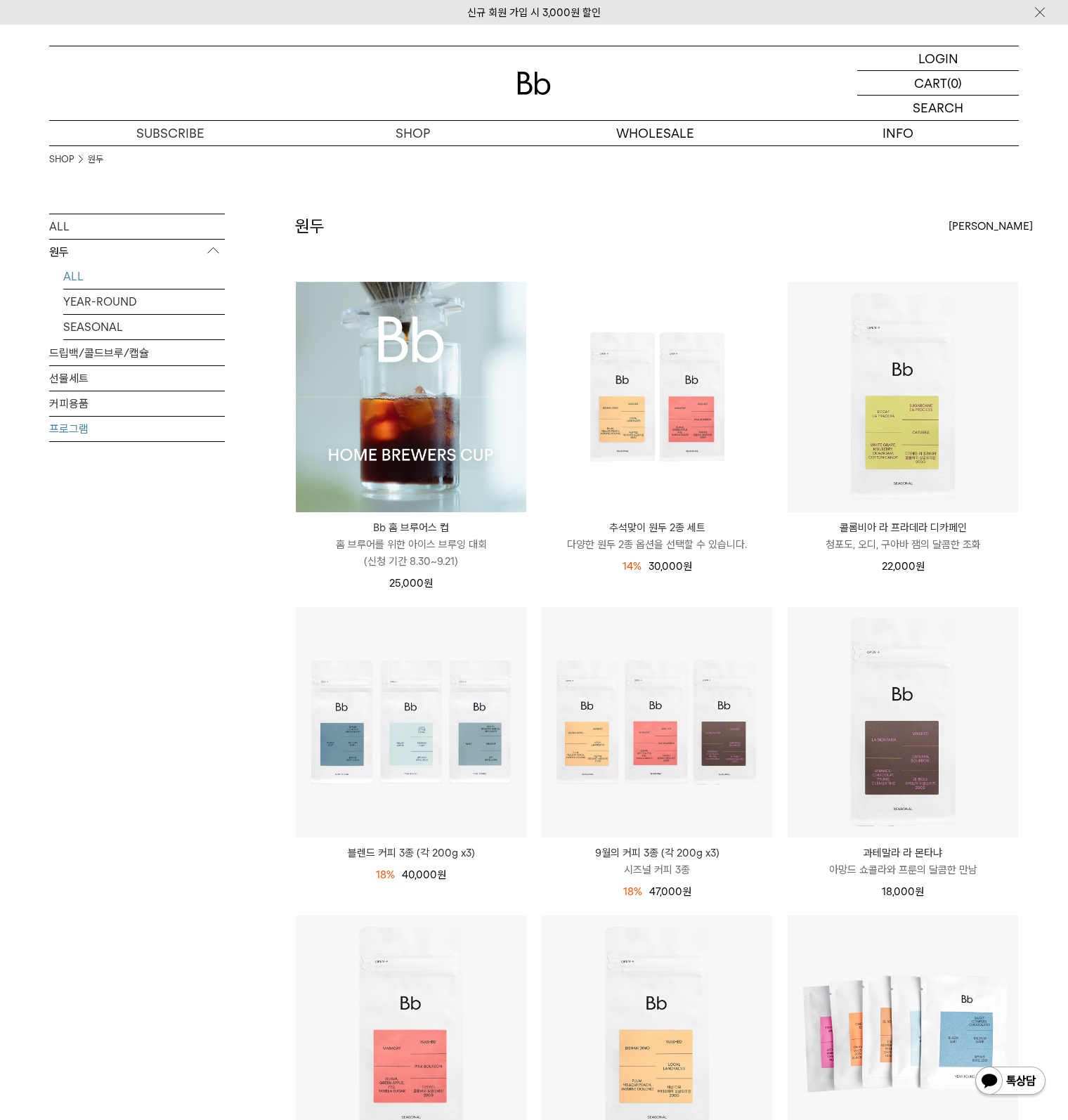
click at [81, 424] on link "프로그램" at bounding box center [137, 429] width 176 height 25
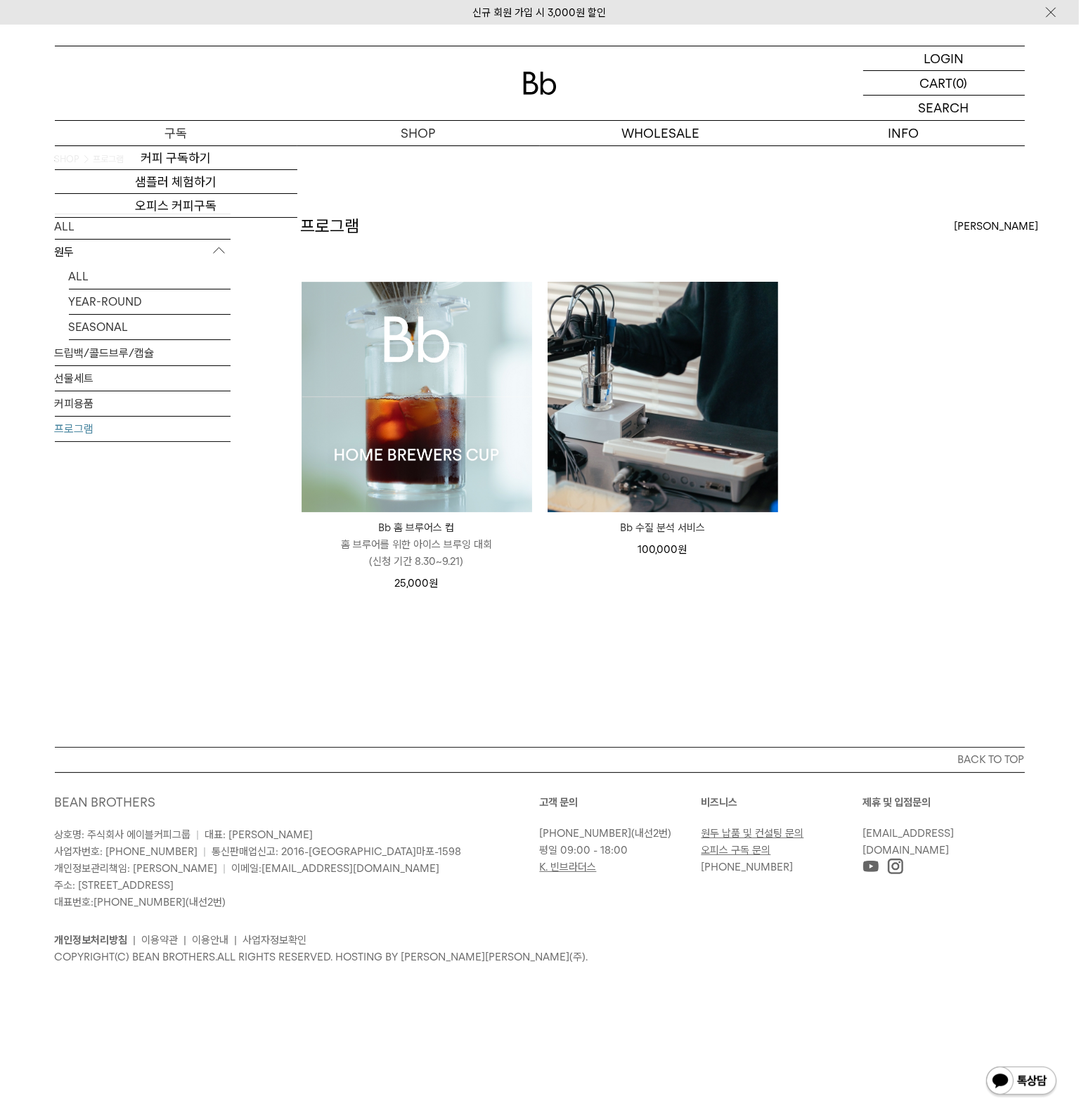
click at [186, 135] on p "구독" at bounding box center [176, 134] width 243 height 25
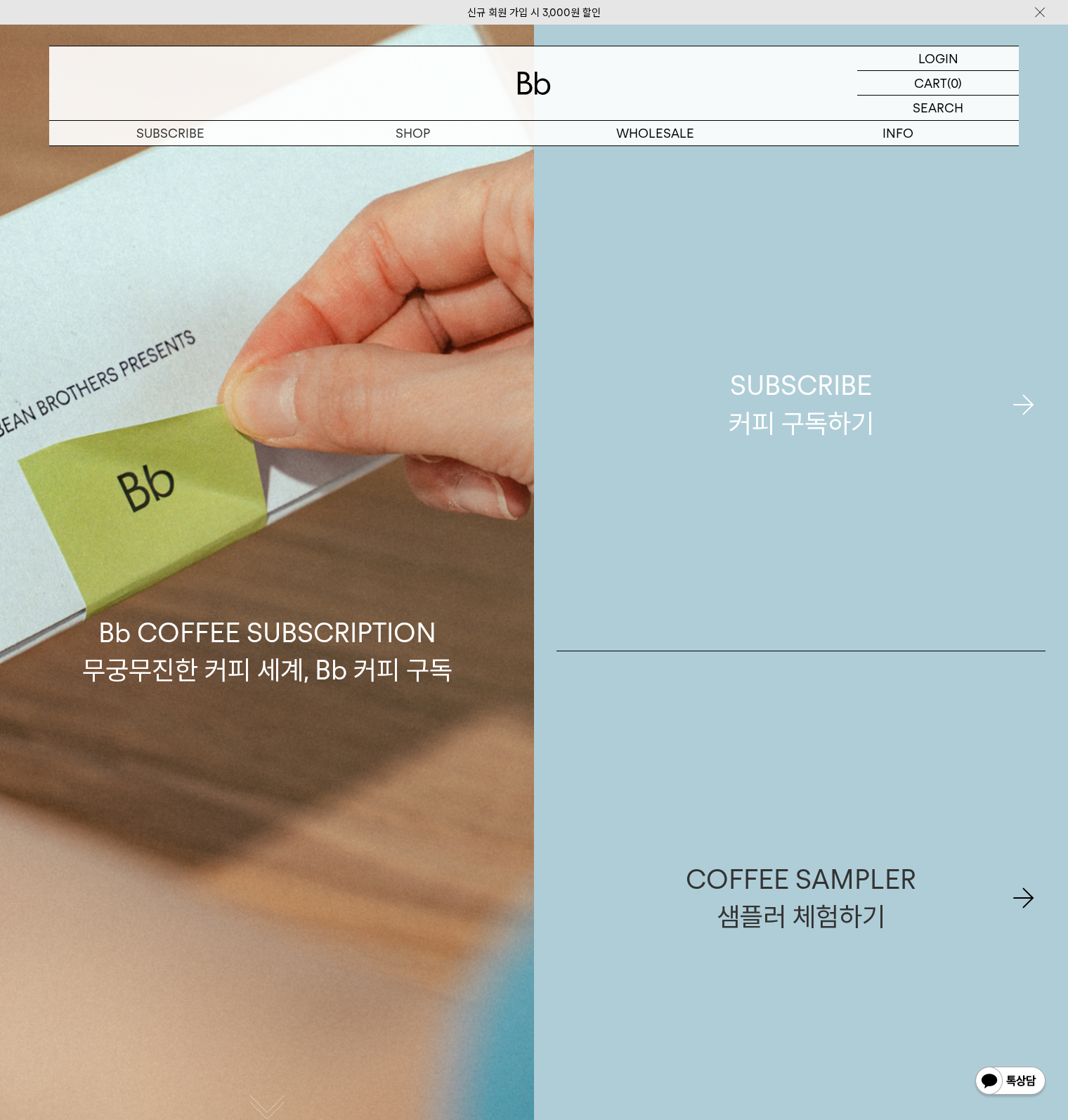
click at [733, 394] on div "SUBSCRIBE 커피 구독하기" at bounding box center [801, 404] width 145 height 74
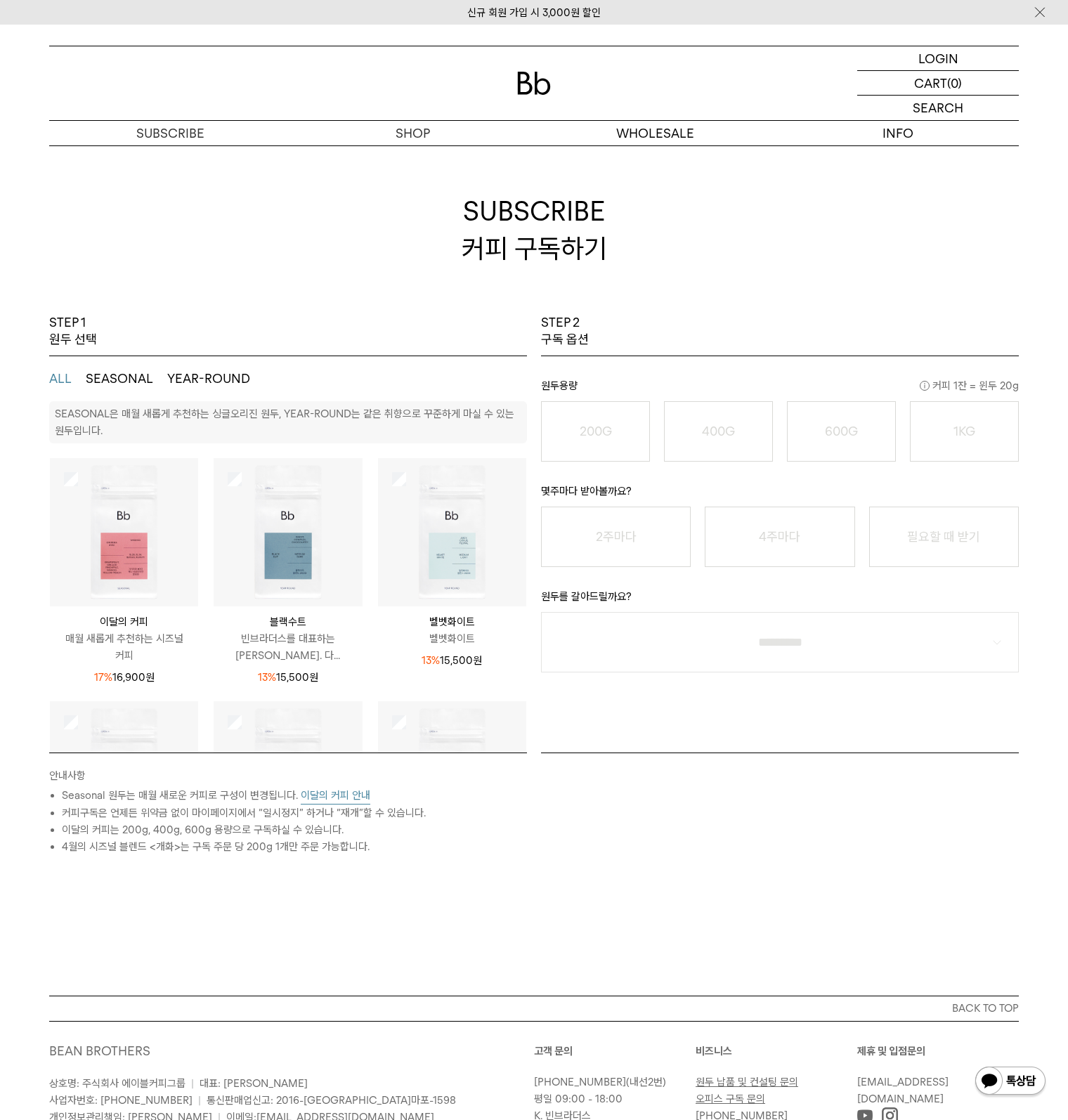
click at [246, 490] on img at bounding box center [287, 532] width 148 height 148
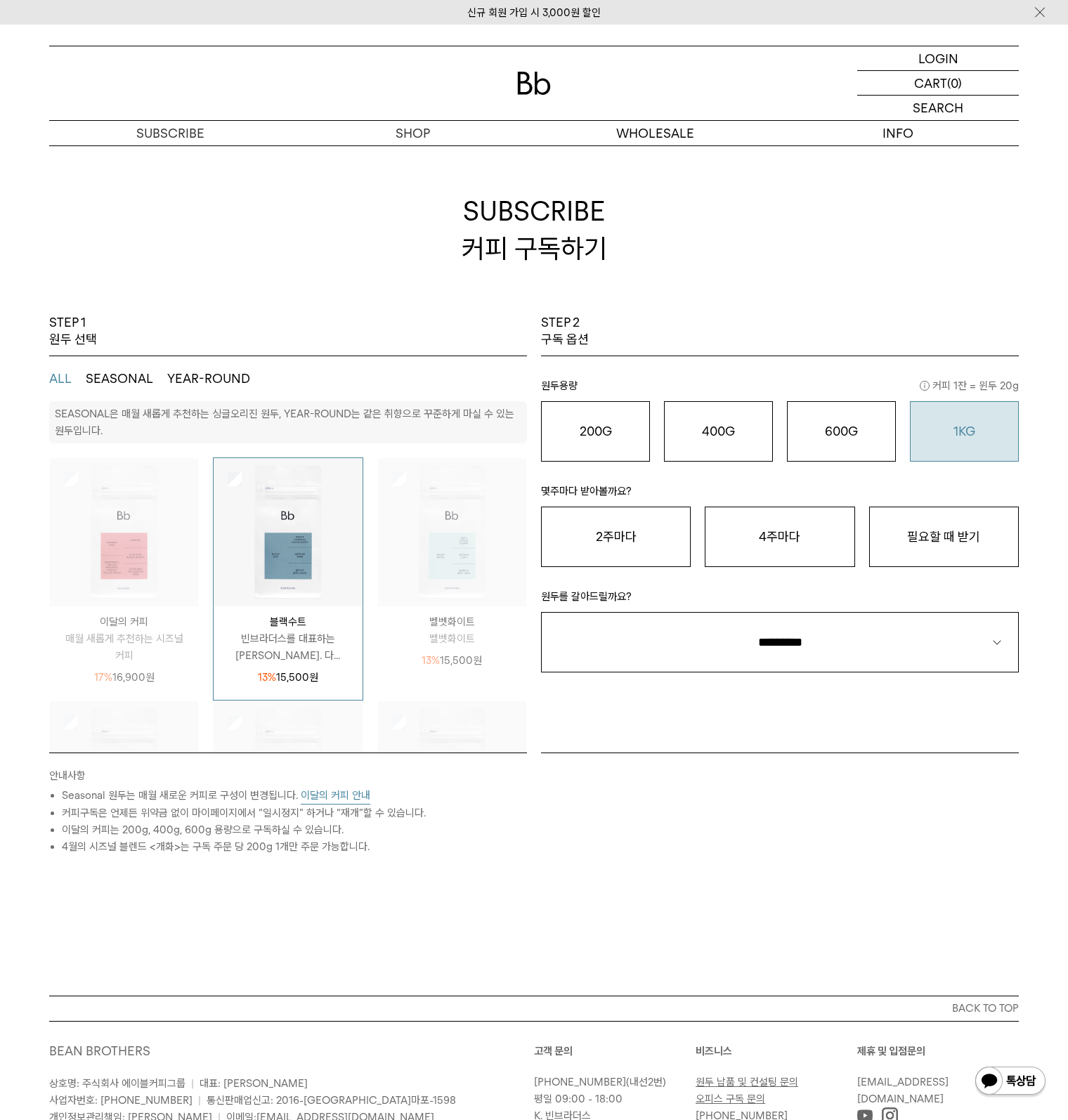
click at [967, 437] on o "1KG" at bounding box center [964, 431] width 22 height 14
click at [959, 513] on button "필요할 때 받기" at bounding box center [943, 537] width 150 height 60
click at [949, 535] on button "필요할 때 받기" at bounding box center [943, 537] width 150 height 60
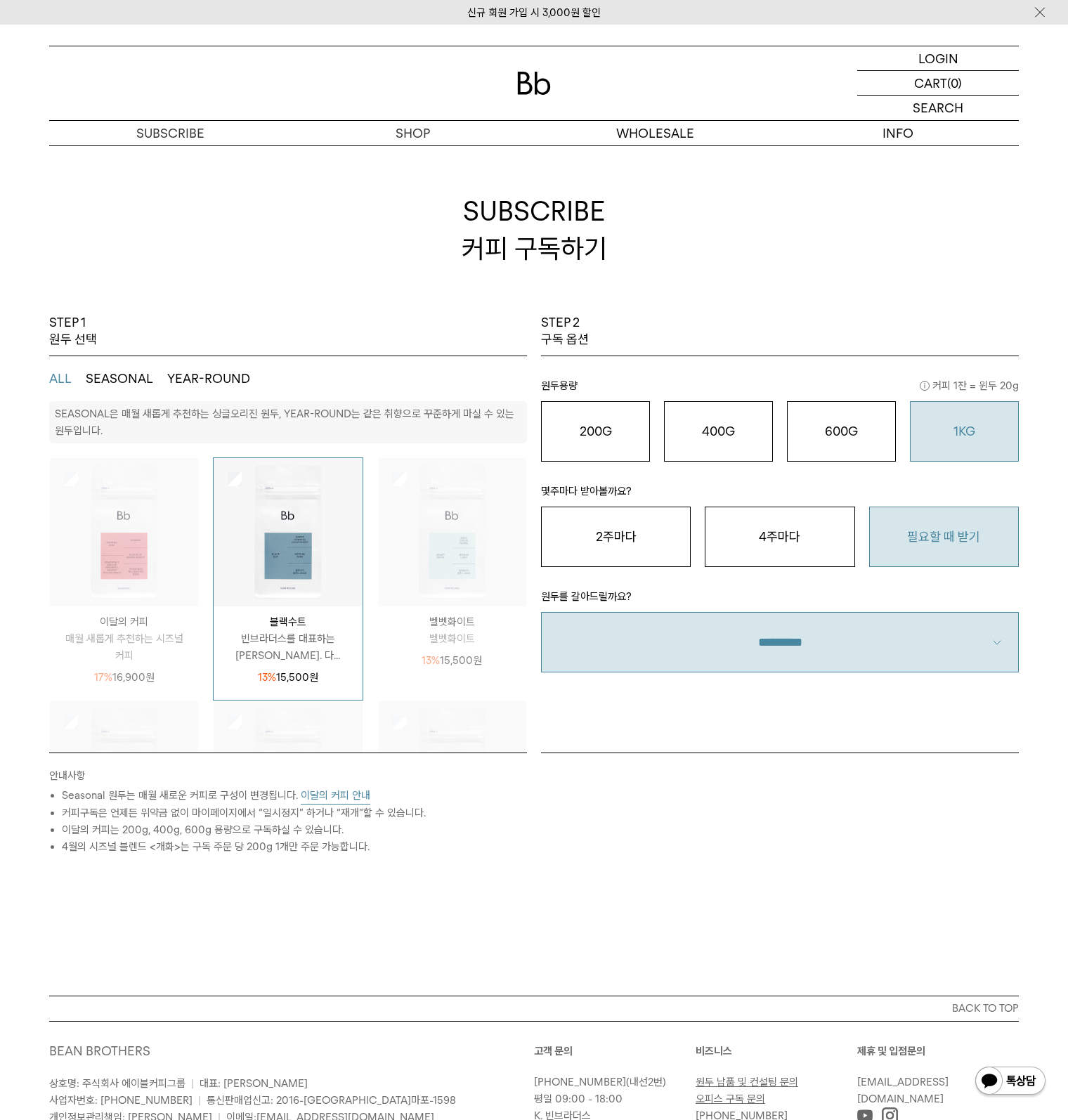
click at [908, 617] on select "**********" at bounding box center [780, 642] width 477 height 60
select select "**"
click at [541, 612] on select "**********" at bounding box center [780, 642] width 477 height 60
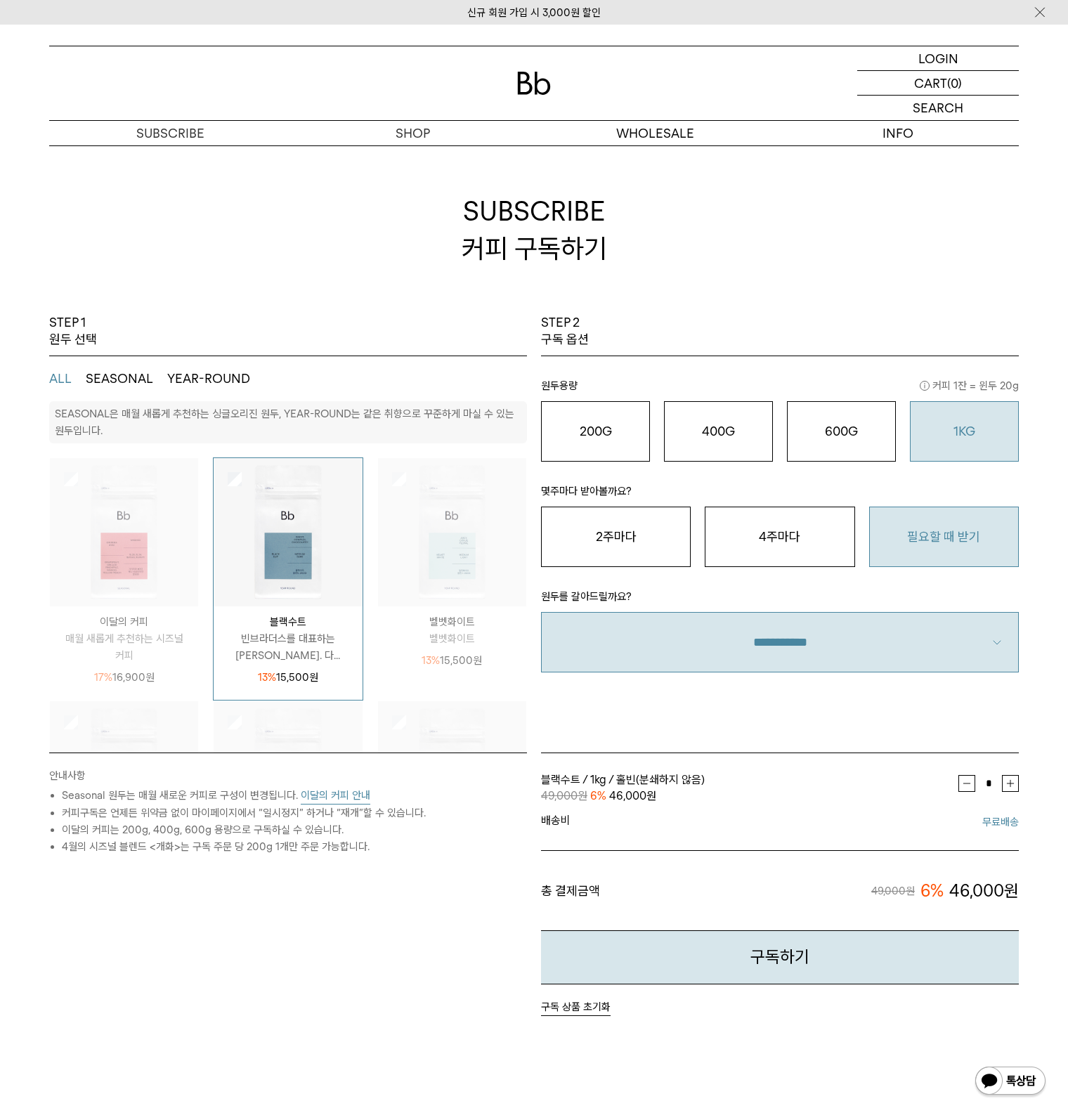
click at [450, 887] on div "안내사항 Seasonal 원두는 매월 새로운 커피로 구성이 변경됩니다. 이달의 커피 안내 커피구독은 언제든 위약금 없이 마이페이지에서 “일시정…" at bounding box center [287, 884] width 492 height 264
click at [405, 940] on div "안내사항 Seasonal 원두는 매월 새로운 커피로 구성이 변경됩니다. 이달의 커피 안내 커피구독은 언제든 위약금 없이 마이페이지에서 “일시정…" at bounding box center [287, 884] width 492 height 264
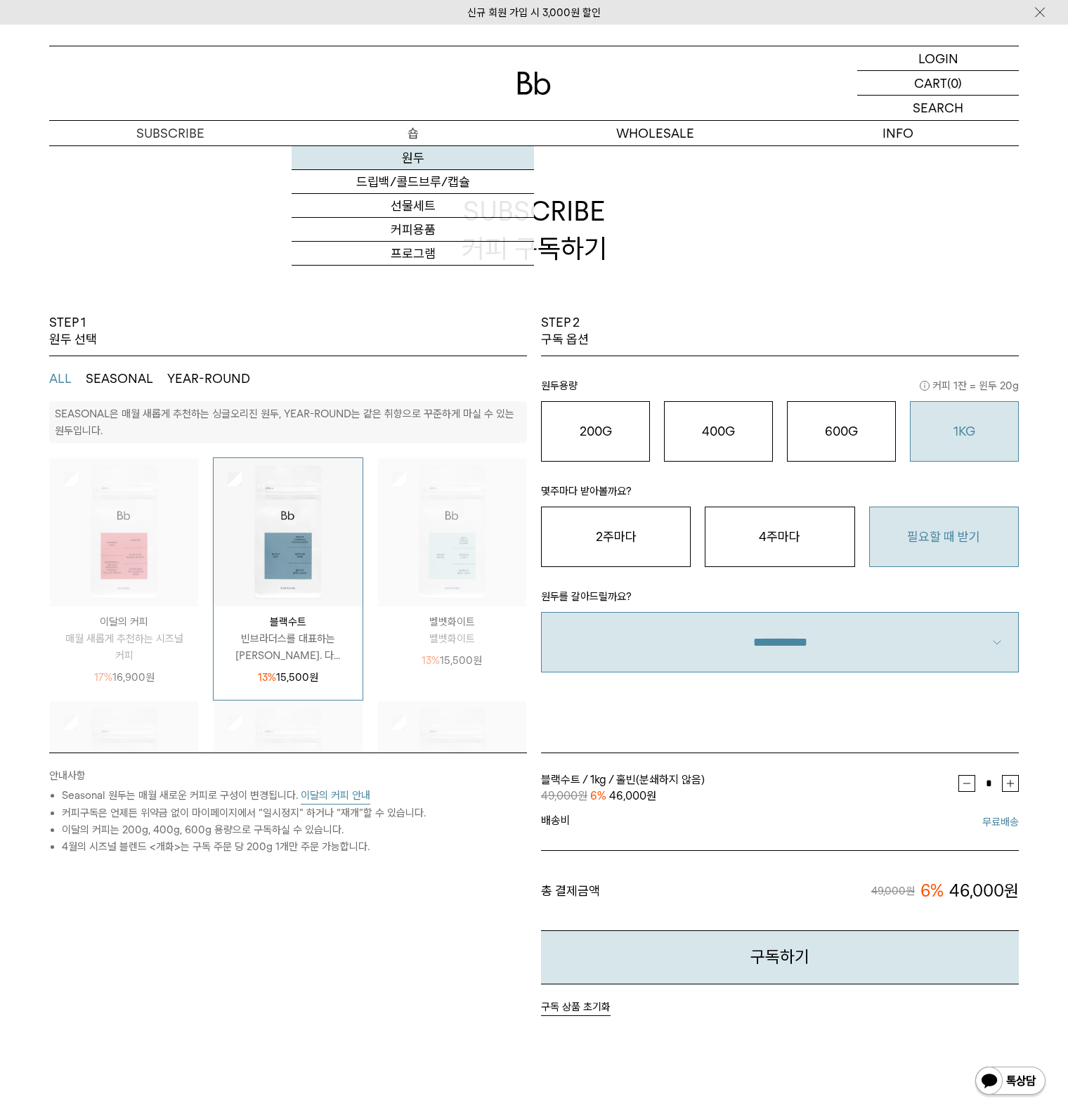
click at [409, 158] on link "원두" at bounding box center [412, 158] width 242 height 24
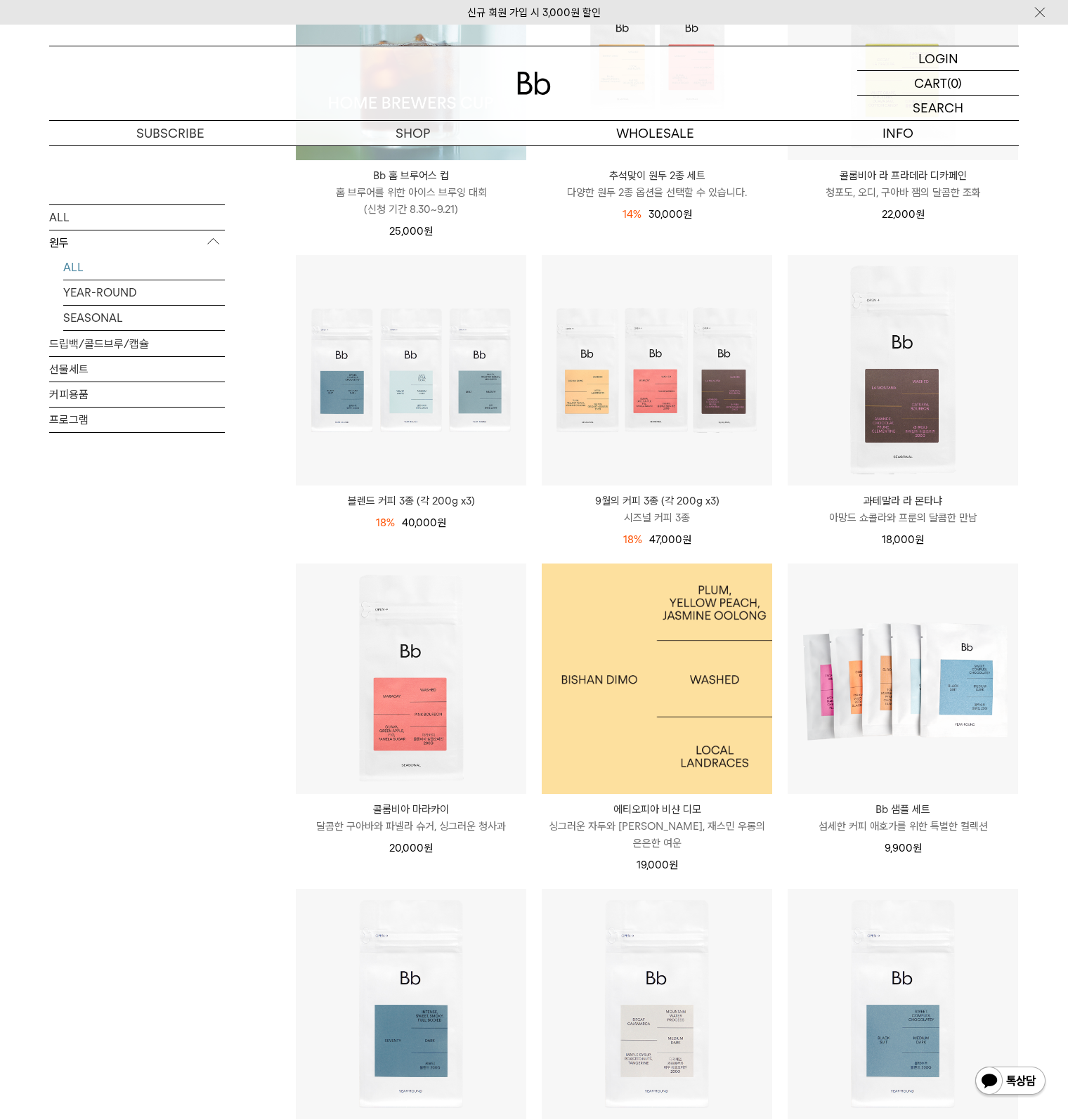
scroll to position [773, 0]
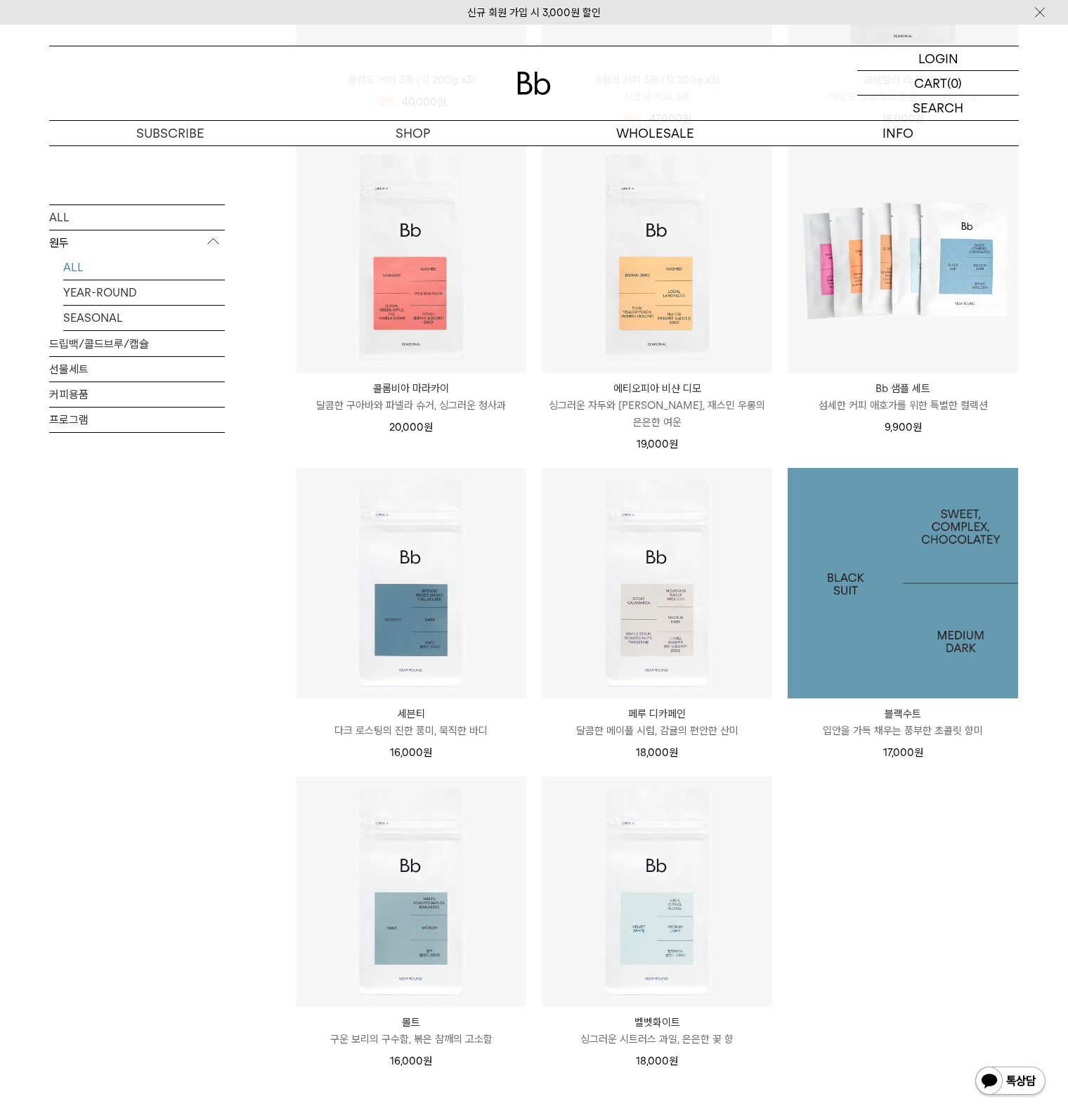
click at [902, 606] on img at bounding box center [902, 582] width 230 height 230
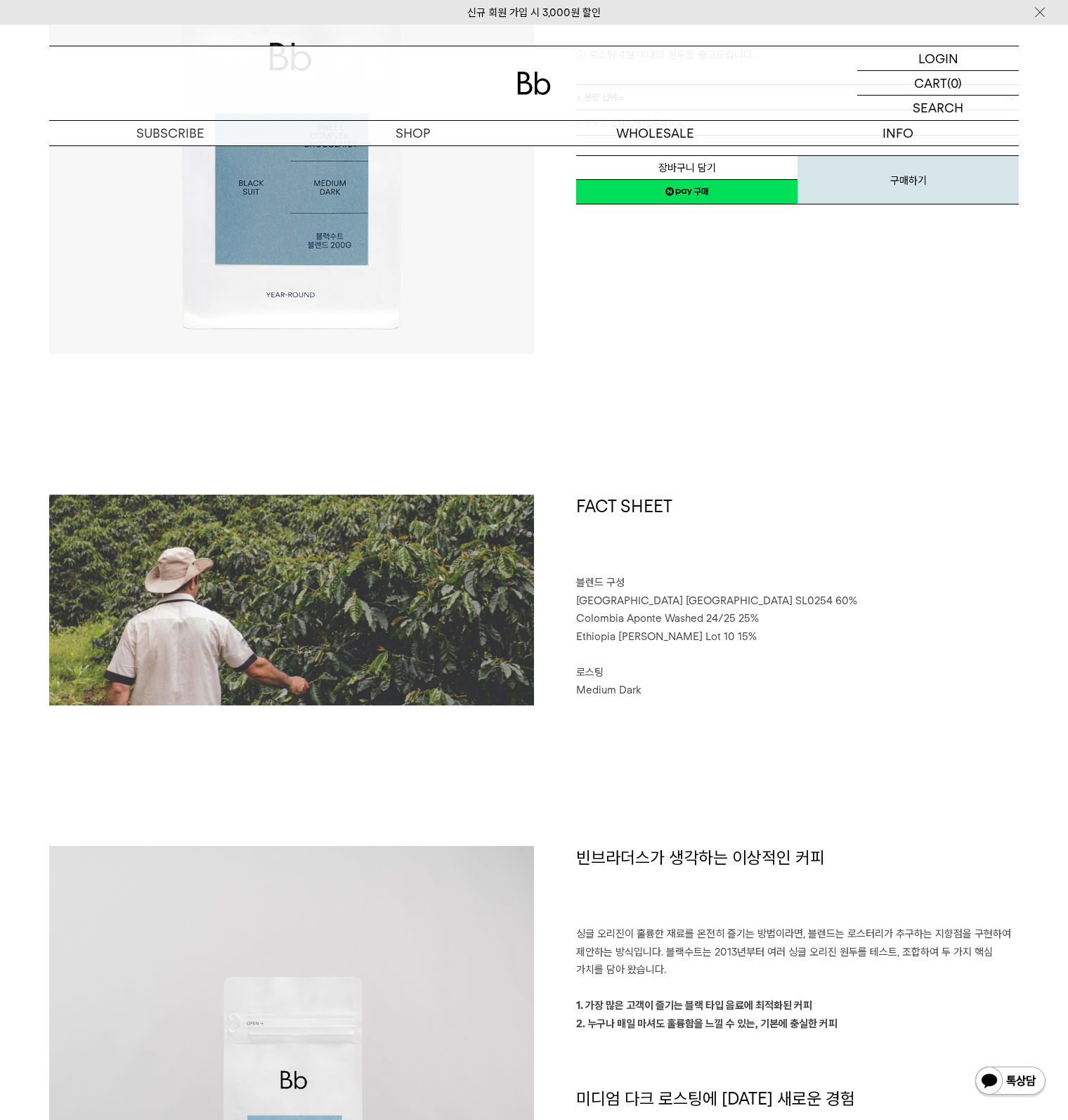
scroll to position [562, 0]
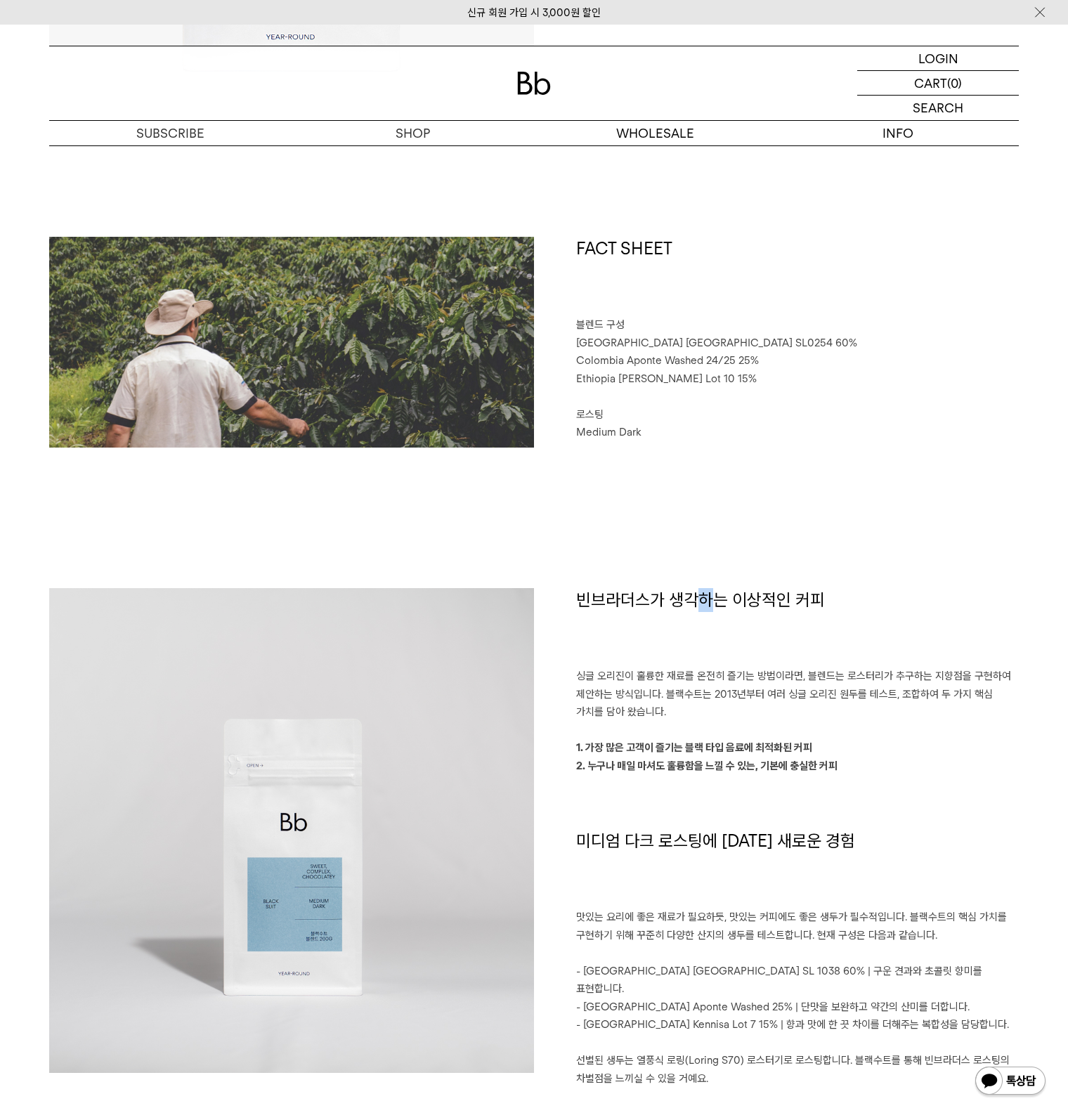
click at [702, 626] on h1 "빈브라더스가 생각하는 이상적인 커피" at bounding box center [797, 628] width 443 height 80
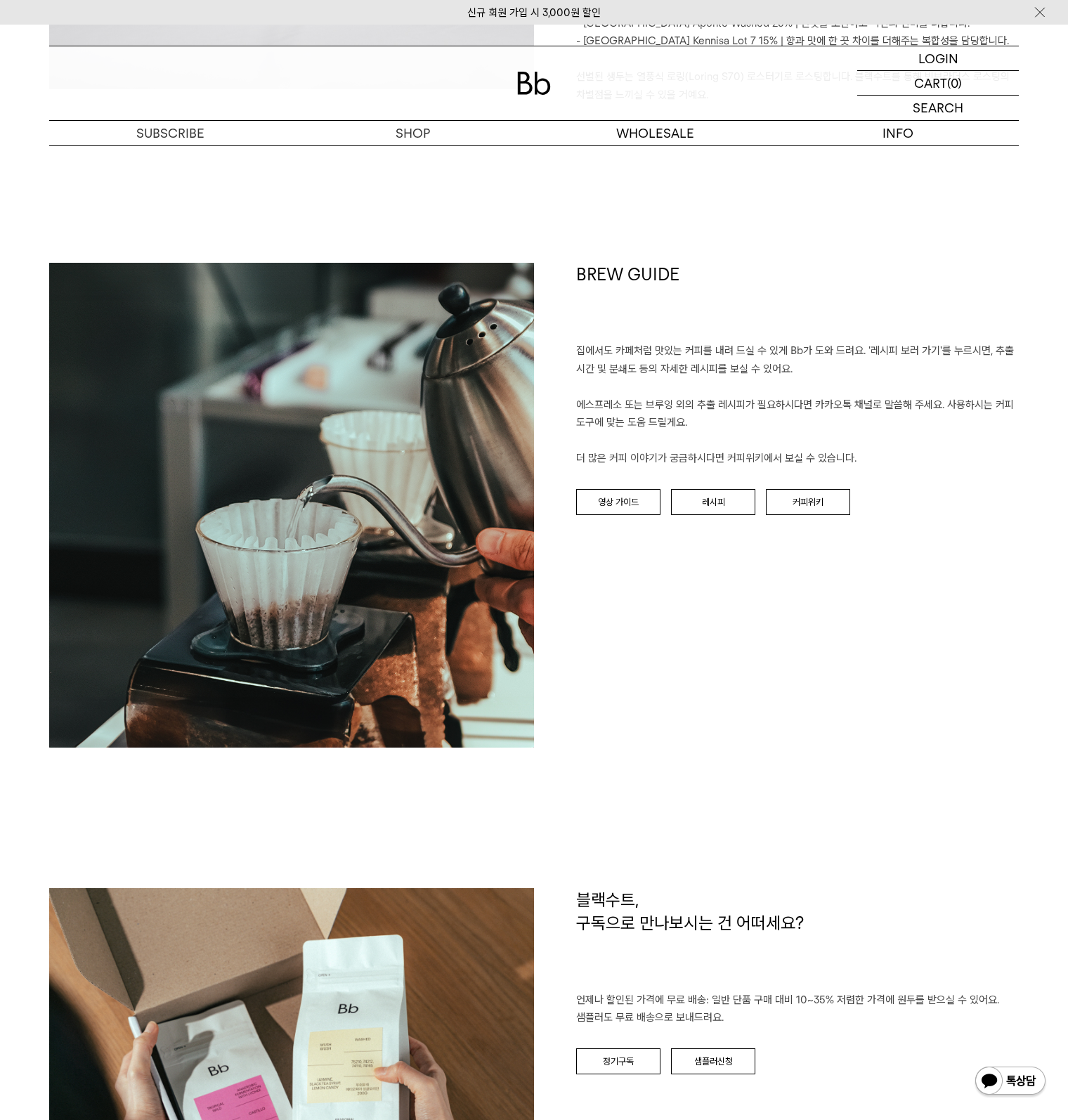
scroll to position [2249, 0]
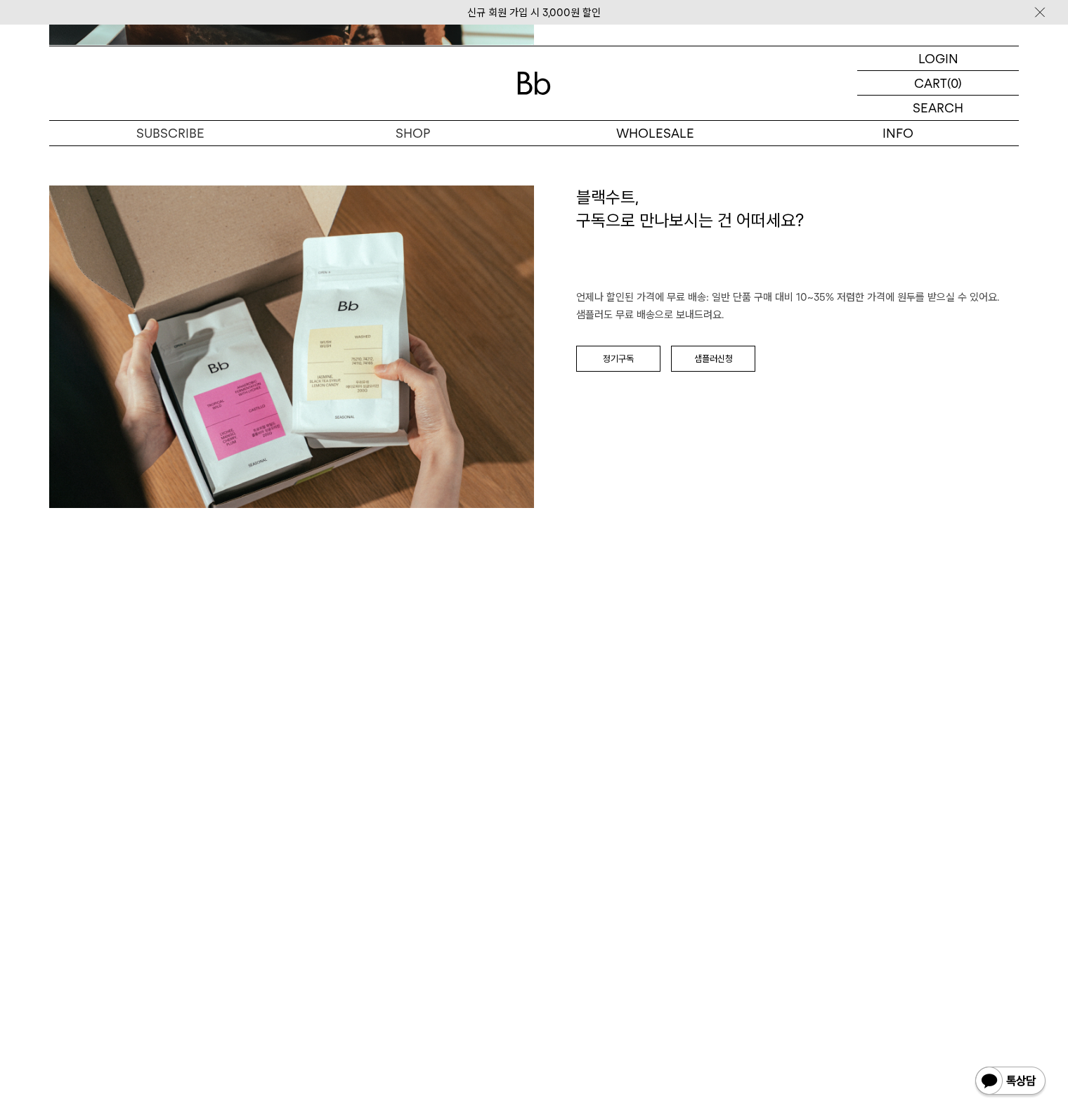
click at [784, 589] on div "블랙수트, 구독으로 만나보시는 건 어떠세요? 언제나 할인된 가격에 무료 배송: 일반 단품 구매 대비 10~35% 저렴한 가격에 원두를 받으실 …" at bounding box center [534, 423] width 970 height 476
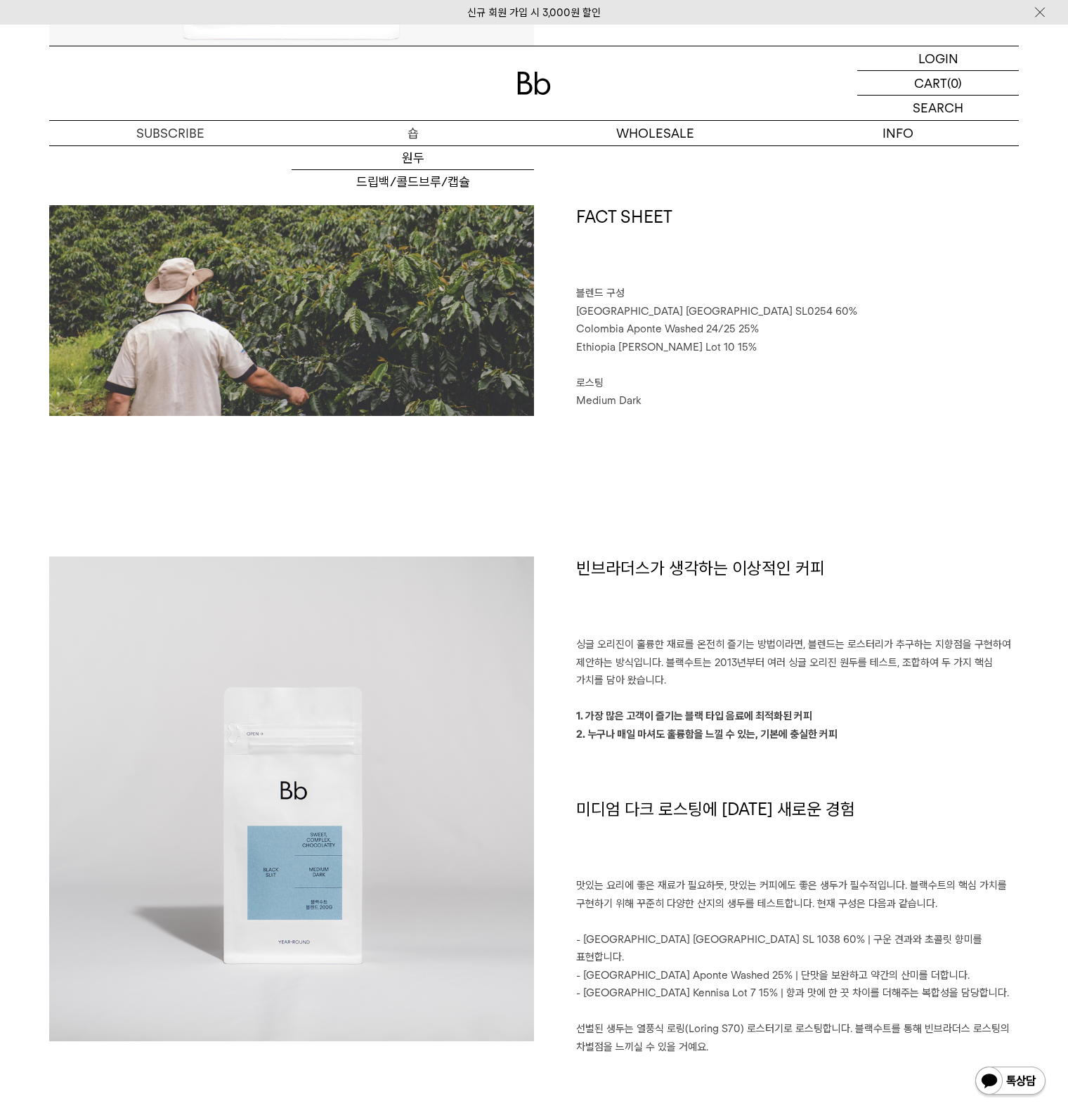
scroll to position [140, 0]
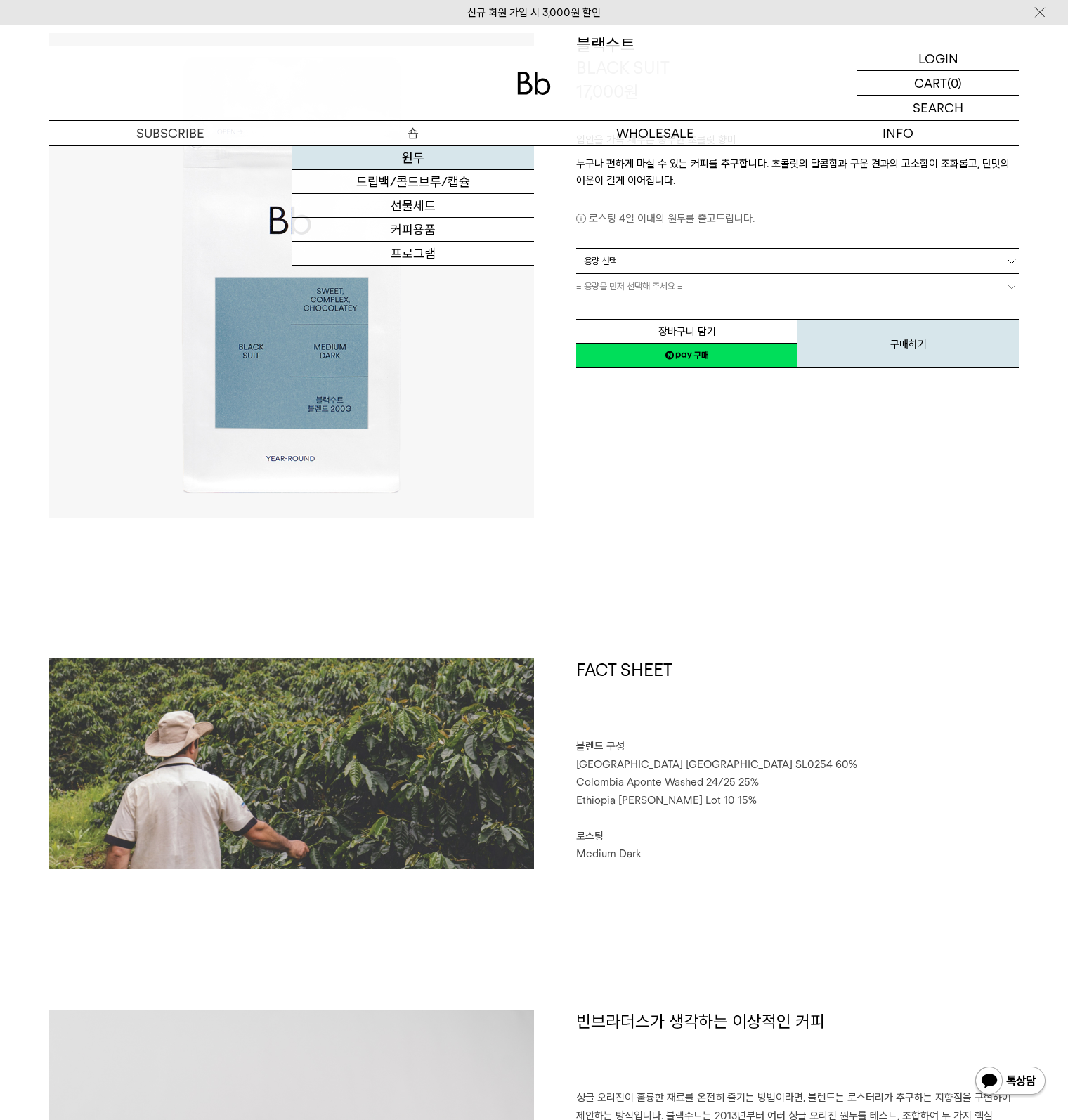
click at [429, 165] on link "원두" at bounding box center [412, 158] width 242 height 24
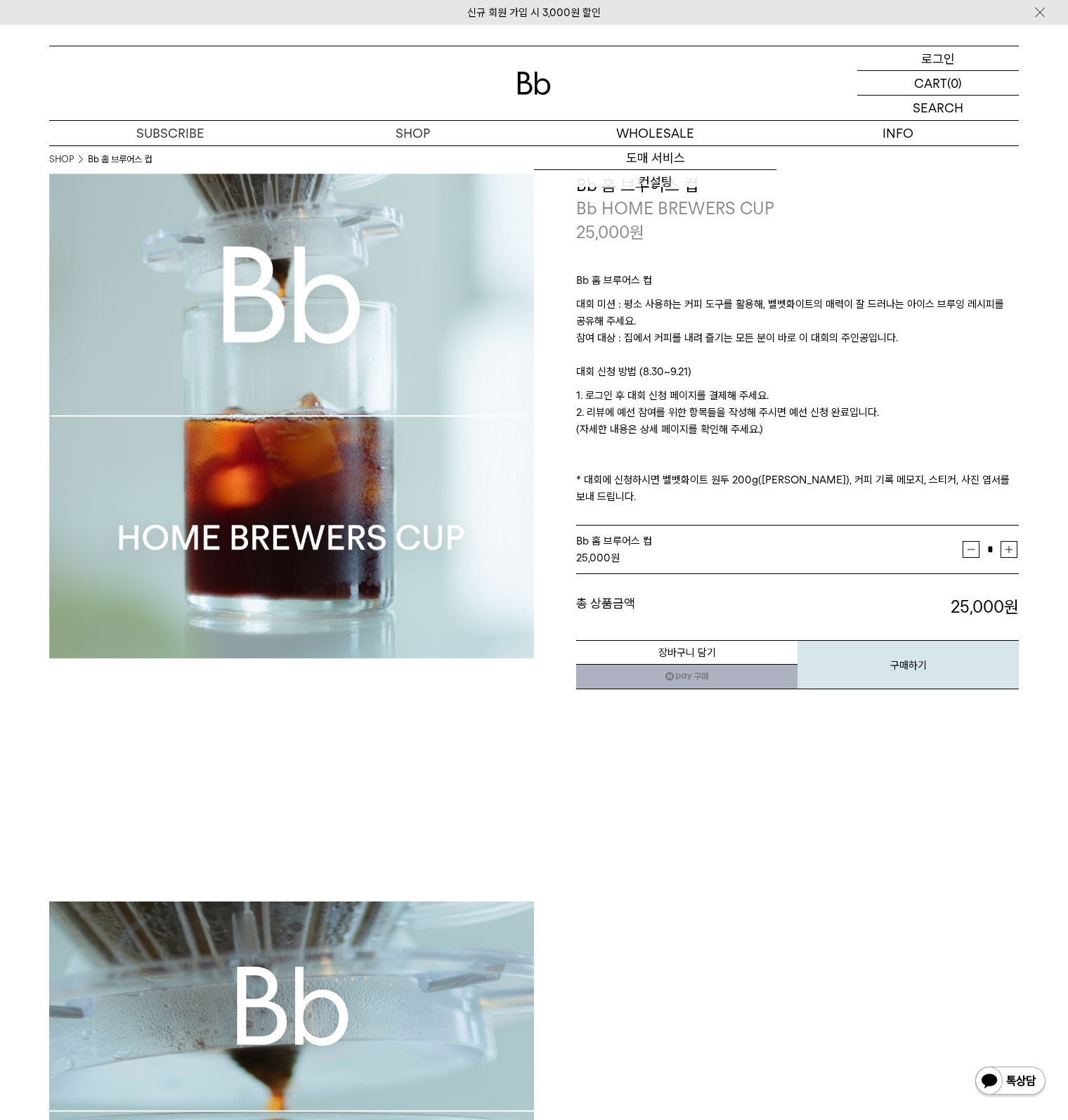
click at [911, 63] on div "LOGIN 로그인" at bounding box center [937, 58] width 161 height 24
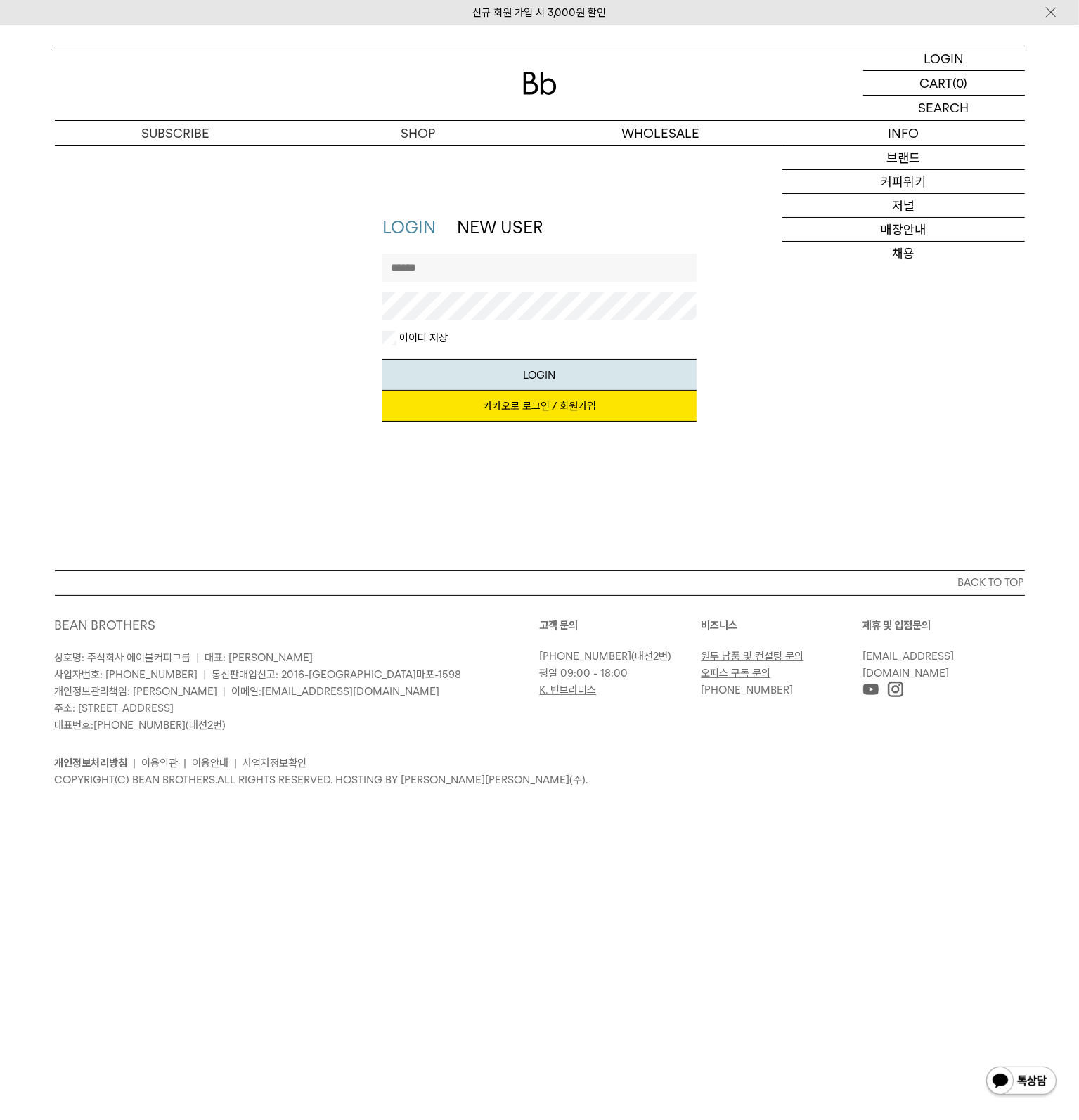
click at [485, 406] on link "카카오로 로그인 / 회원가입" at bounding box center [539, 406] width 314 height 31
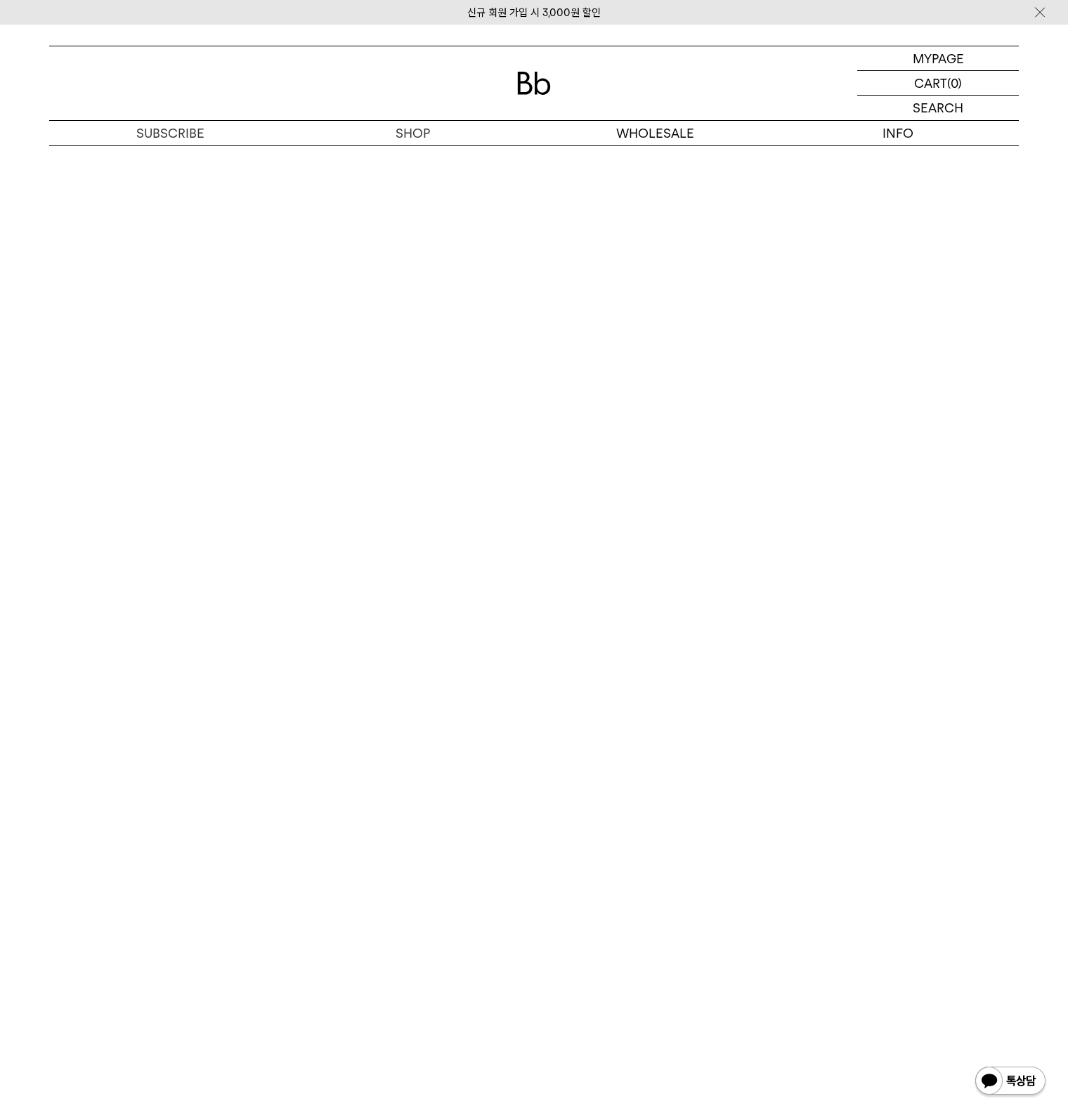
scroll to position [7238, 0]
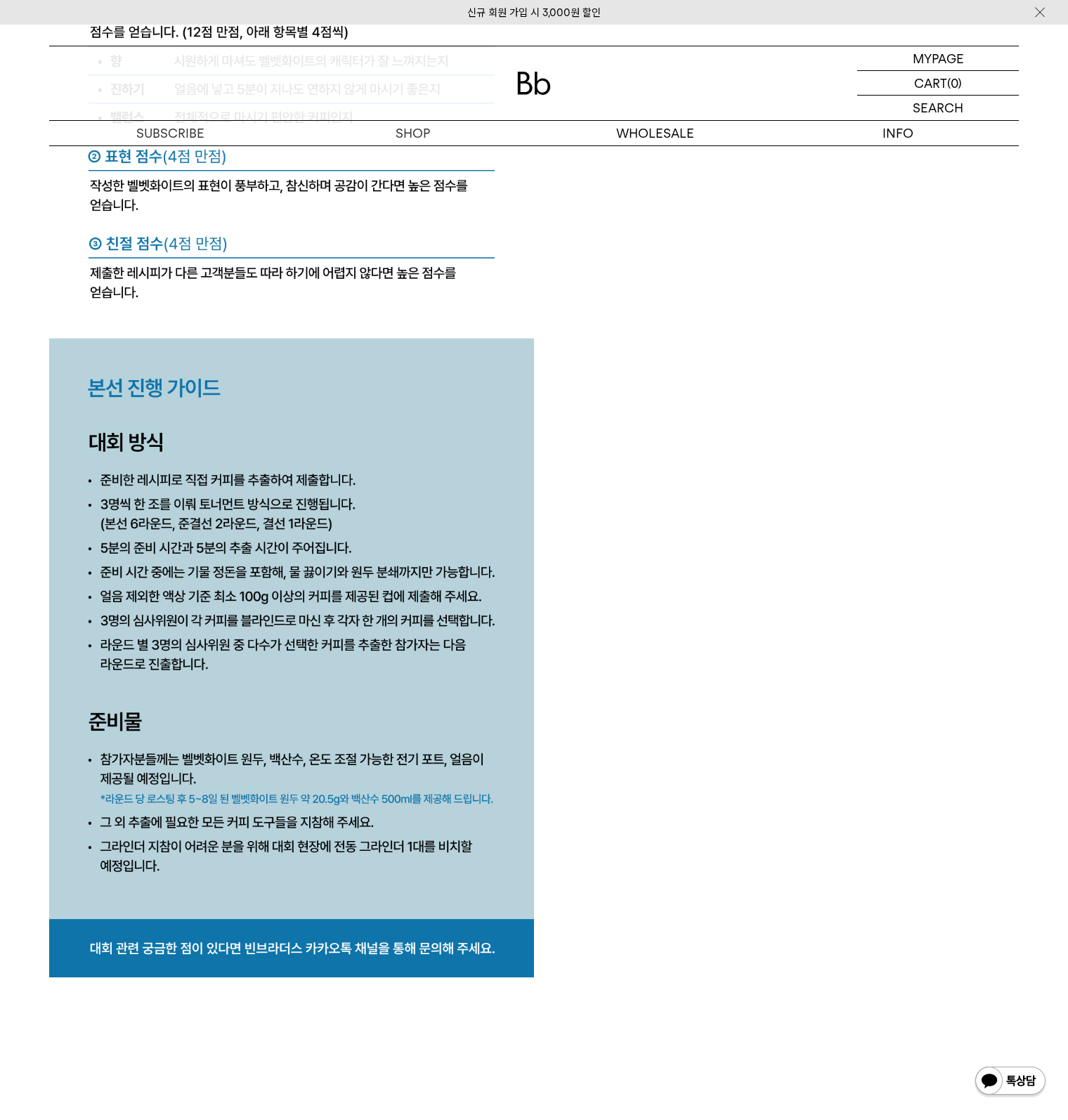
scroll to position [5903, 0]
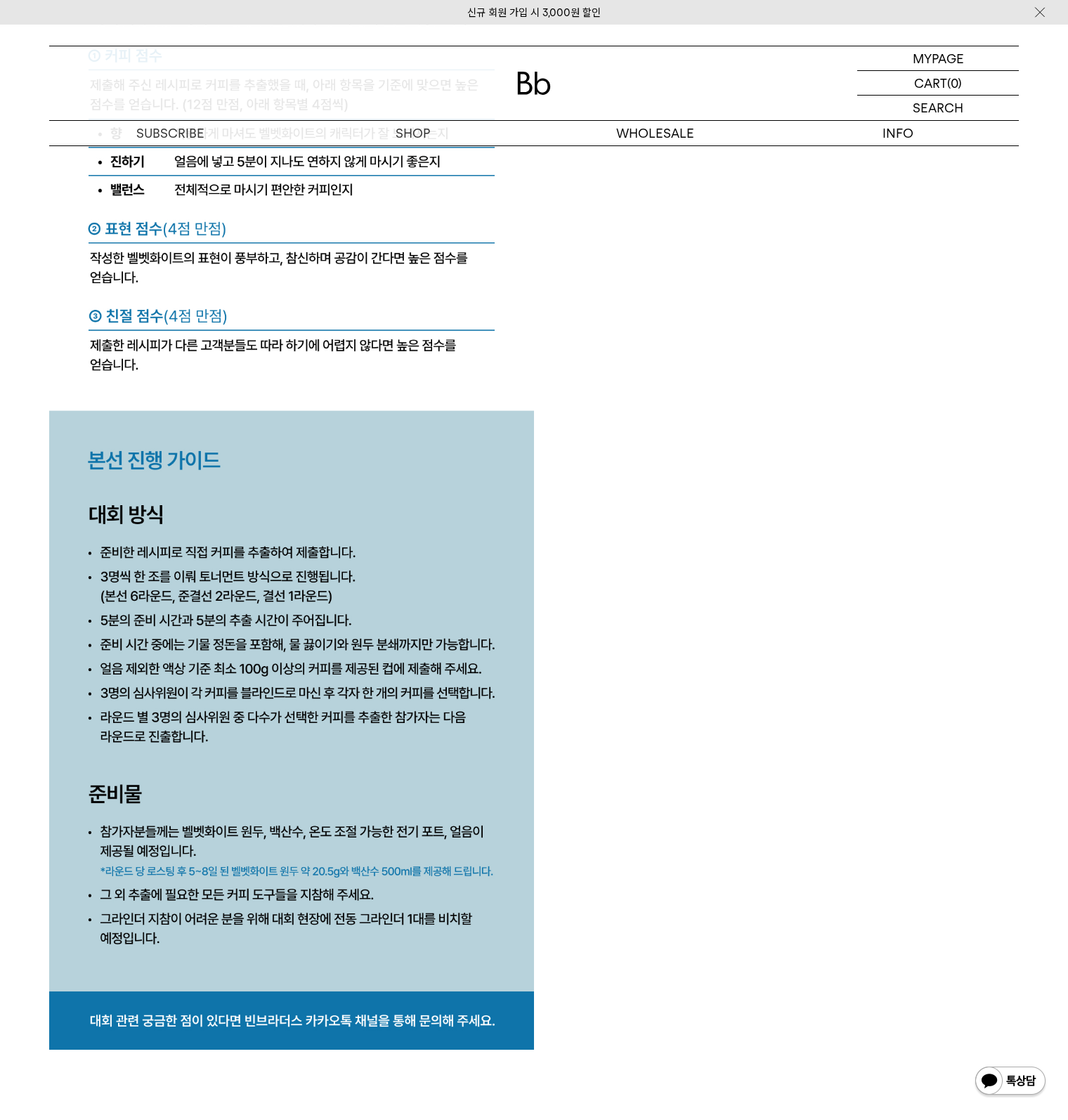
scroll to position [6043, 0]
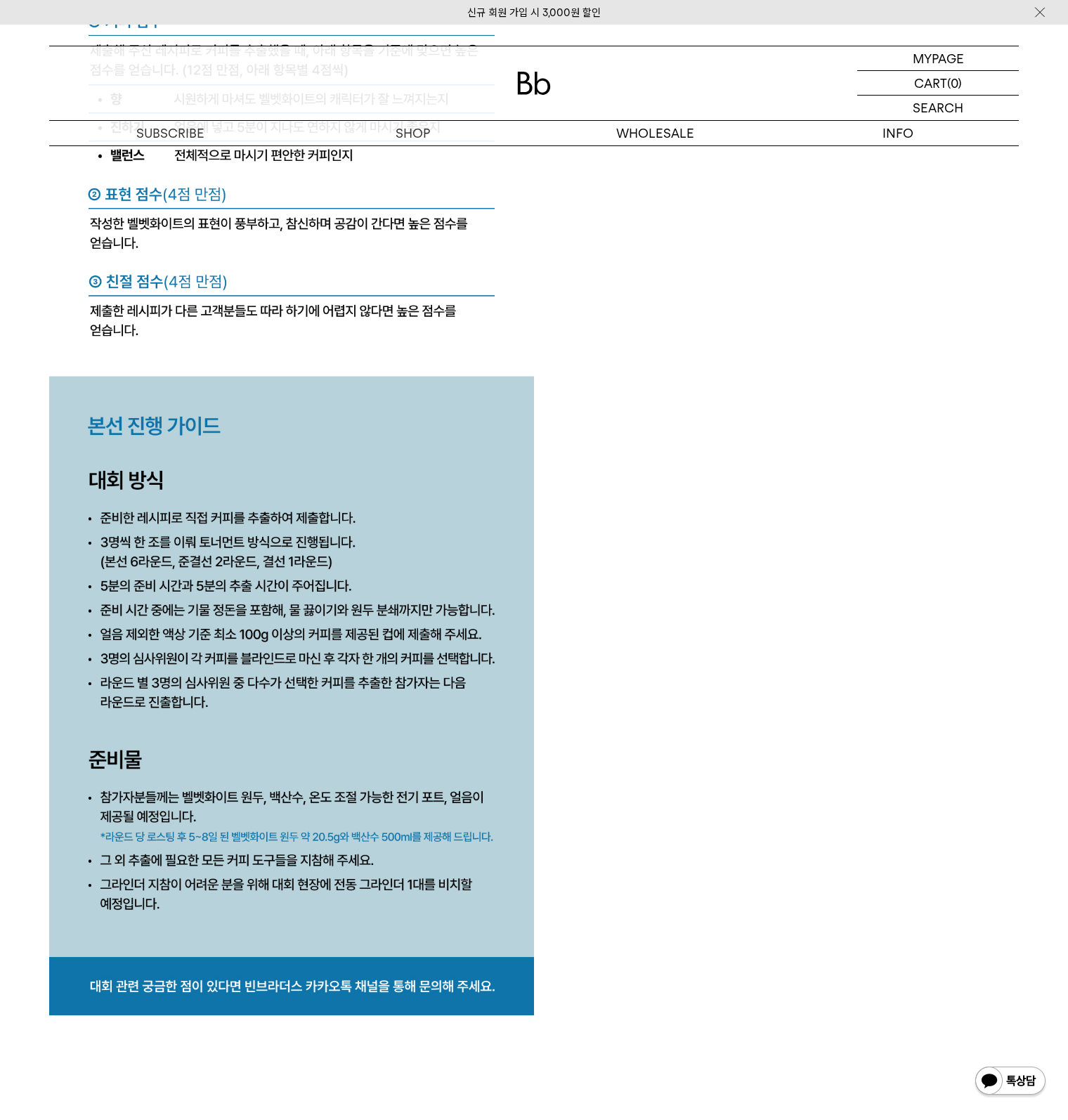
click at [514, 943] on img at bounding box center [292, 158] width 485 height 1715
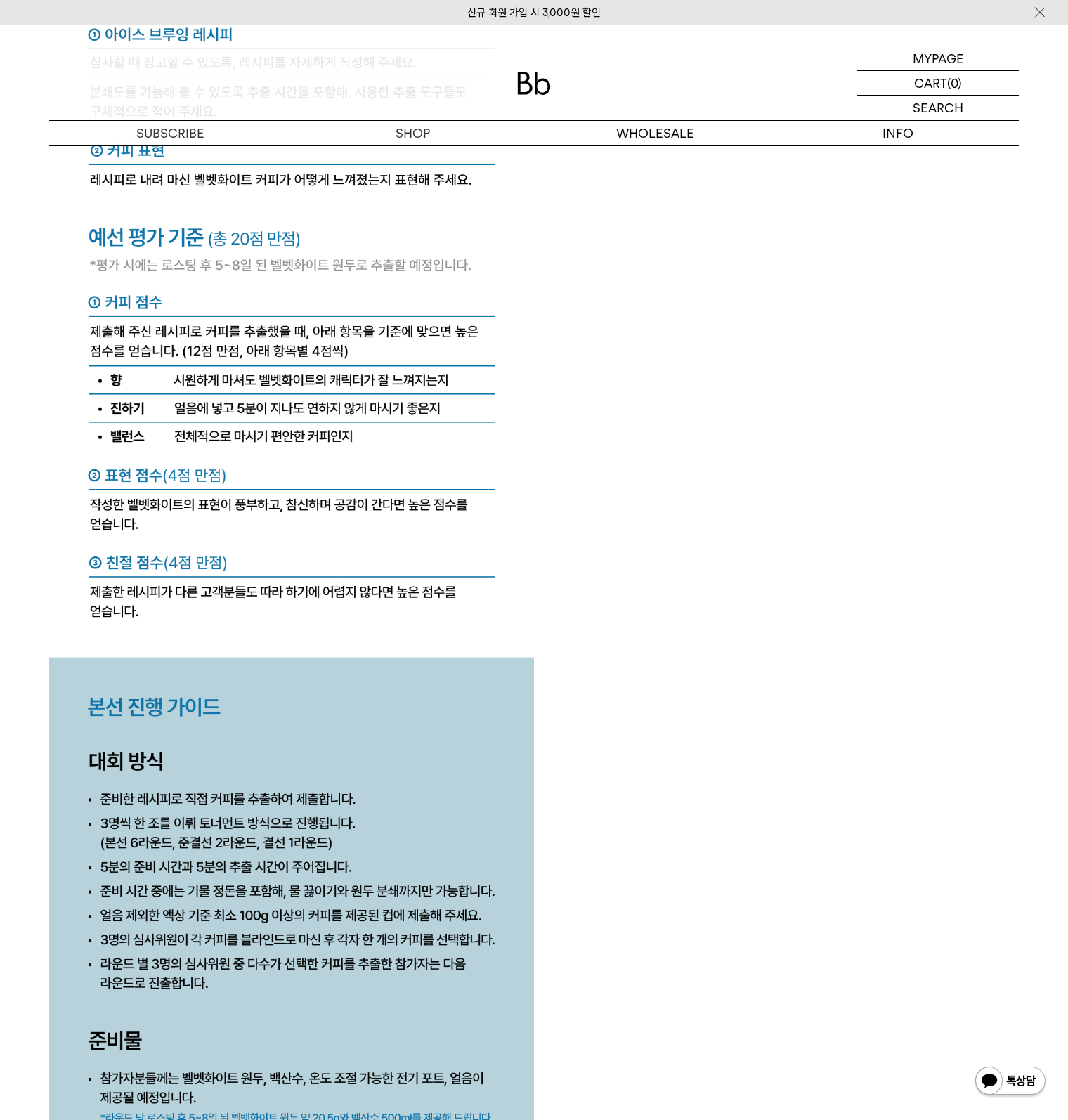
scroll to position [5692, 0]
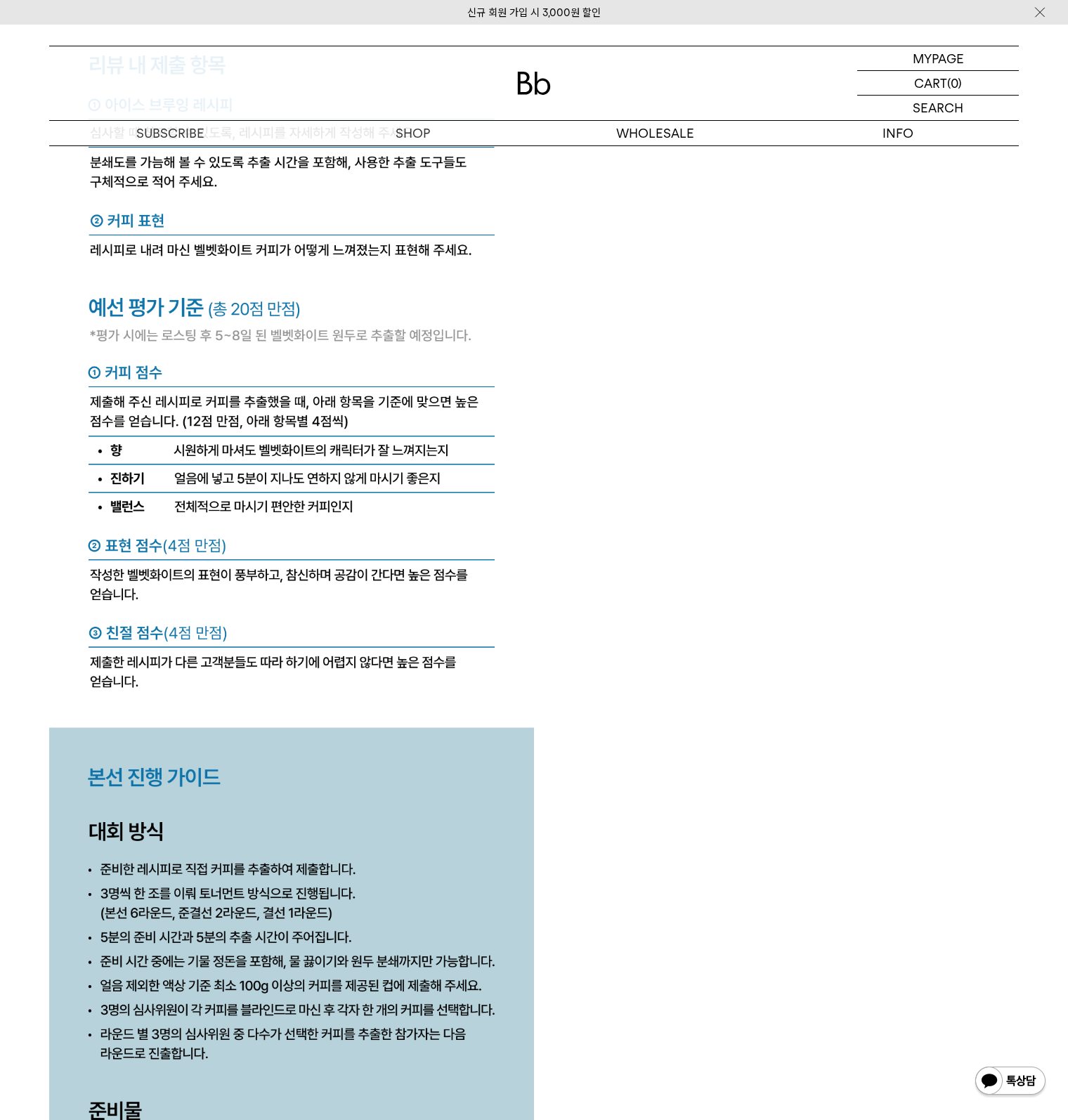
drag, startPoint x: 611, startPoint y: 855, endPoint x: 604, endPoint y: 856, distance: 7.1
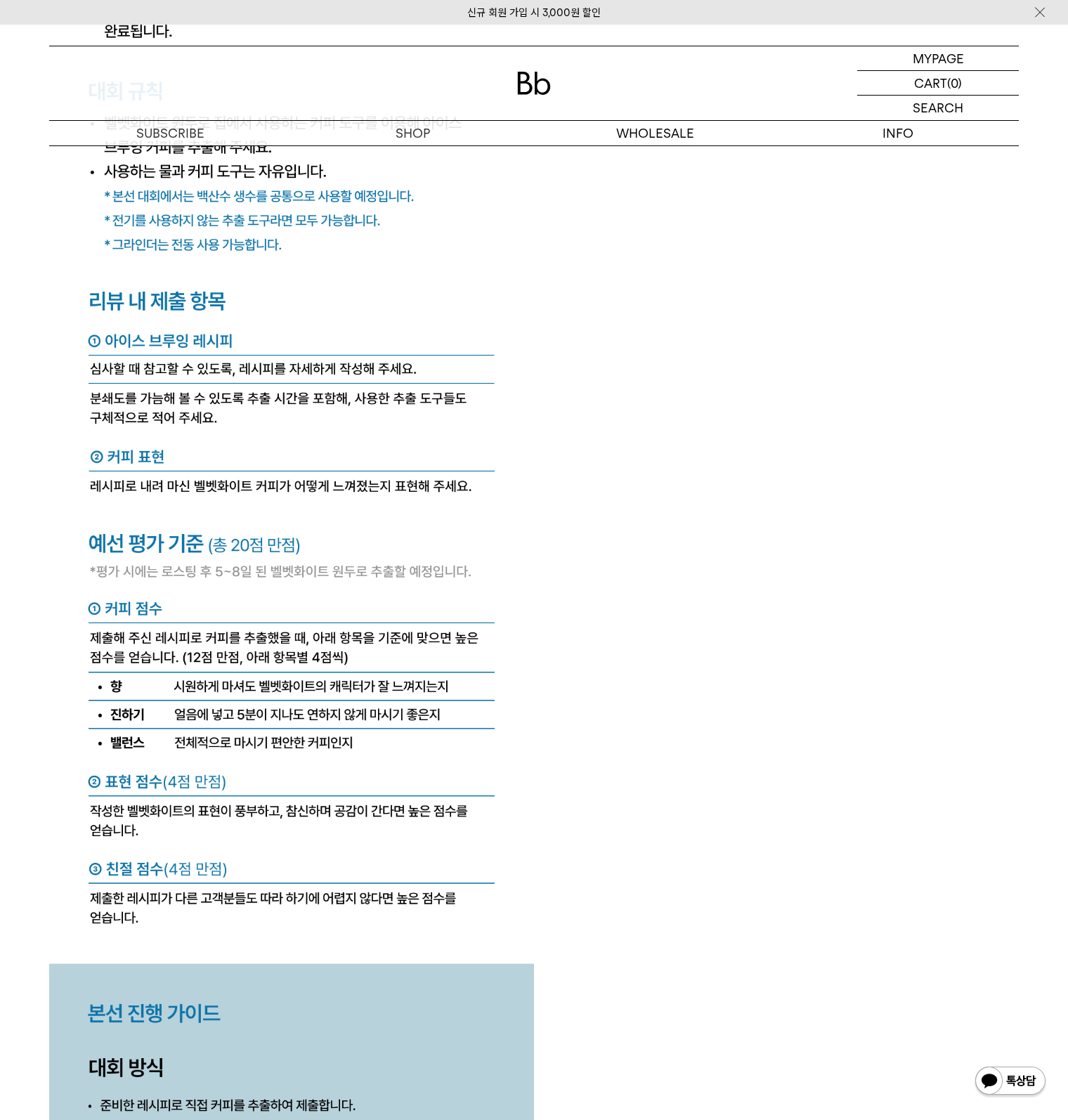
scroll to position [5340, 0]
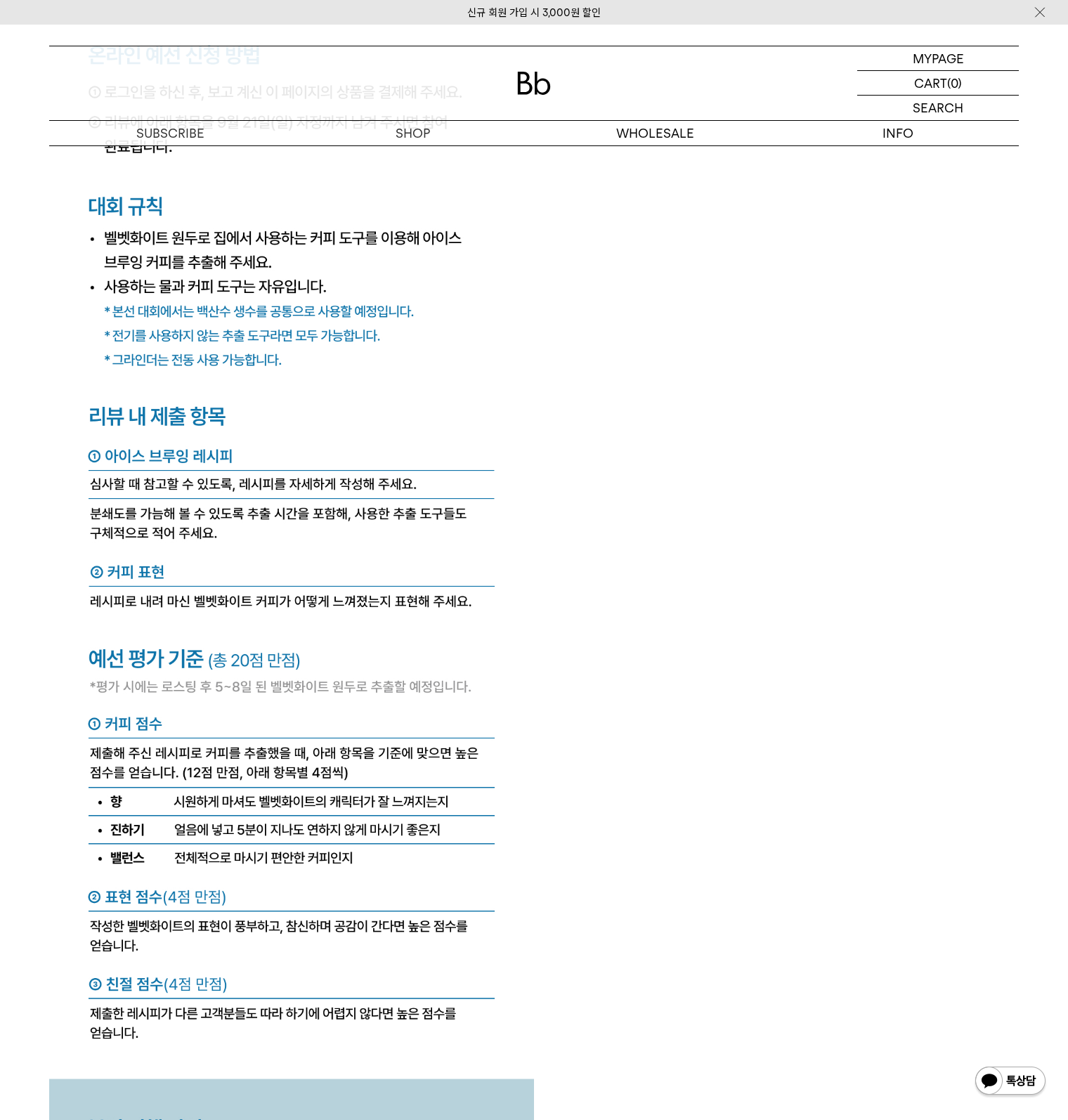
drag, startPoint x: 208, startPoint y: 904, endPoint x: 207, endPoint y: 919, distance: 15.0
click at [209, 904] on img at bounding box center [292, 861] width 485 height 1715
click at [306, 811] on img at bounding box center [292, 861] width 485 height 1715
click at [306, 815] on img at bounding box center [292, 861] width 485 height 1715
click at [286, 824] on img at bounding box center [292, 861] width 485 height 1715
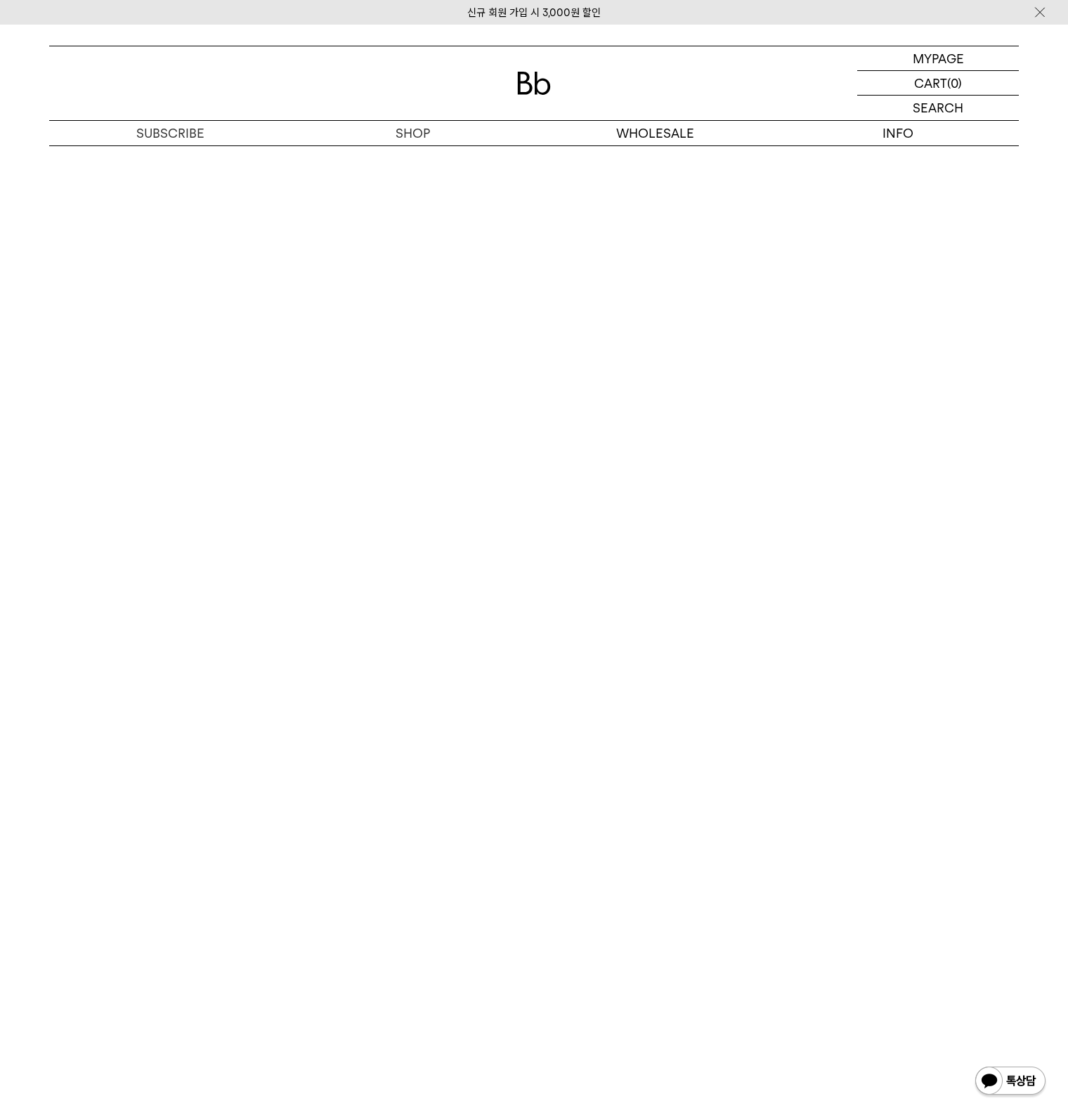
scroll to position [7519, 0]
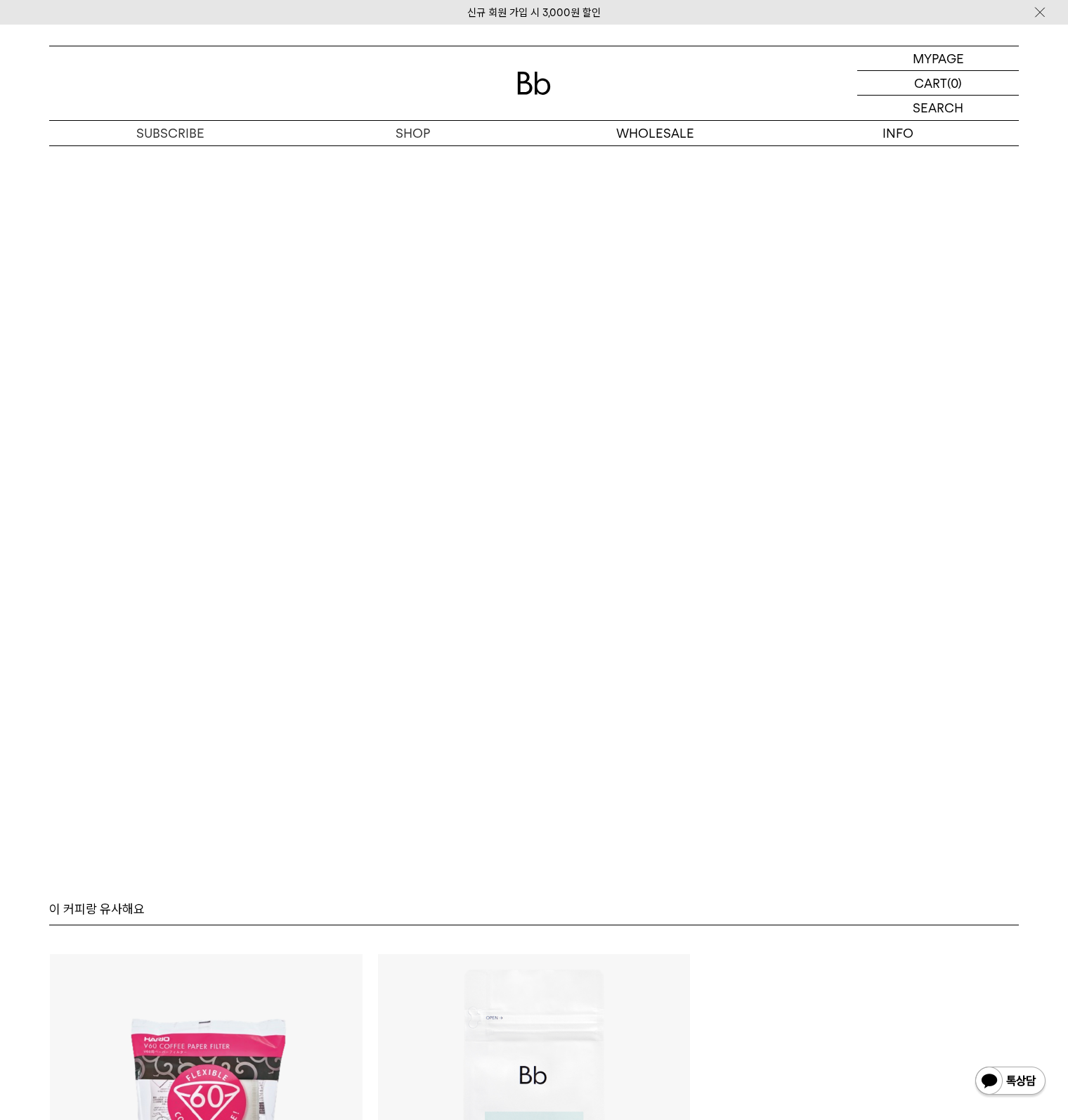
scroll to position [7940, 0]
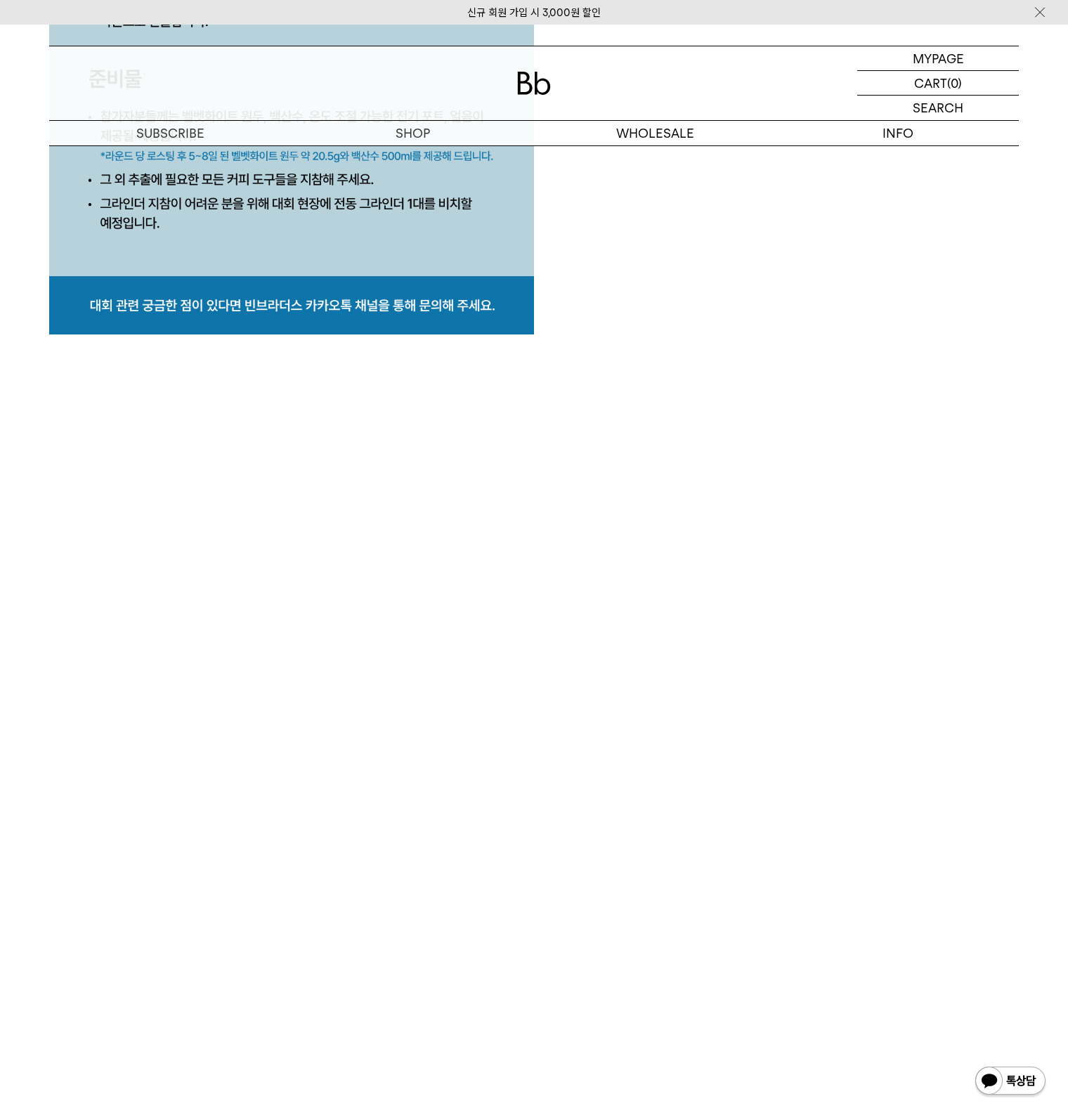
scroll to position [6394, 0]
